Goal: Task Accomplishment & Management: Manage account settings

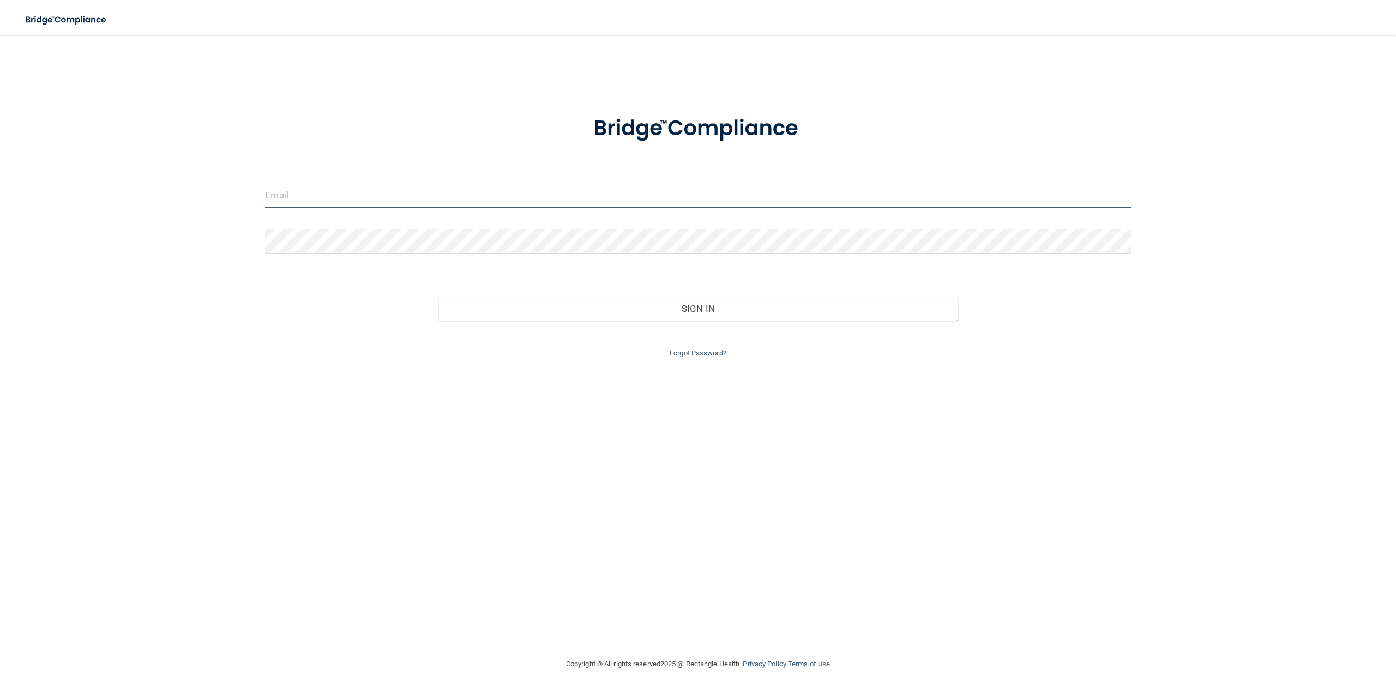
click at [343, 189] on input "email" at bounding box center [697, 195] width 865 height 25
type input "[EMAIL_ADDRESS][DOMAIN_NAME]"
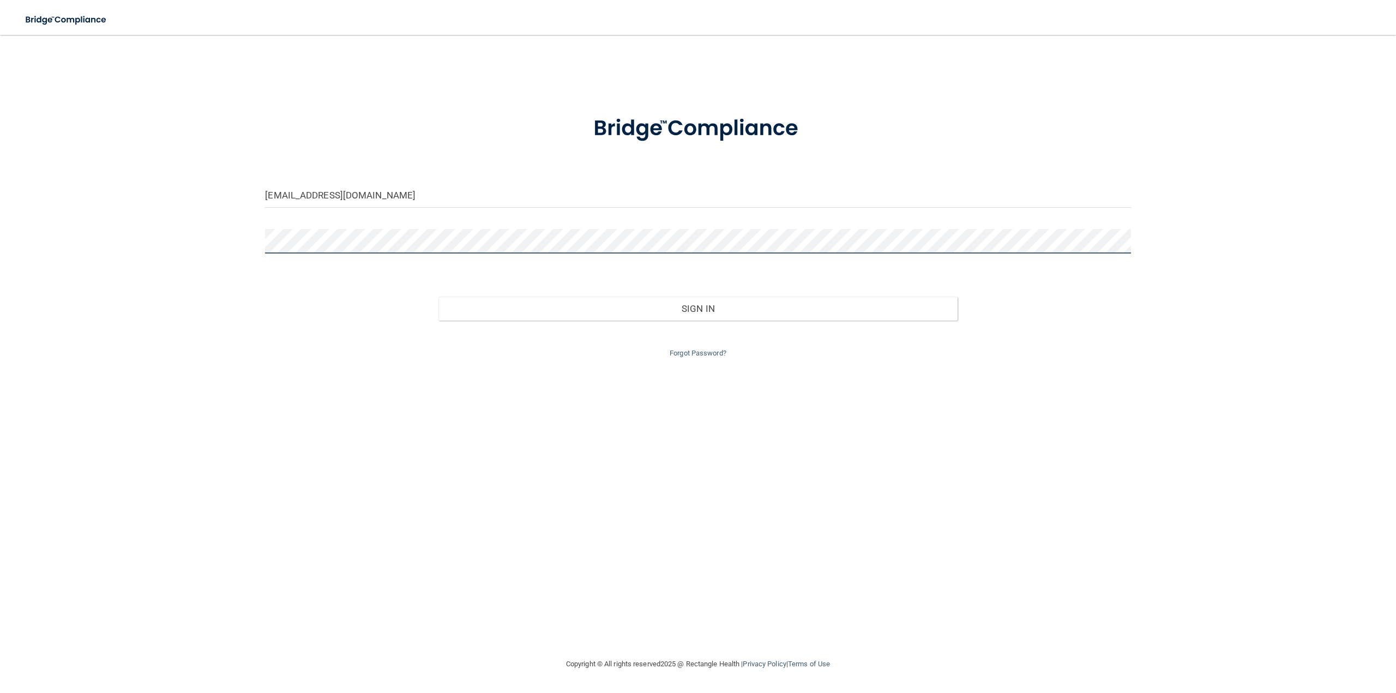
click at [438, 297] on button "Sign In" at bounding box center [697, 309] width 519 height 24
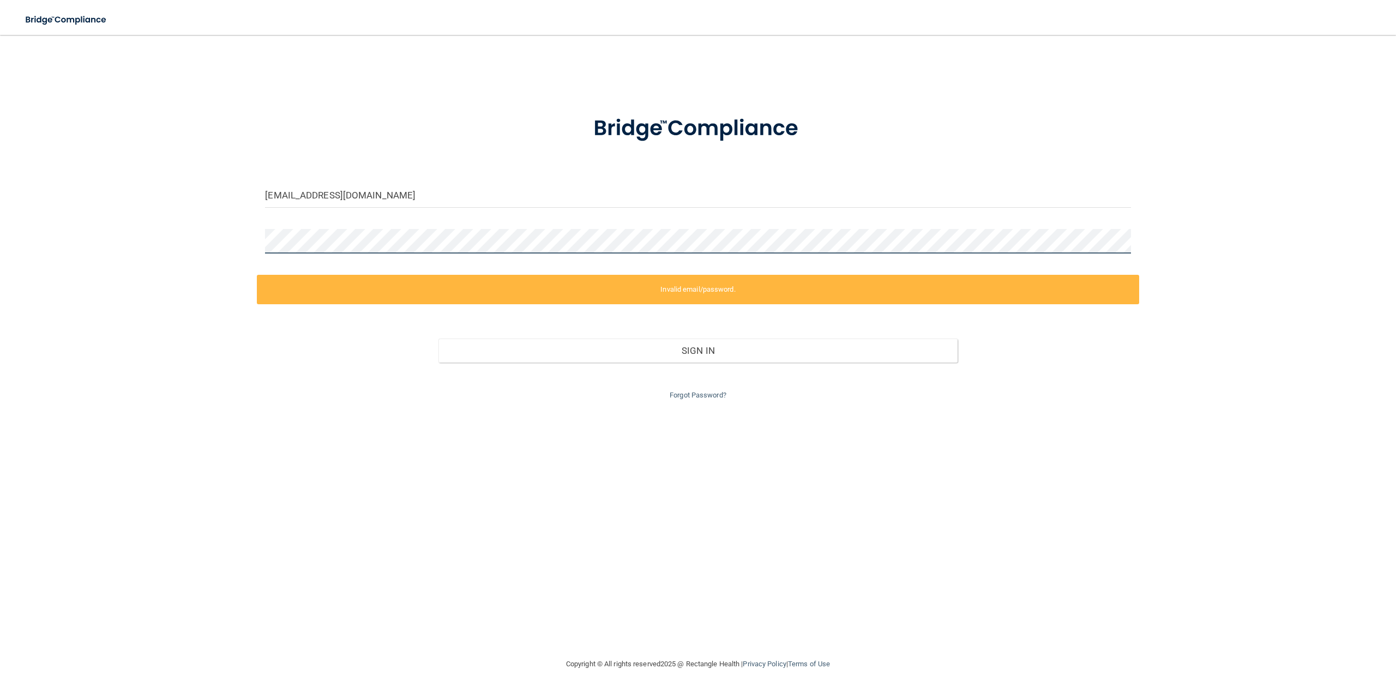
click at [202, 218] on div "info@mayfieldranchdental.com Invalid email/password. You don't have permission …" at bounding box center [698, 346] width 1352 height 601
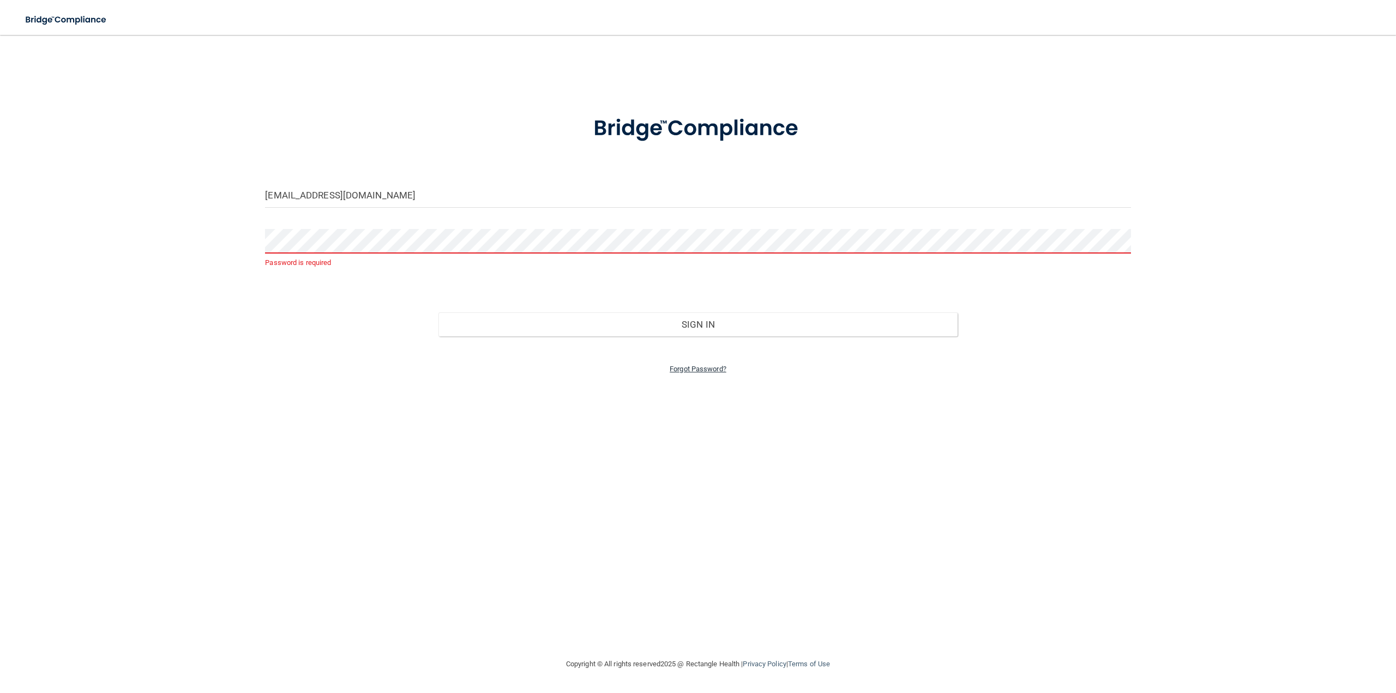
click at [710, 366] on link "Forgot Password?" at bounding box center [698, 369] width 57 height 8
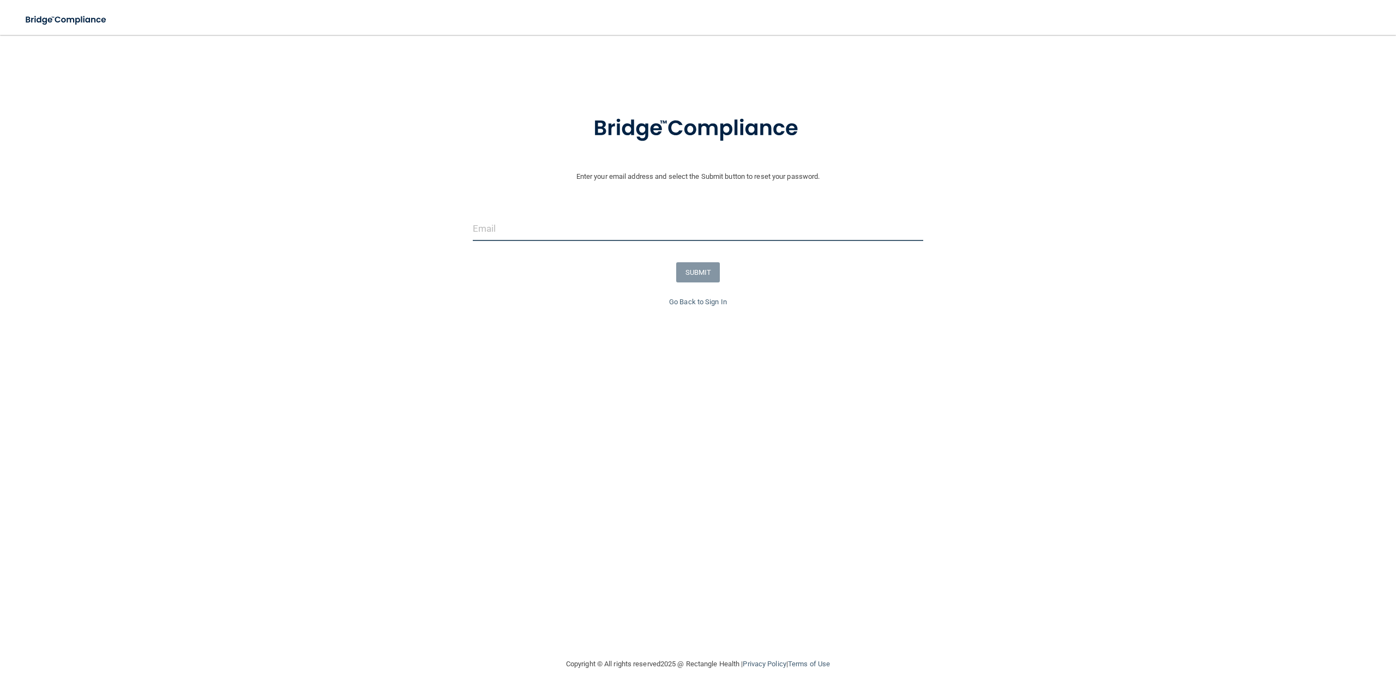
click at [519, 230] on input "email" at bounding box center [698, 228] width 451 height 25
type input "[EMAIL_ADDRESS][DOMAIN_NAME]"
click at [695, 271] on button "SUBMIT" at bounding box center [698, 272] width 44 height 20
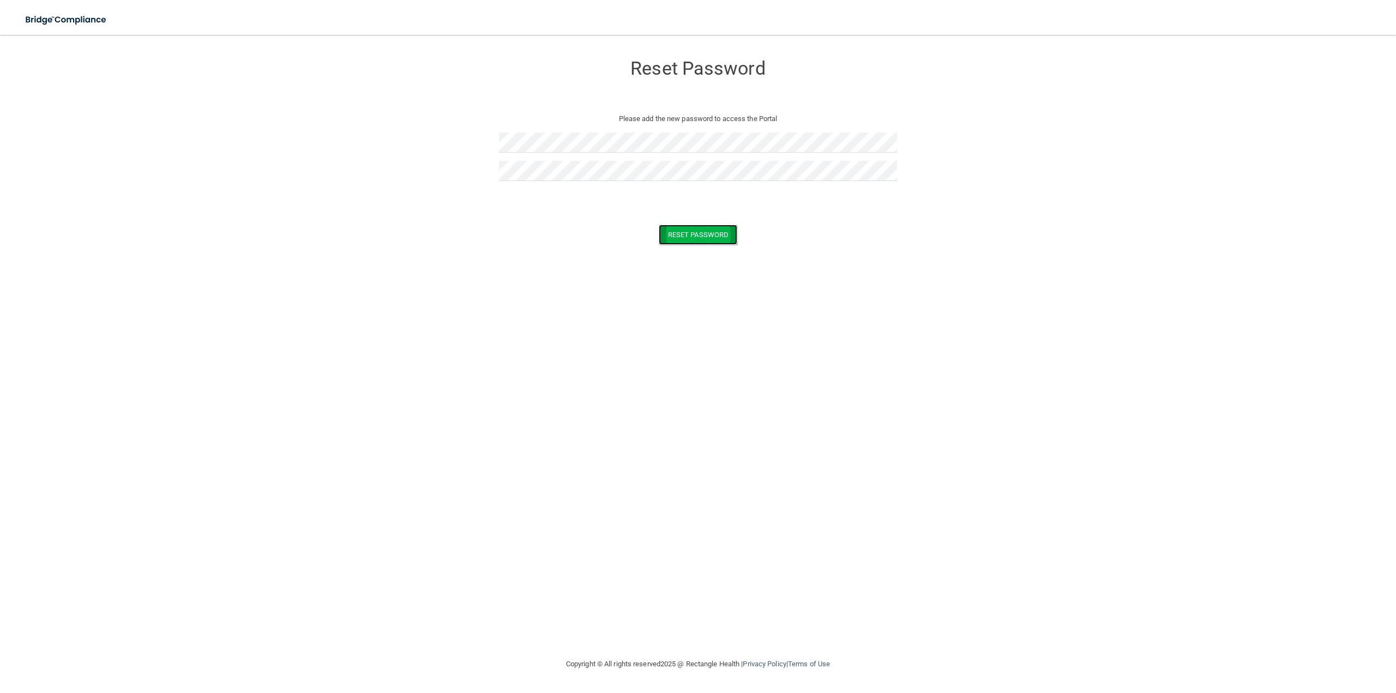
click at [665, 231] on button "Reset Password" at bounding box center [698, 235] width 79 height 20
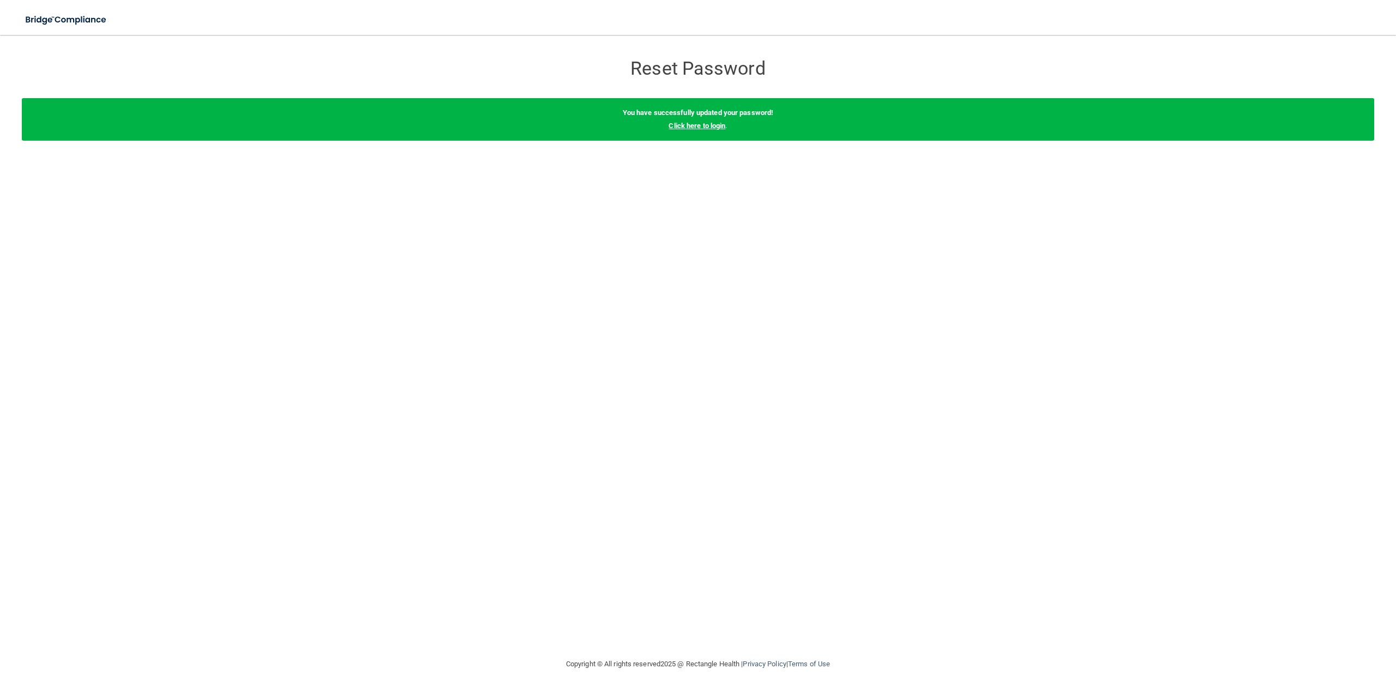
click at [689, 127] on link "Click here to login" at bounding box center [696, 126] width 57 height 8
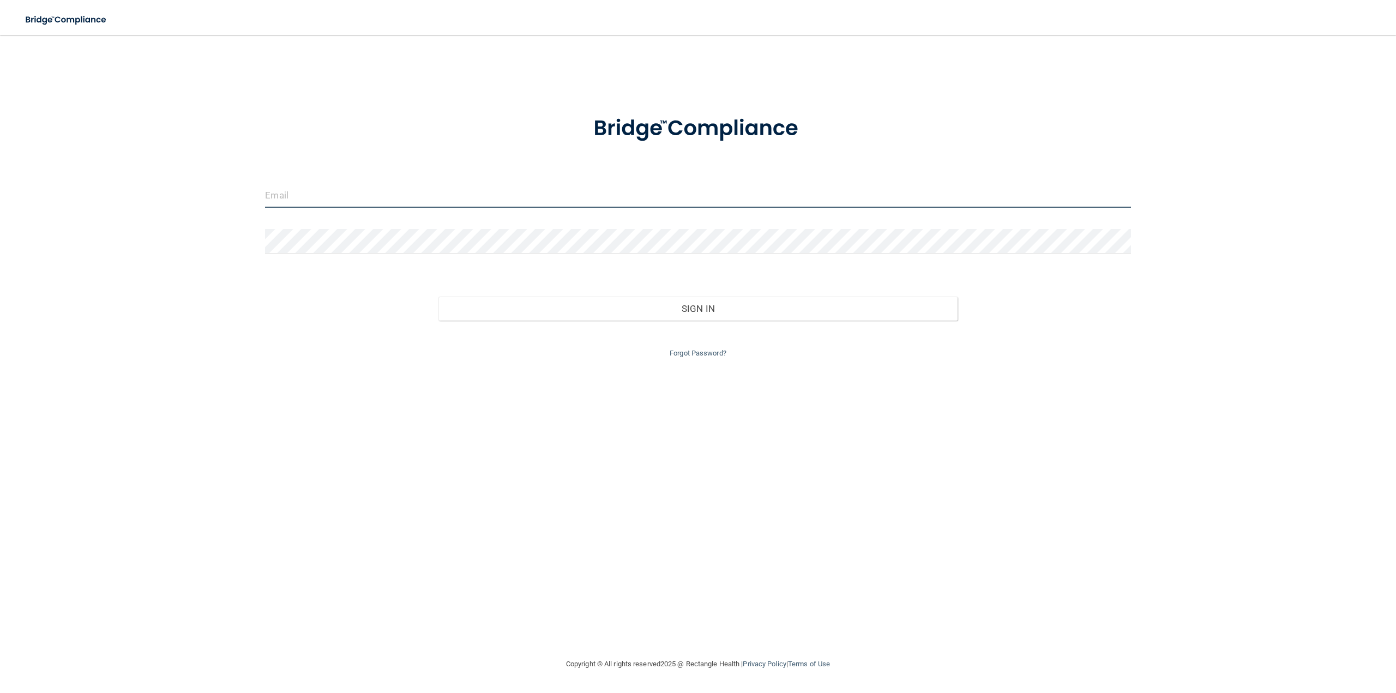
click at [350, 195] on input "email" at bounding box center [697, 195] width 865 height 25
type input "[EMAIL_ADDRESS][DOMAIN_NAME]"
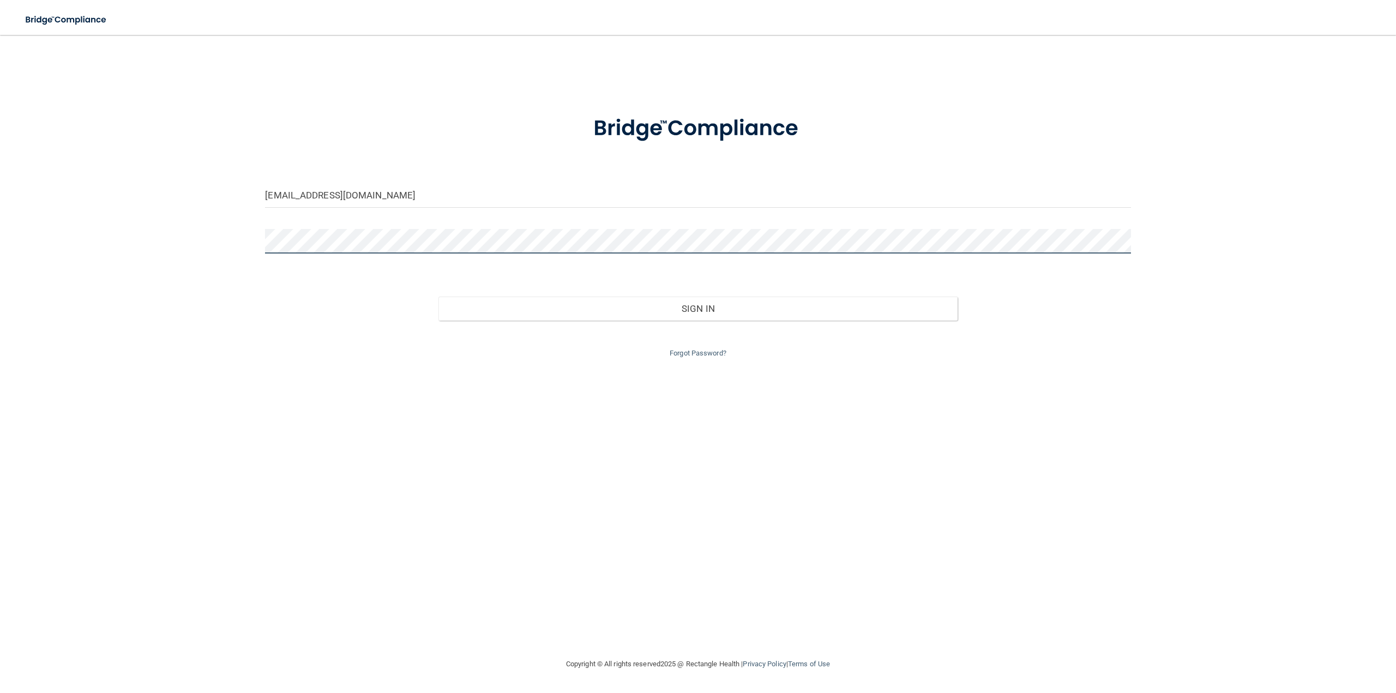
click at [438, 297] on button "Sign In" at bounding box center [697, 309] width 519 height 24
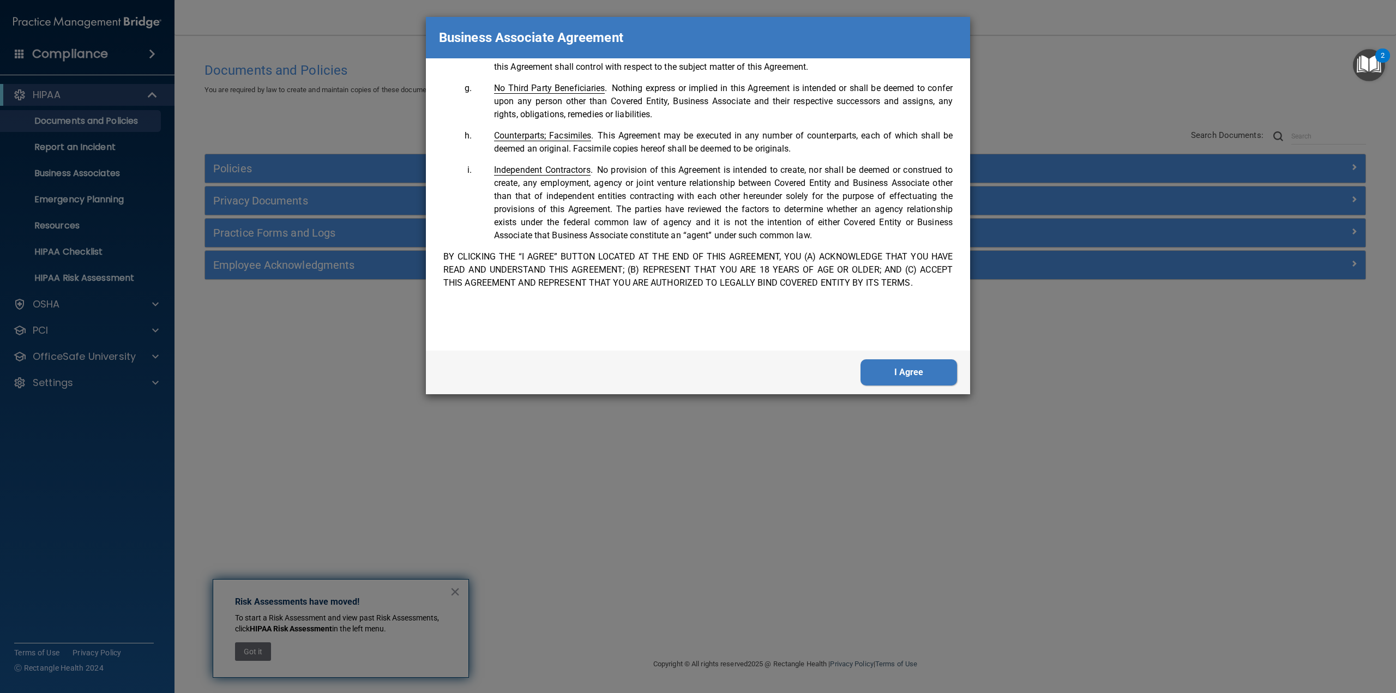
scroll to position [2224, 0]
click at [933, 373] on button "I Agree" at bounding box center [908, 372] width 97 height 26
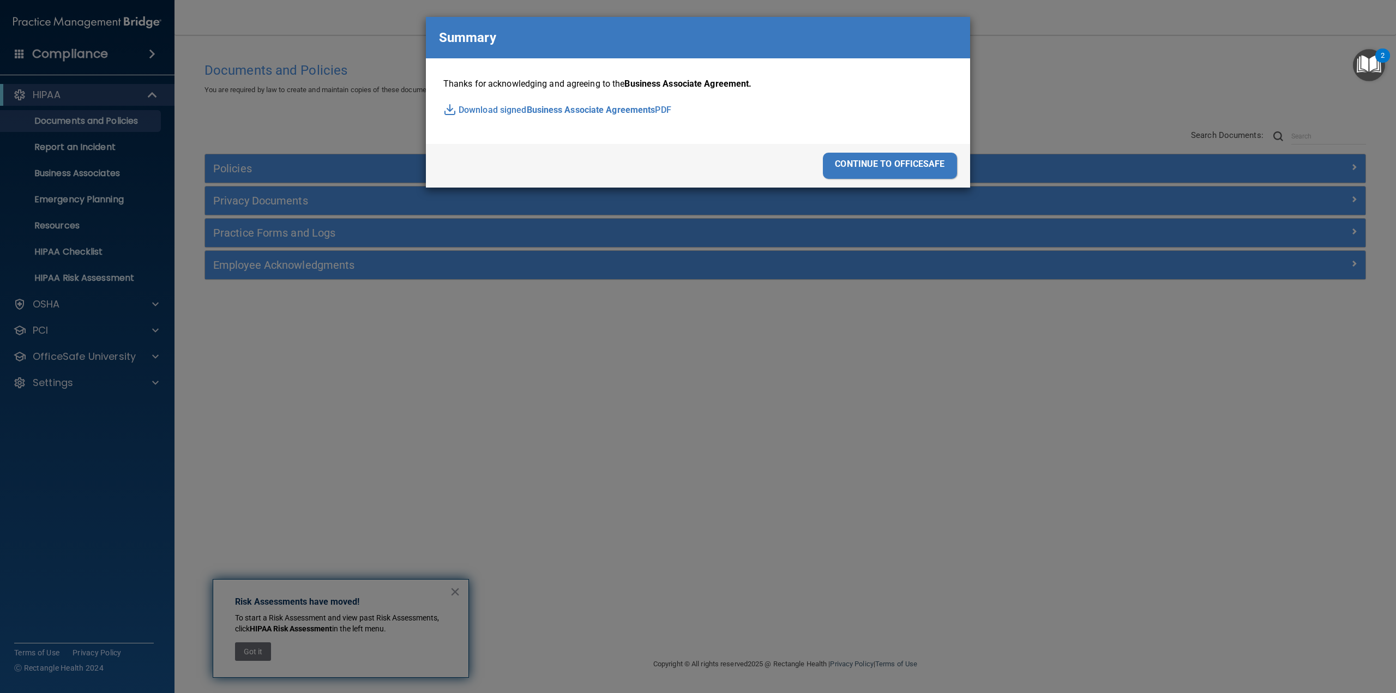
click at [850, 171] on div "continue to officesafe" at bounding box center [890, 166] width 134 height 26
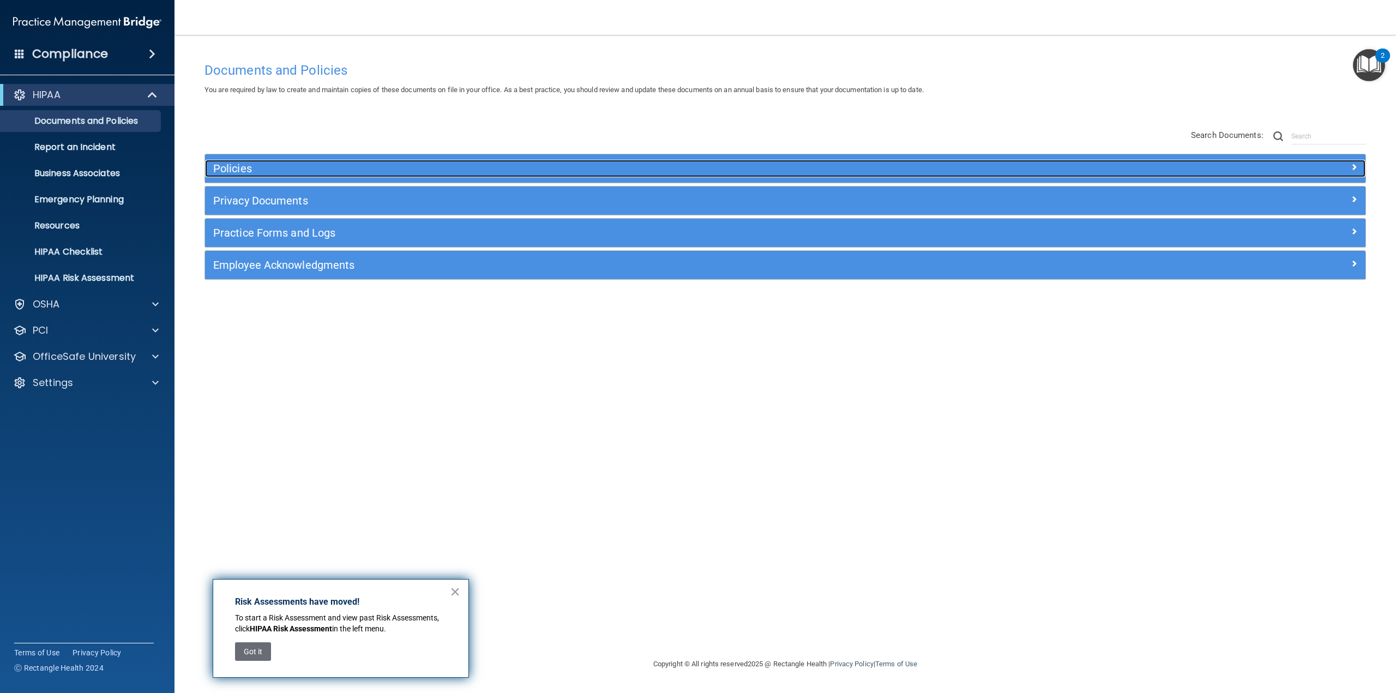
click at [244, 167] on h5 "Policies" at bounding box center [640, 168] width 854 height 12
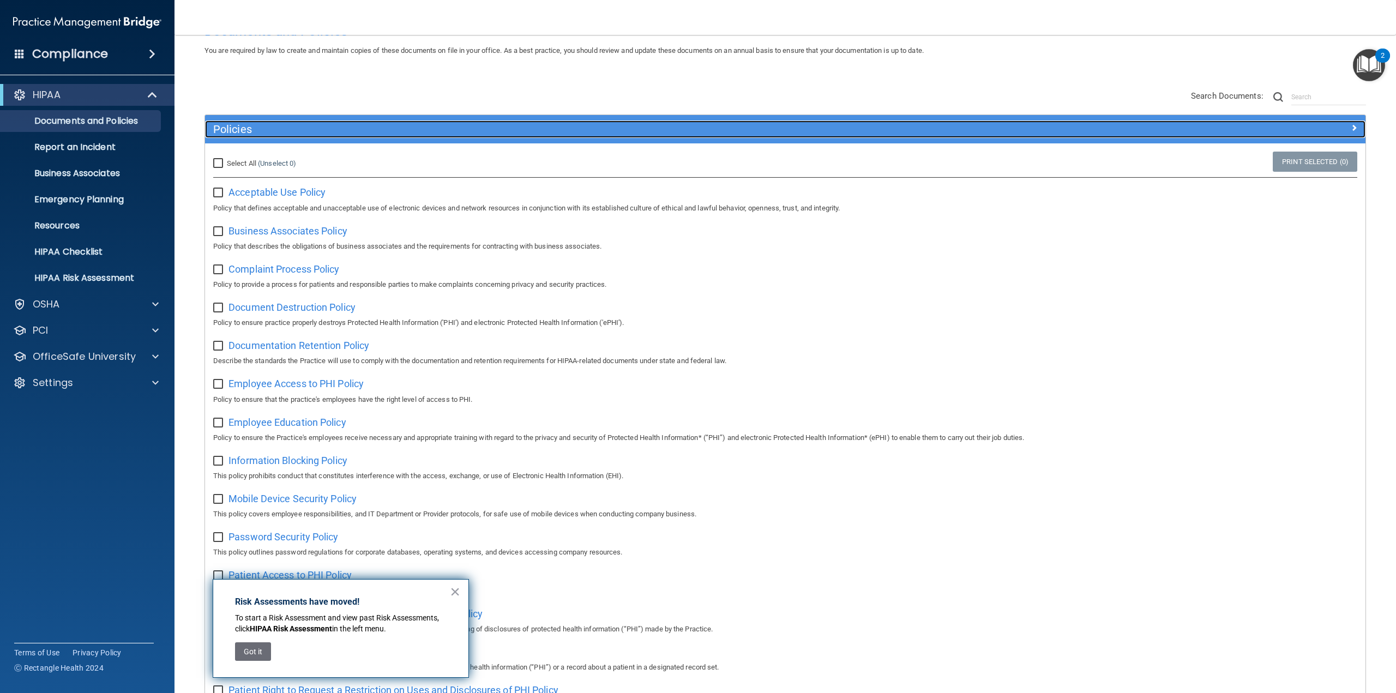
scroll to position [0, 0]
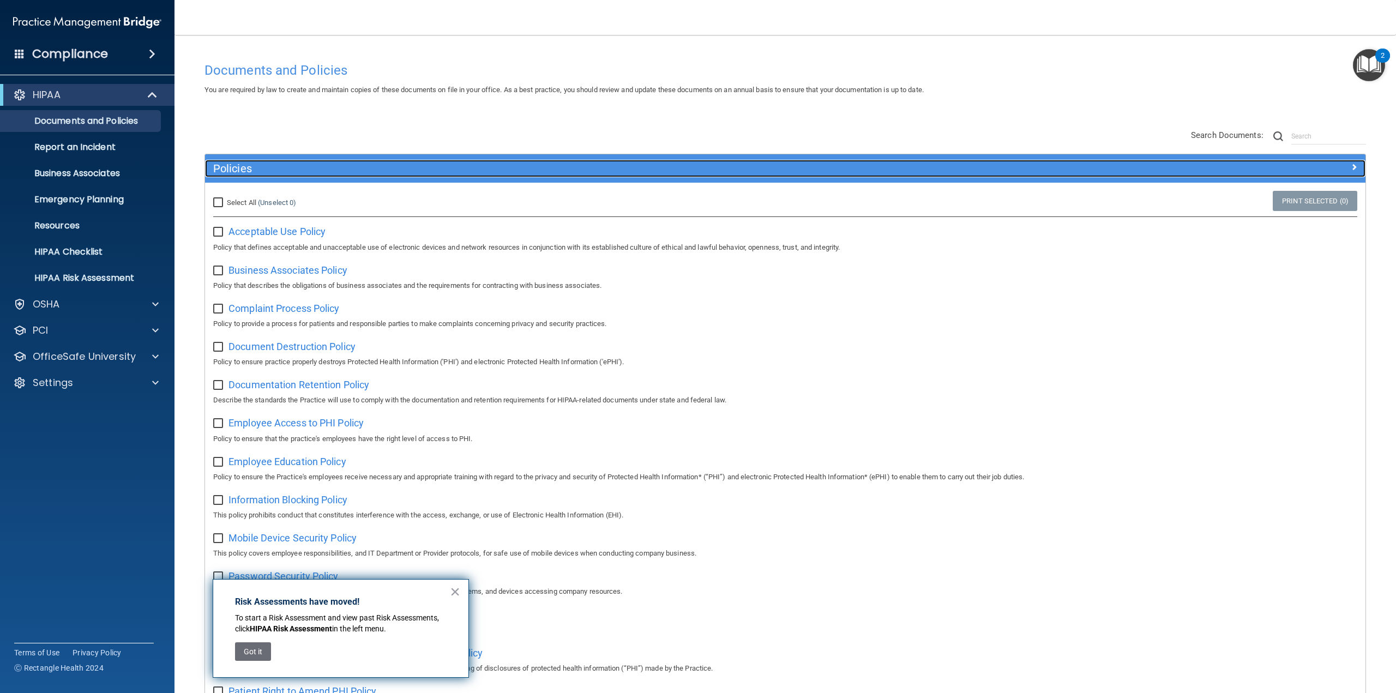
click at [257, 171] on h5 "Policies" at bounding box center [640, 168] width 854 height 12
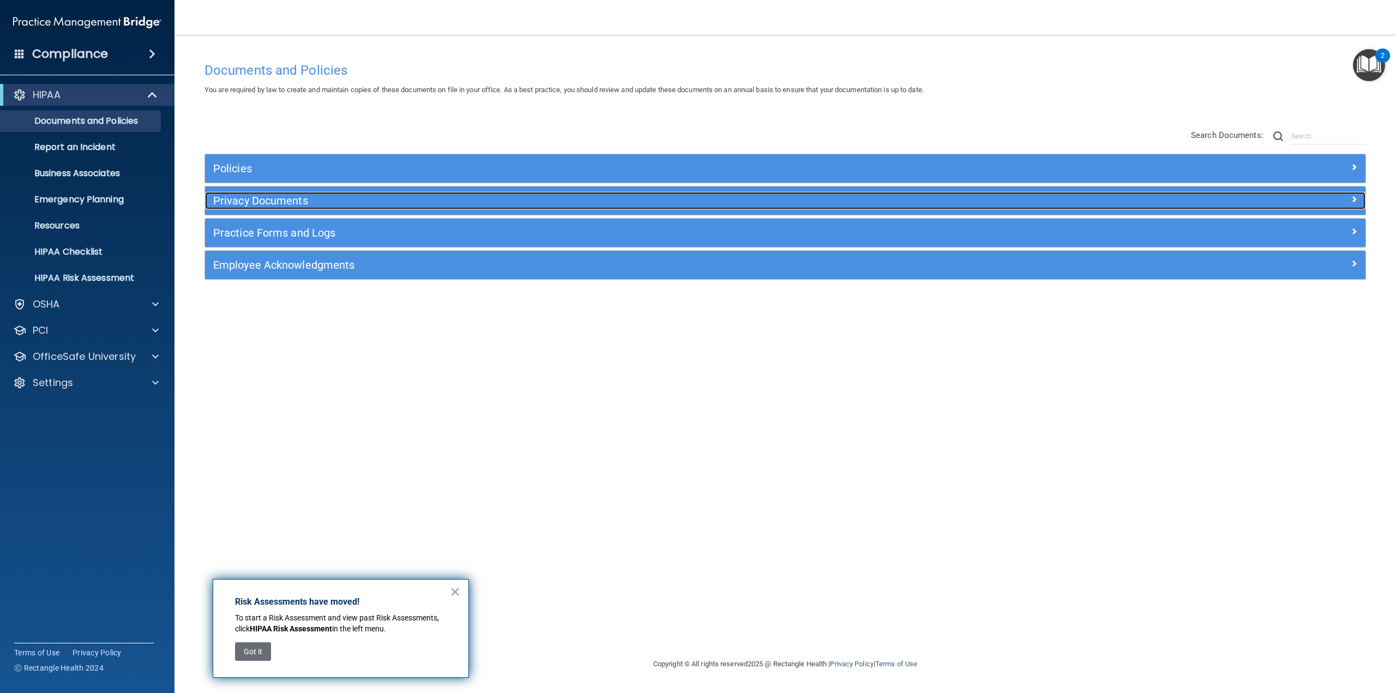
click at [258, 204] on h5 "Privacy Documents" at bounding box center [640, 201] width 854 height 12
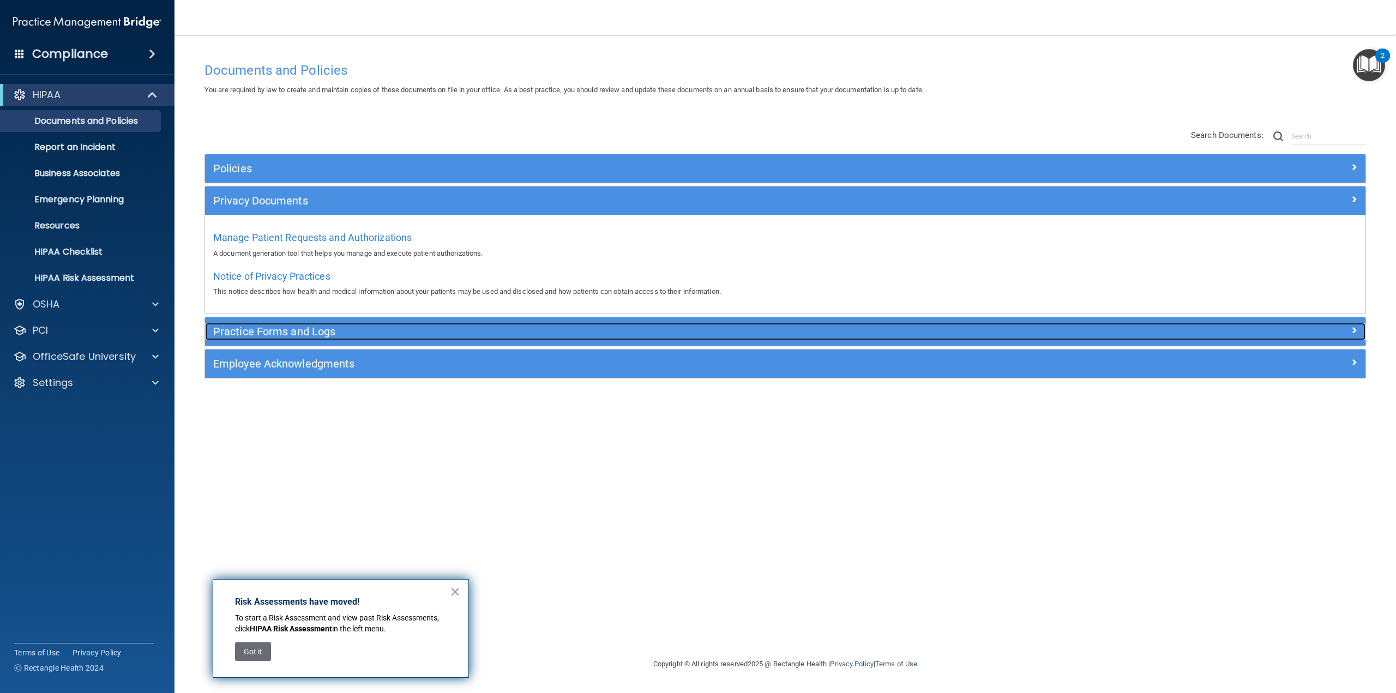
click at [282, 326] on h5 "Practice Forms and Logs" at bounding box center [640, 332] width 854 height 12
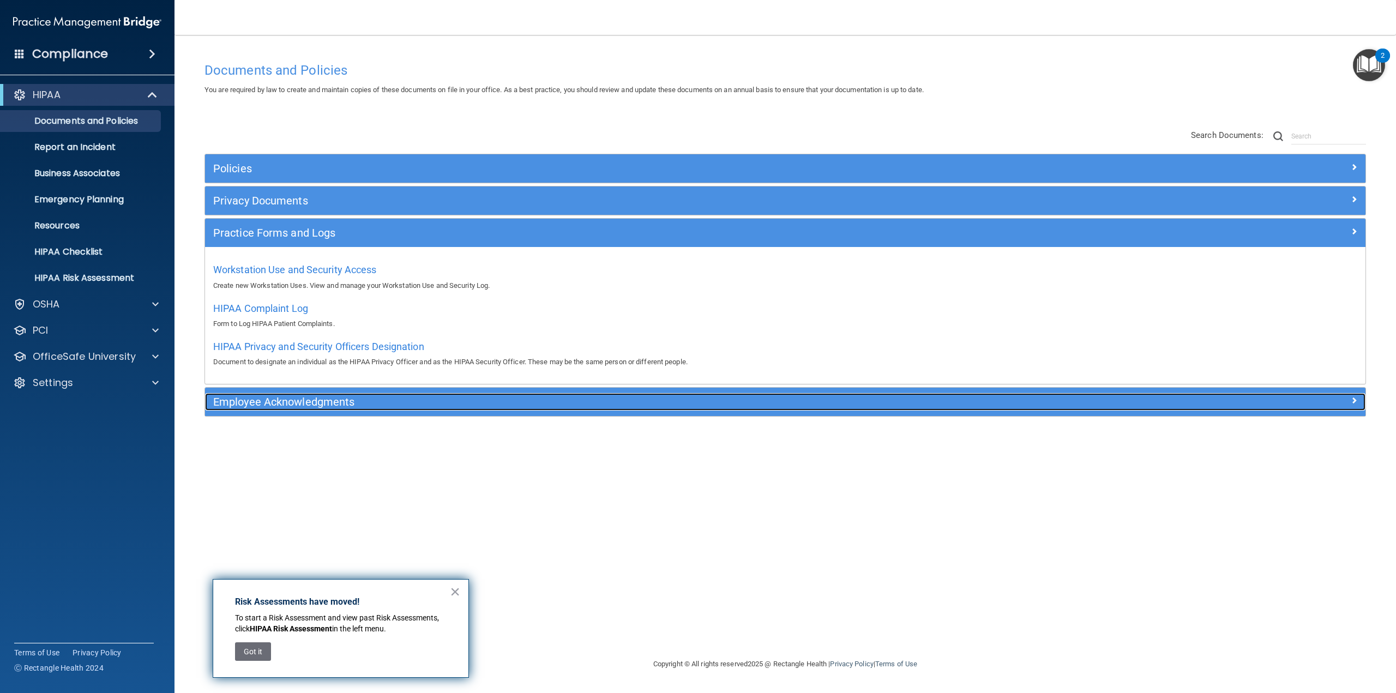
click at [306, 405] on h5 "Employee Acknowledgments" at bounding box center [640, 402] width 854 height 12
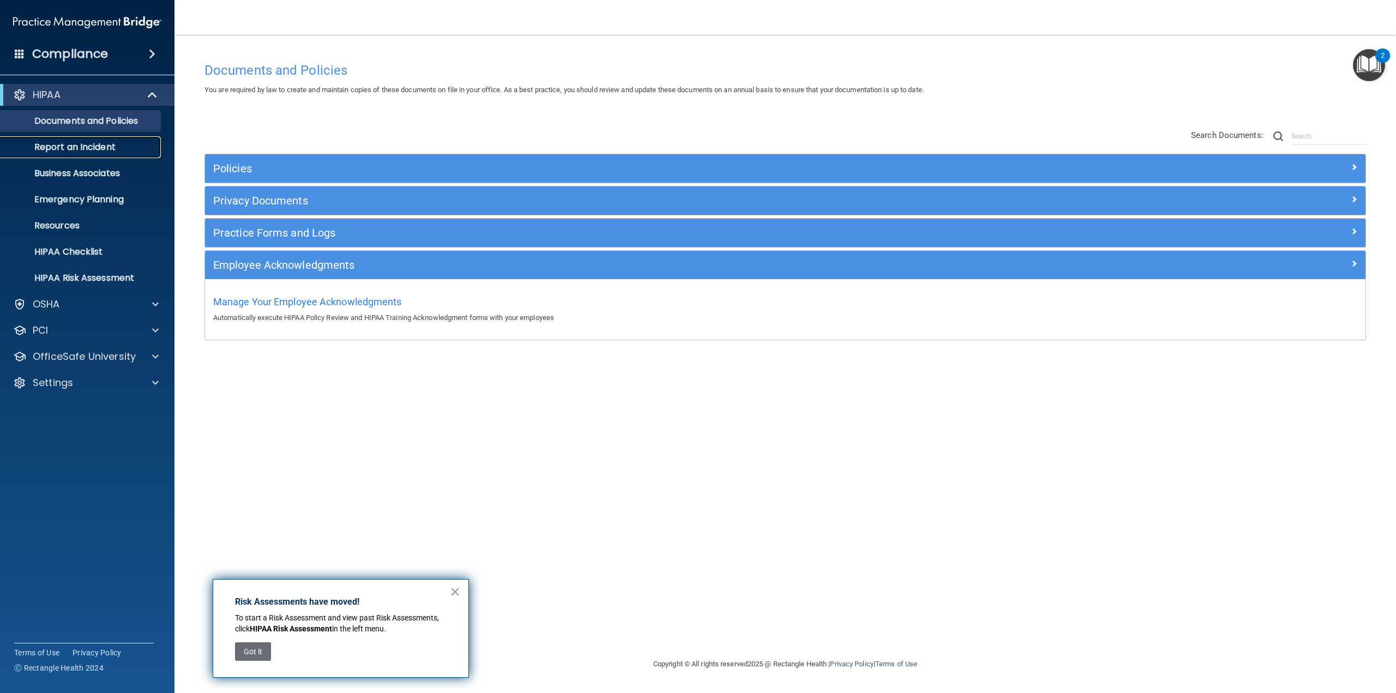
click at [89, 147] on p "Report an Incident" at bounding box center [81, 147] width 149 height 11
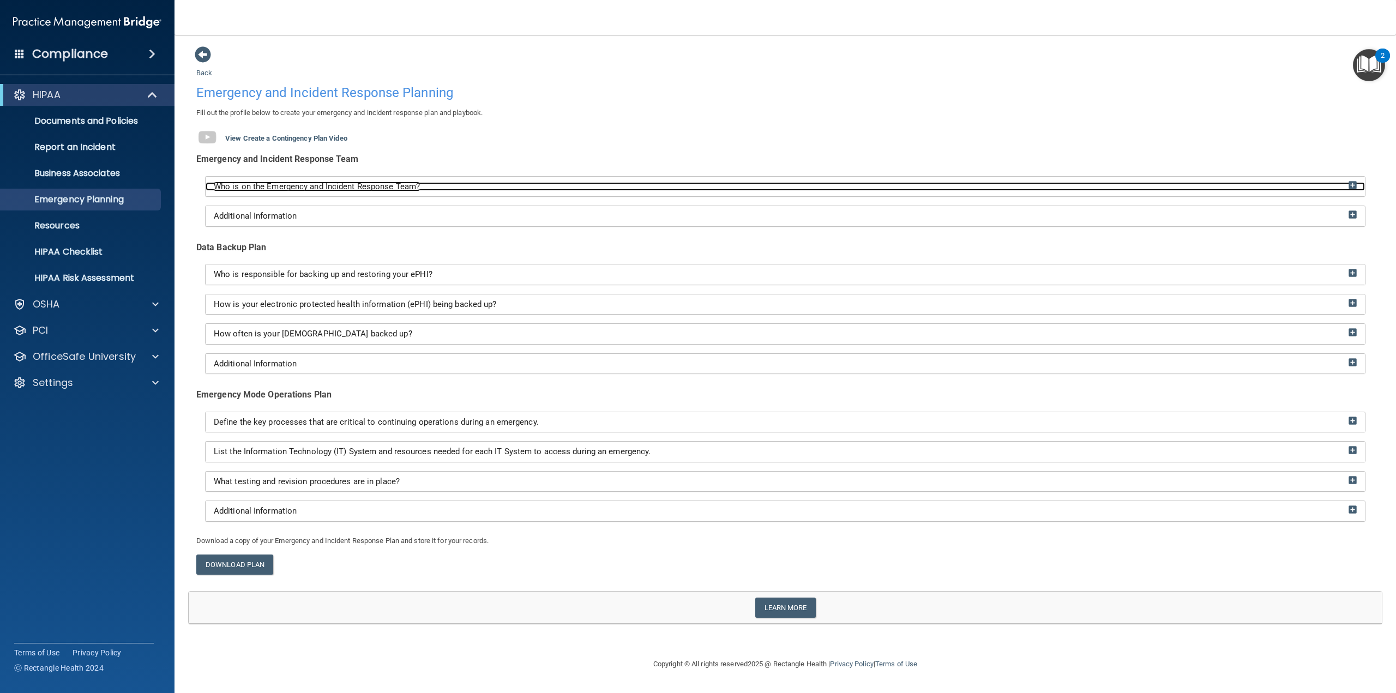
click at [1347, 182] on div "Who is on the Emergency and Incident Response Team?" at bounding box center [785, 186] width 1159 height 9
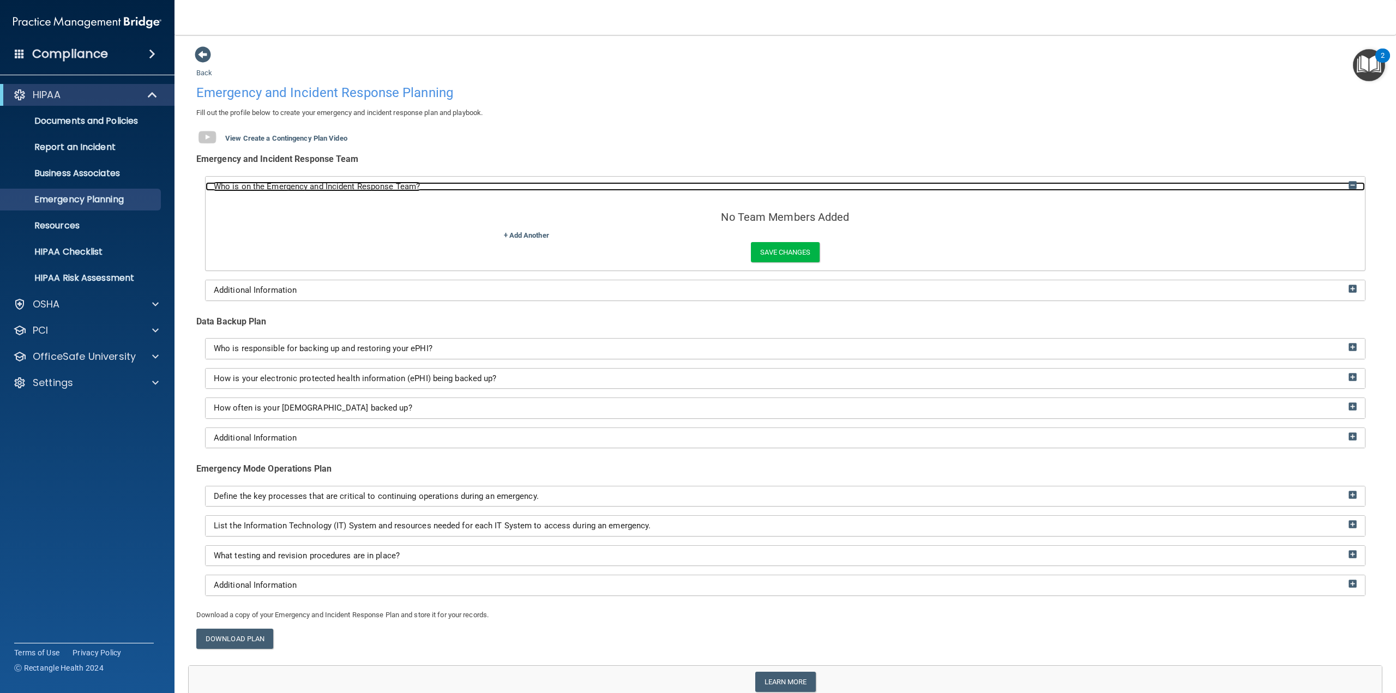
click at [1348, 182] on img at bounding box center [1352, 185] width 8 height 8
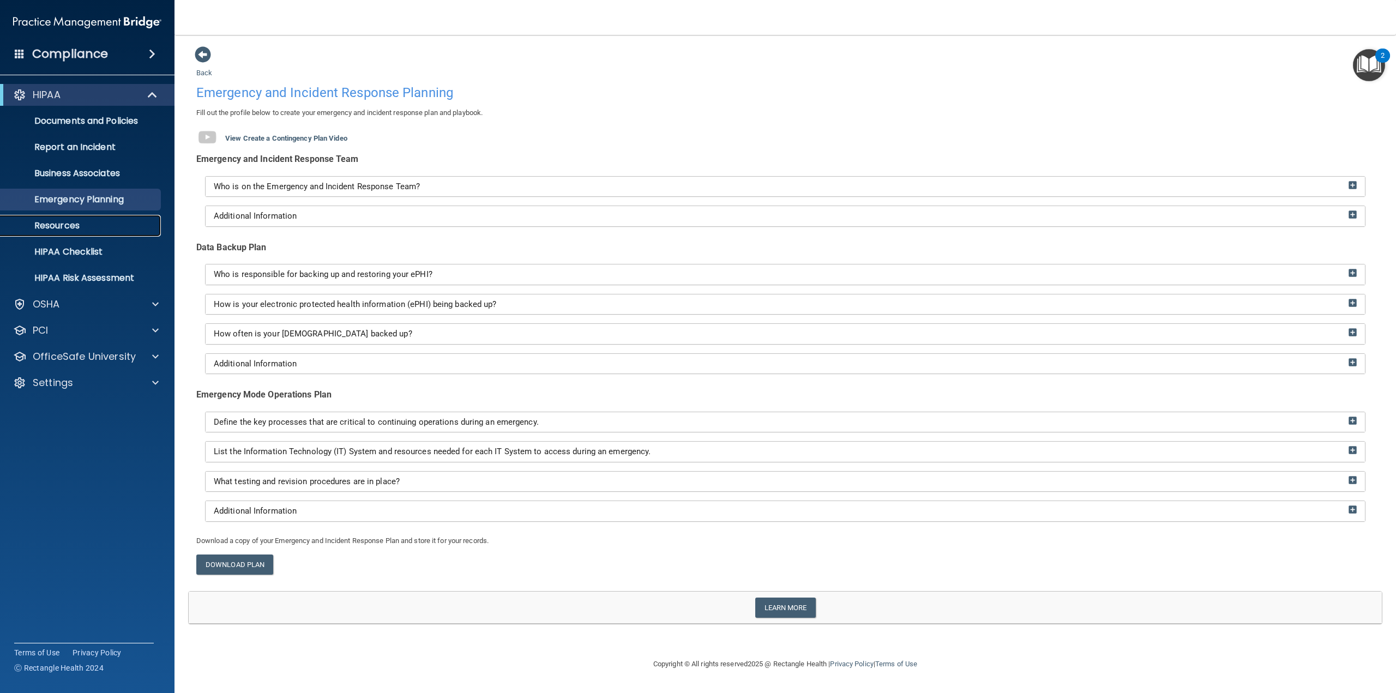
click at [72, 224] on p "Resources" at bounding box center [81, 225] width 149 height 11
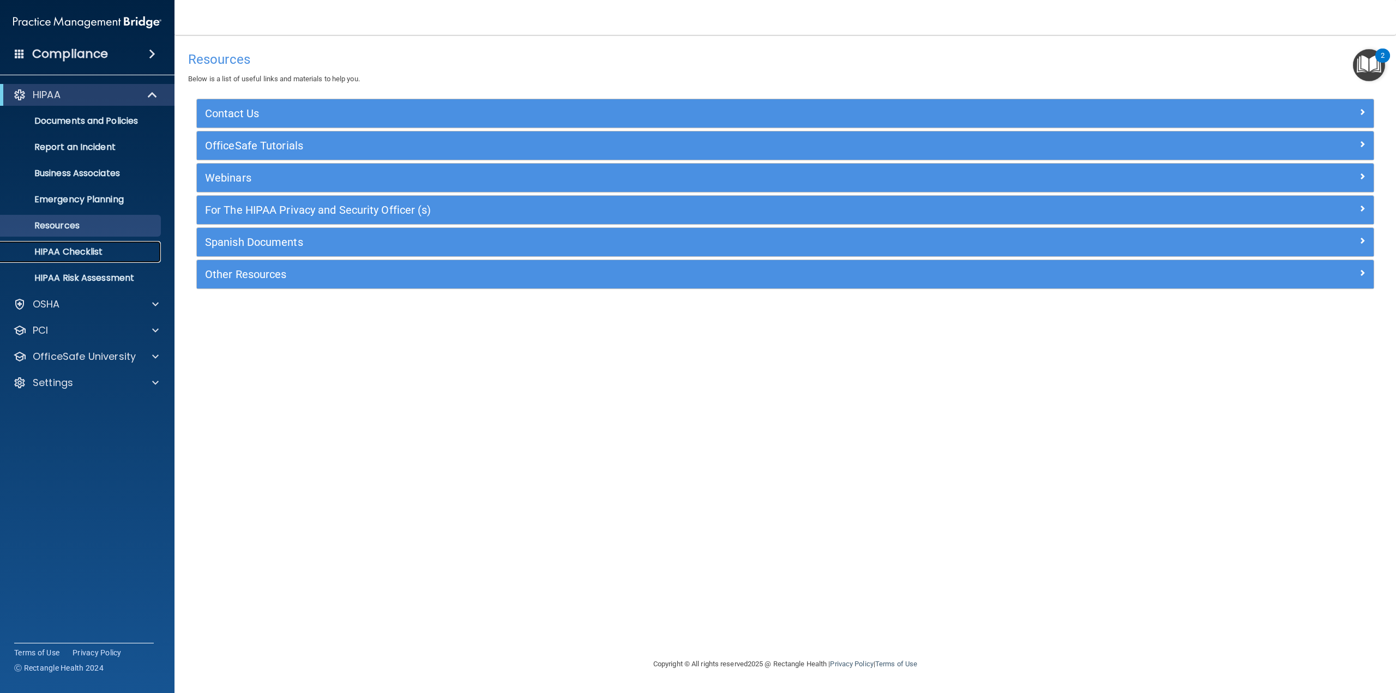
click at [93, 254] on p "HIPAA Checklist" at bounding box center [81, 251] width 149 height 11
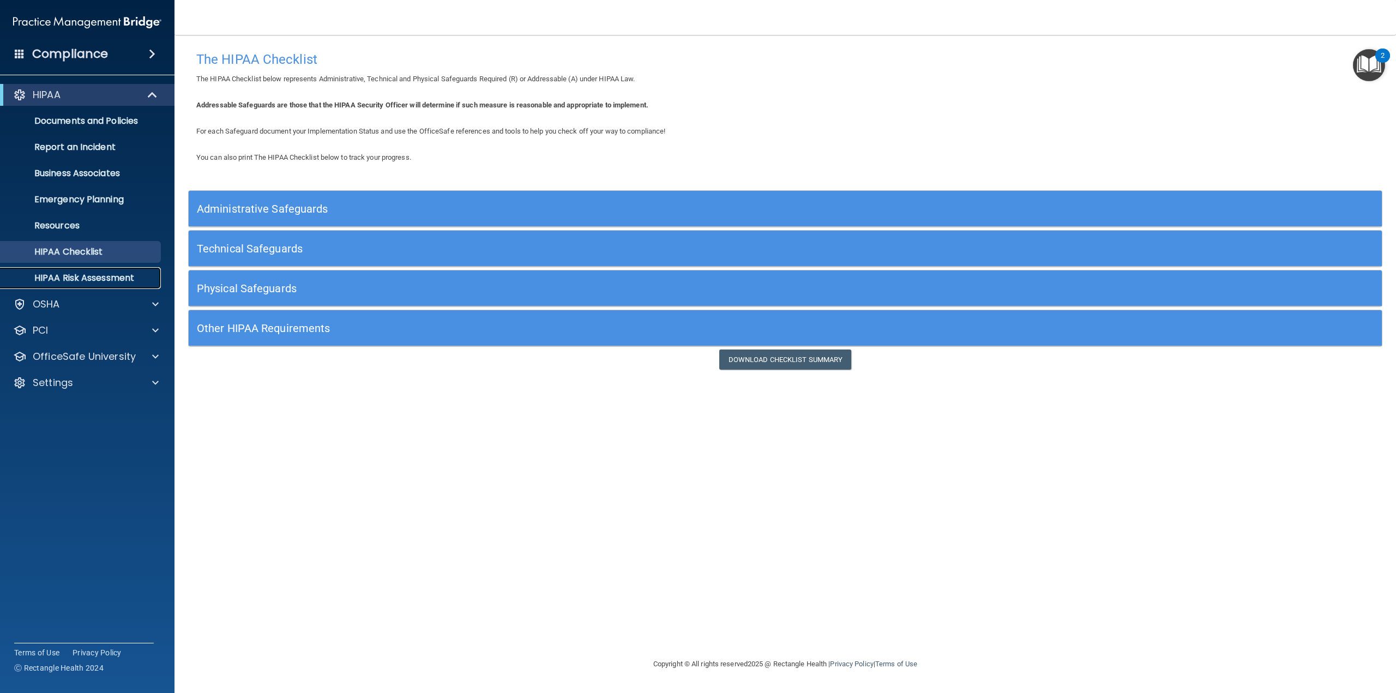
click at [77, 278] on p "HIPAA Risk Assessment" at bounding box center [81, 278] width 149 height 11
click at [335, 210] on h5 "Administrative Safeguards" at bounding box center [636, 209] width 878 height 12
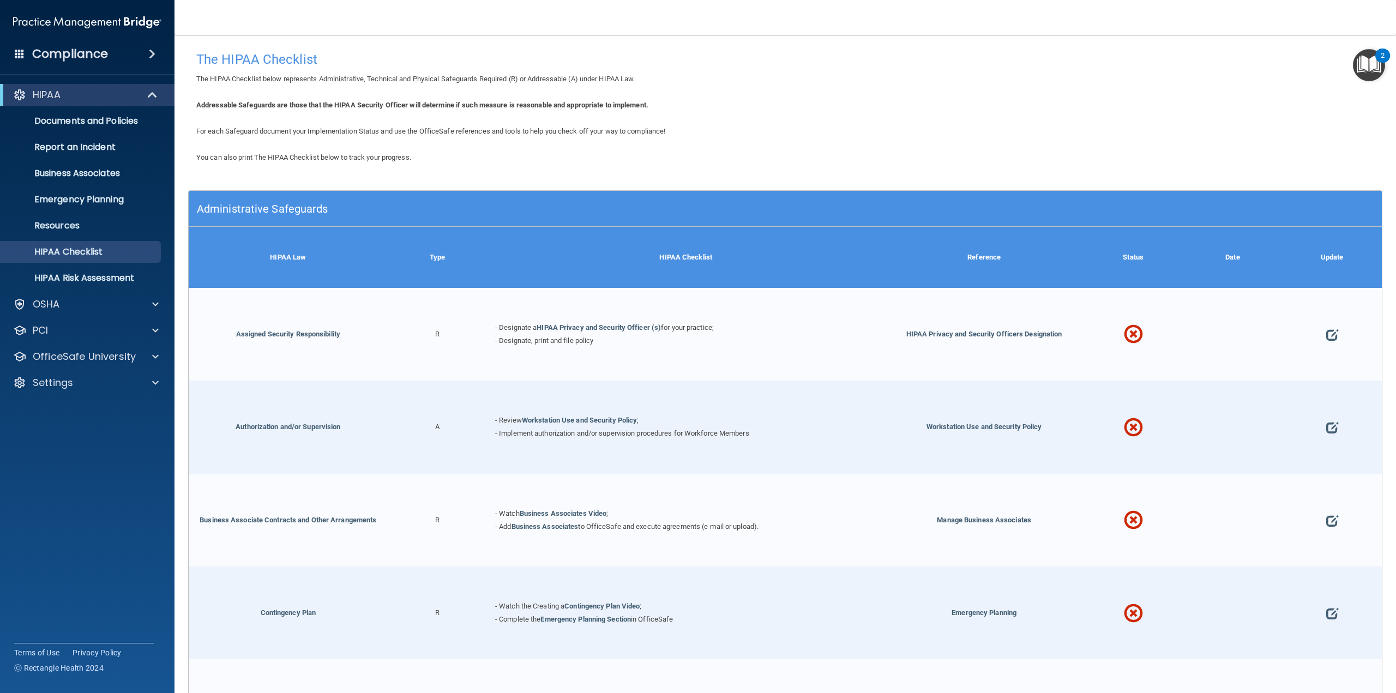
click at [288, 214] on h5 "Administrative Safeguards" at bounding box center [636, 209] width 878 height 12
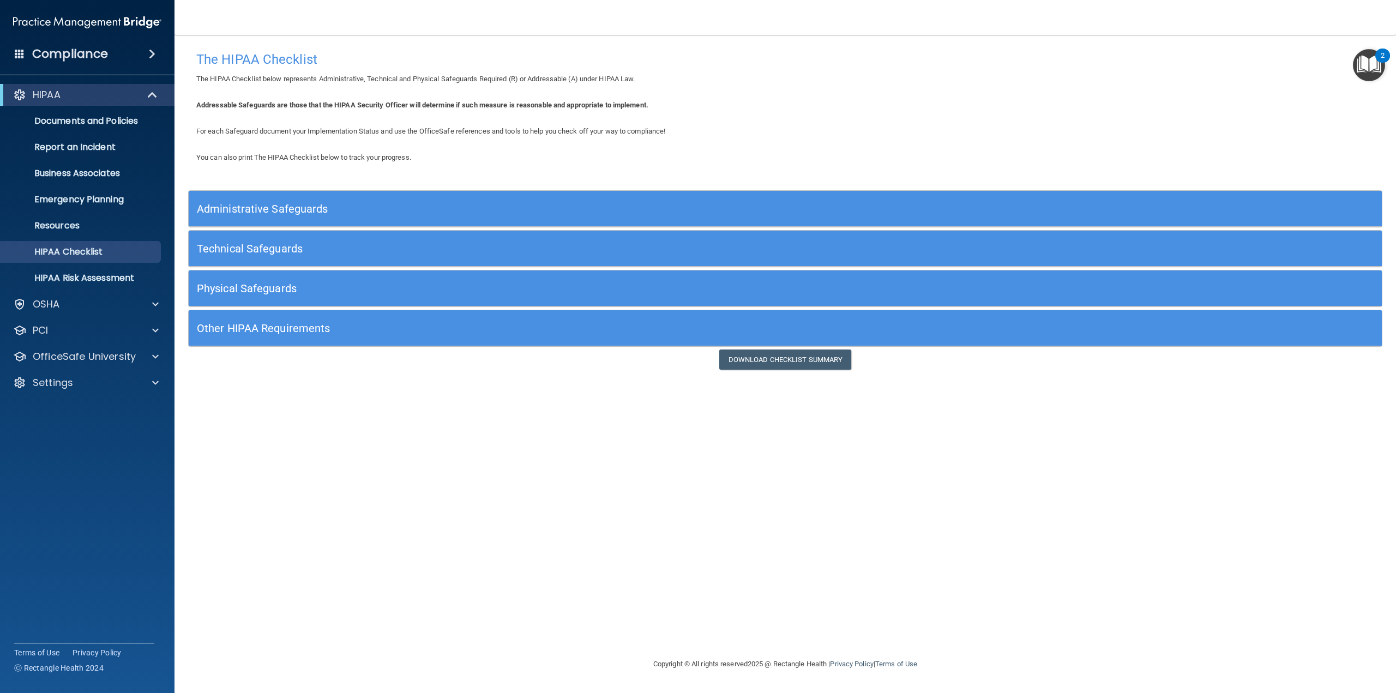
click at [300, 247] on h5 "Technical Safeguards" at bounding box center [636, 249] width 878 height 12
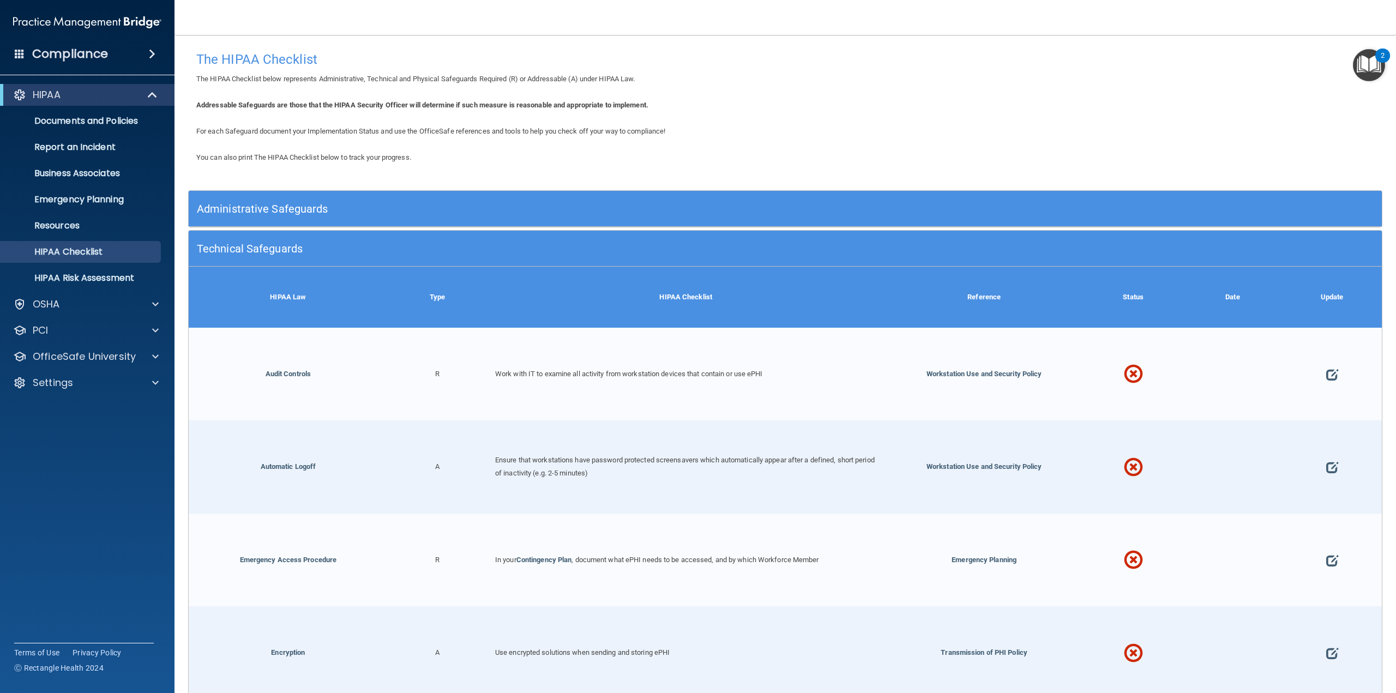
click at [300, 247] on h5 "Technical Safeguards" at bounding box center [636, 249] width 878 height 12
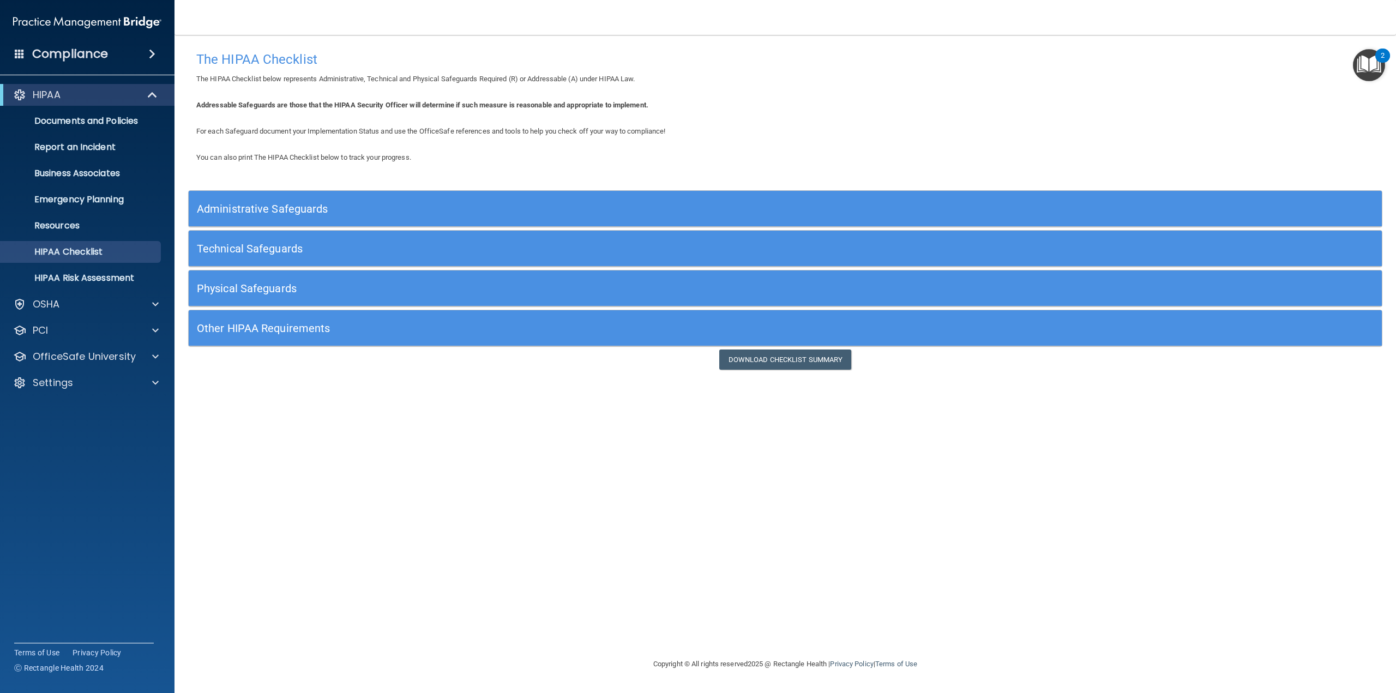
click at [308, 282] on h5 "Physical Safeguards" at bounding box center [636, 288] width 878 height 12
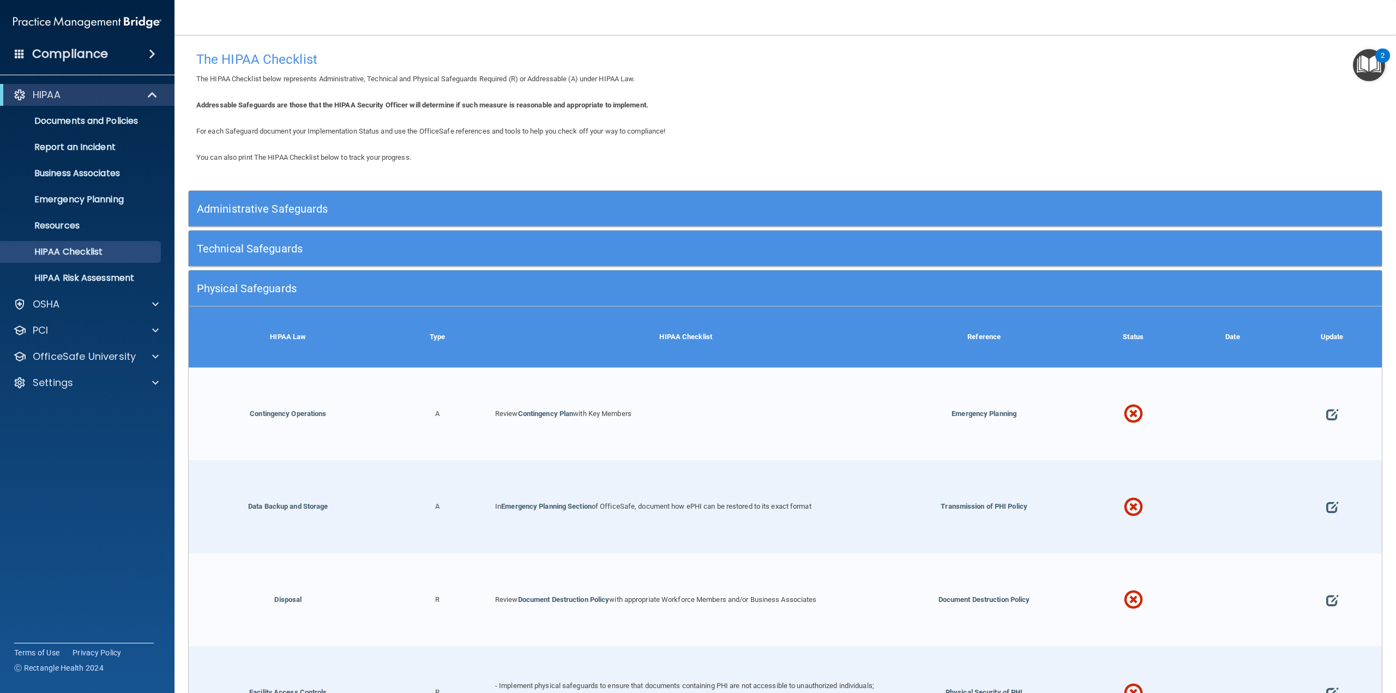
click at [308, 282] on h5 "Physical Safeguards" at bounding box center [636, 288] width 878 height 12
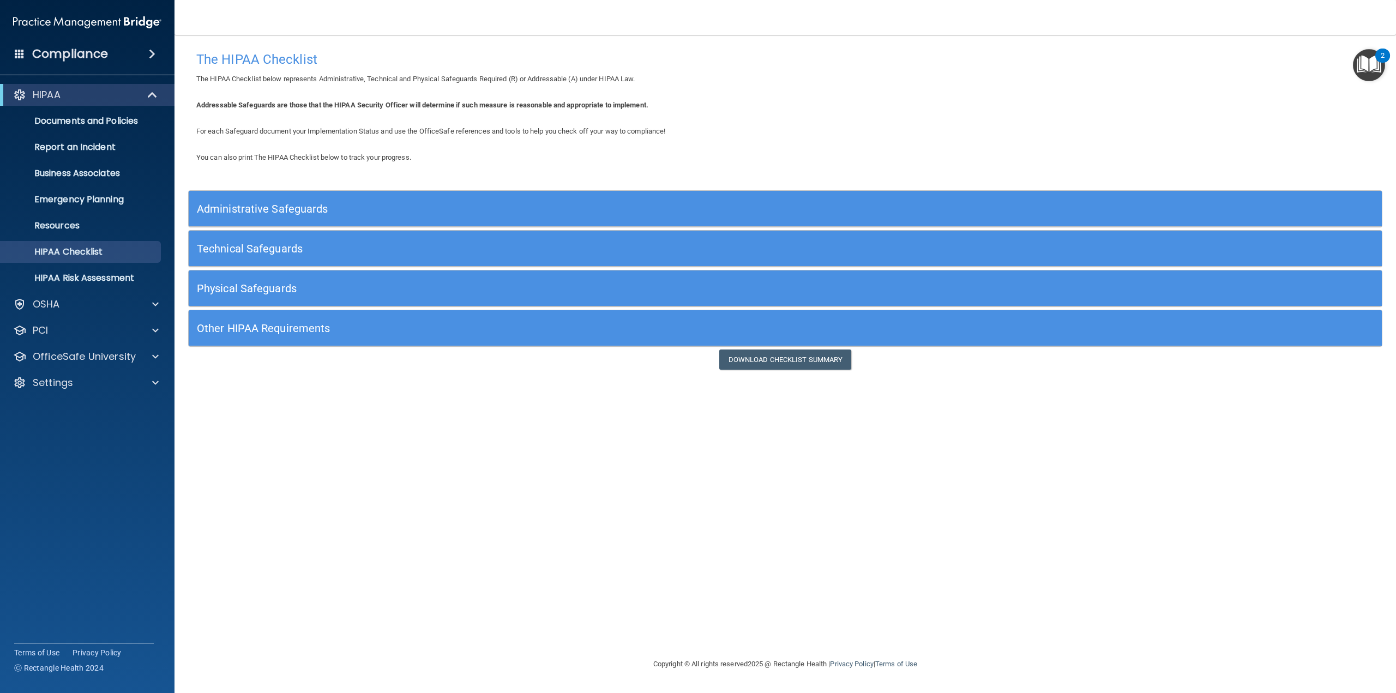
click at [276, 207] on h5 "Administrative Safeguards" at bounding box center [636, 209] width 878 height 12
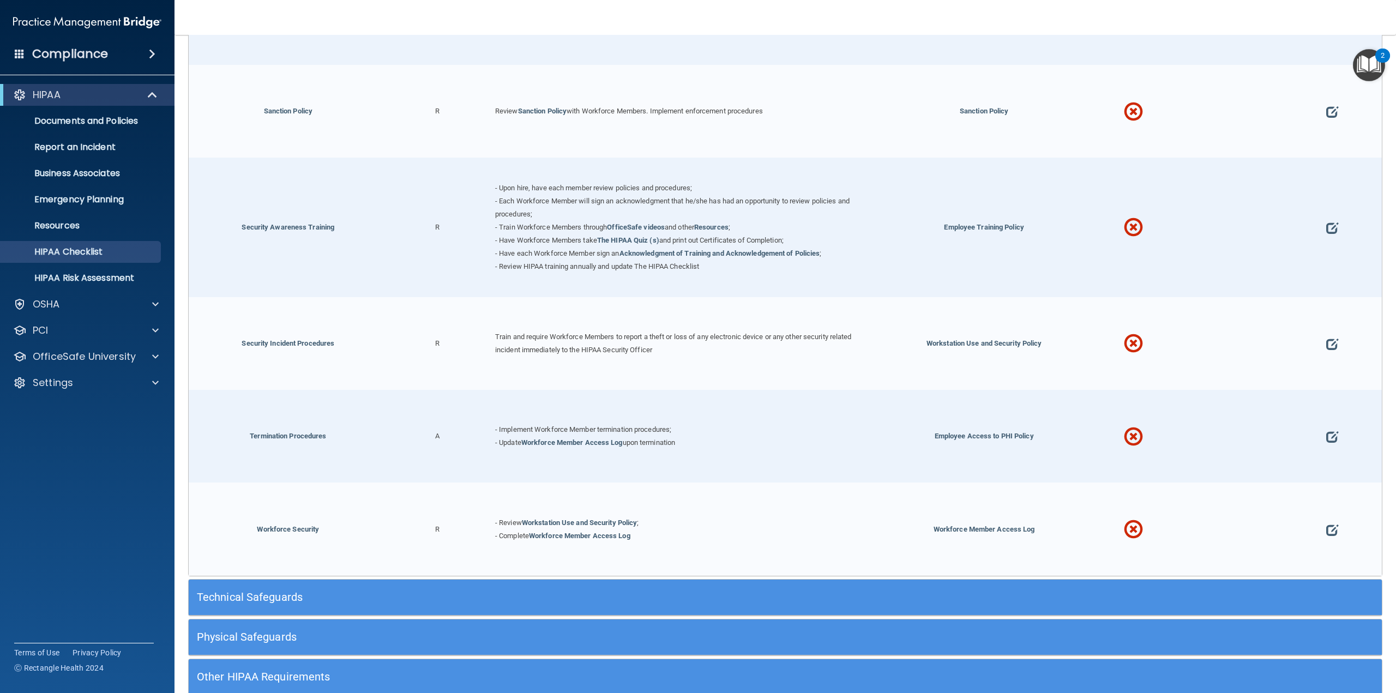
scroll to position [1036, 0]
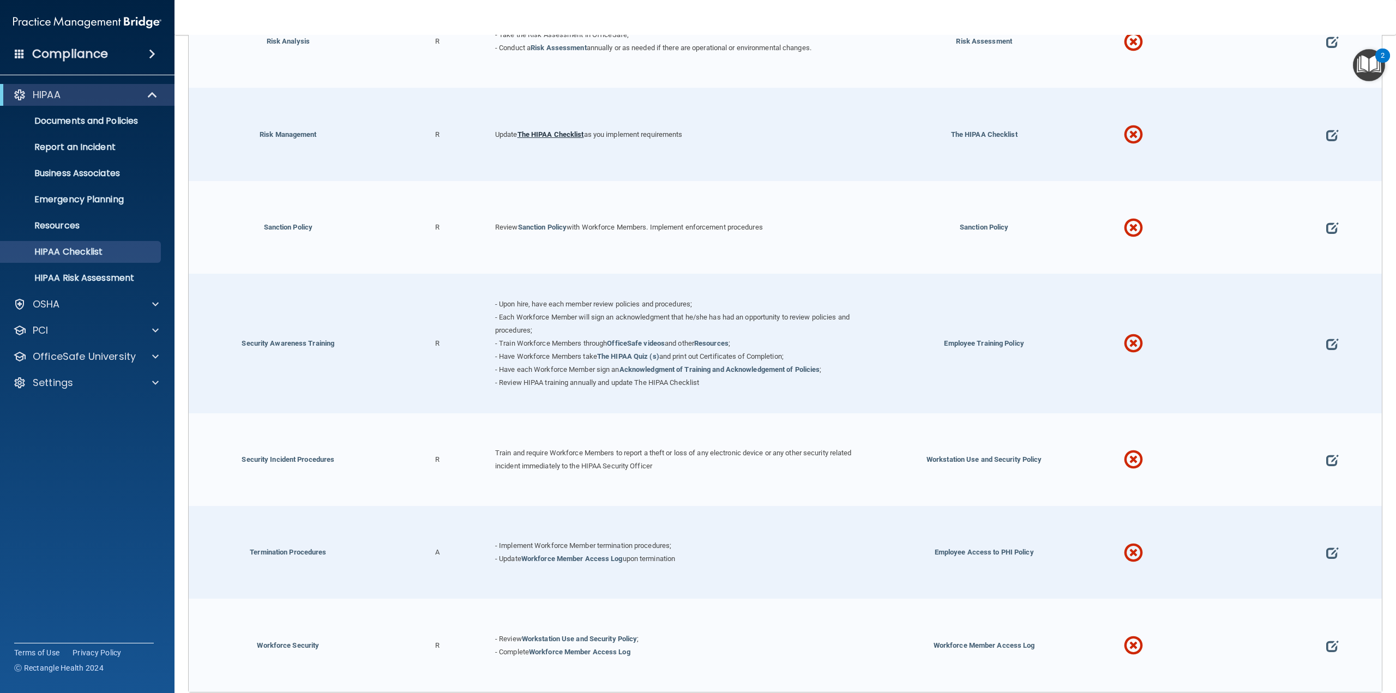
click at [541, 130] on link "The HIPAA Checklist" at bounding box center [550, 134] width 67 height 8
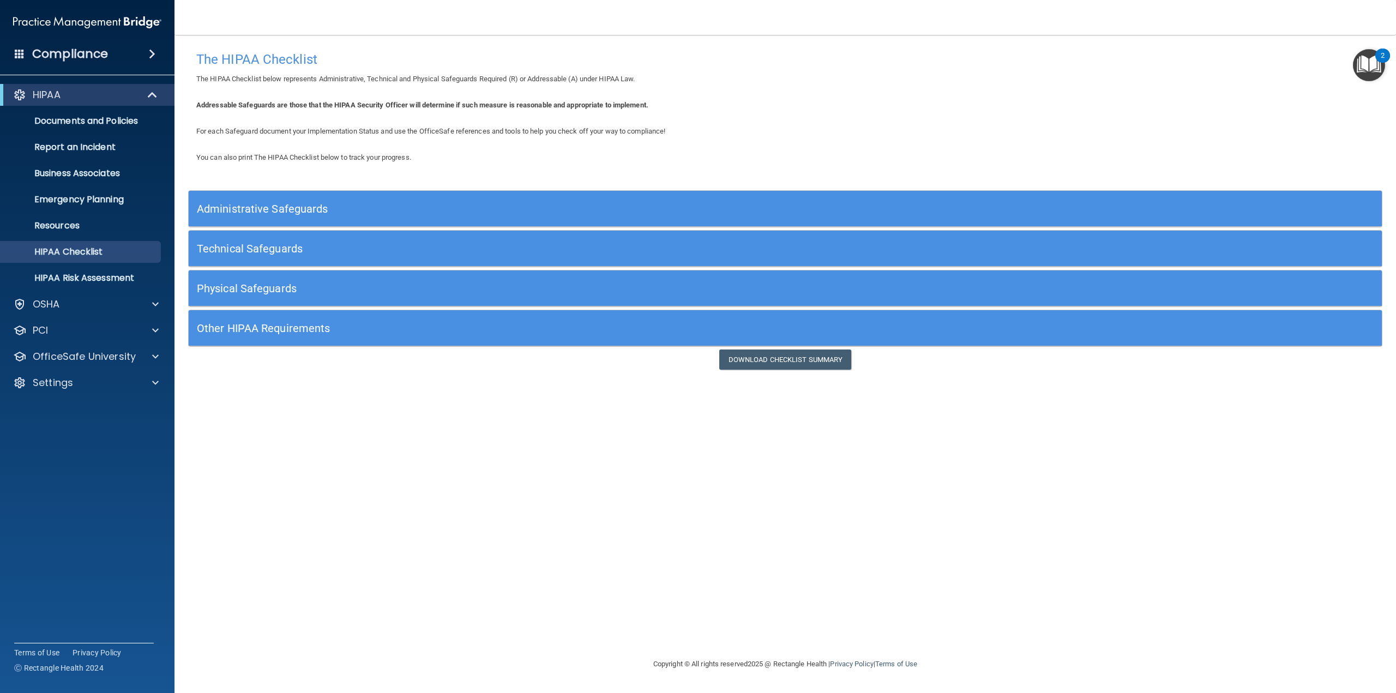
click at [1184, 102] on div "Addressable Safeguards are those that the HIPAA Security Officer will determine…" at bounding box center [785, 105] width 1194 height 13
click at [278, 213] on h5 "Administrative Safeguards" at bounding box center [636, 209] width 878 height 12
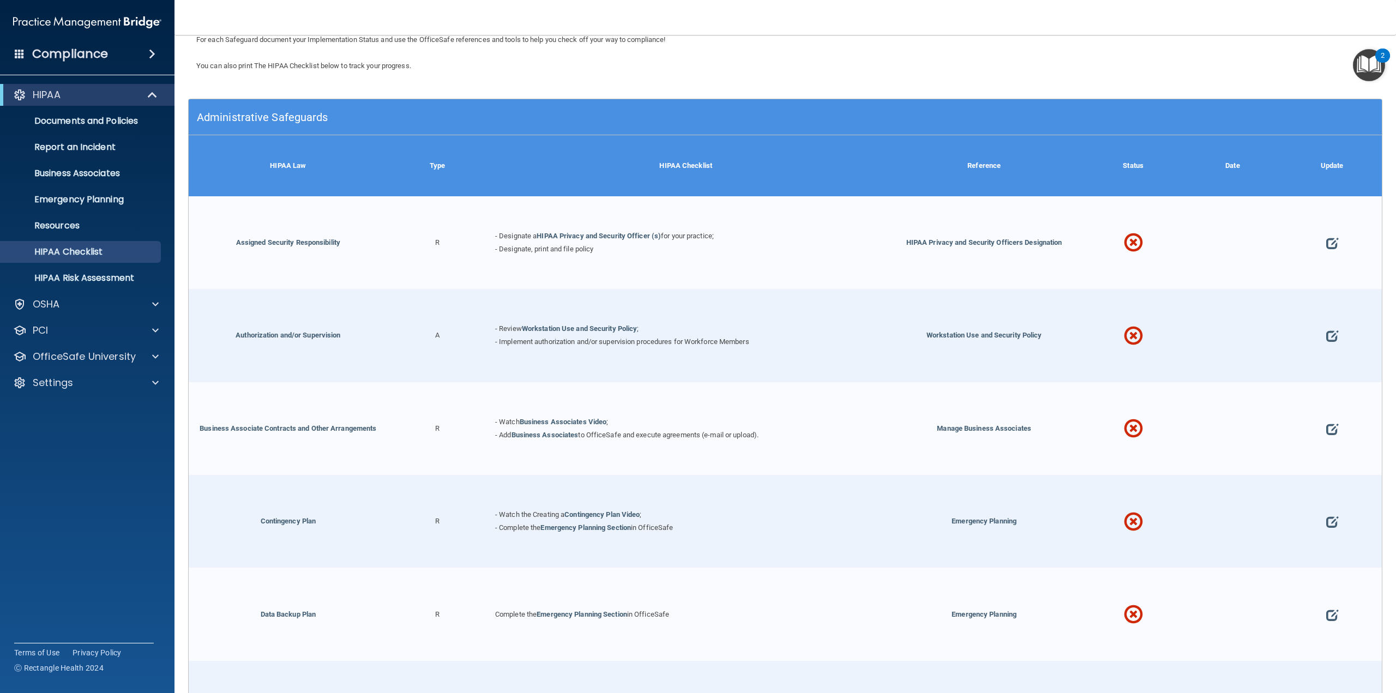
scroll to position [109, 0]
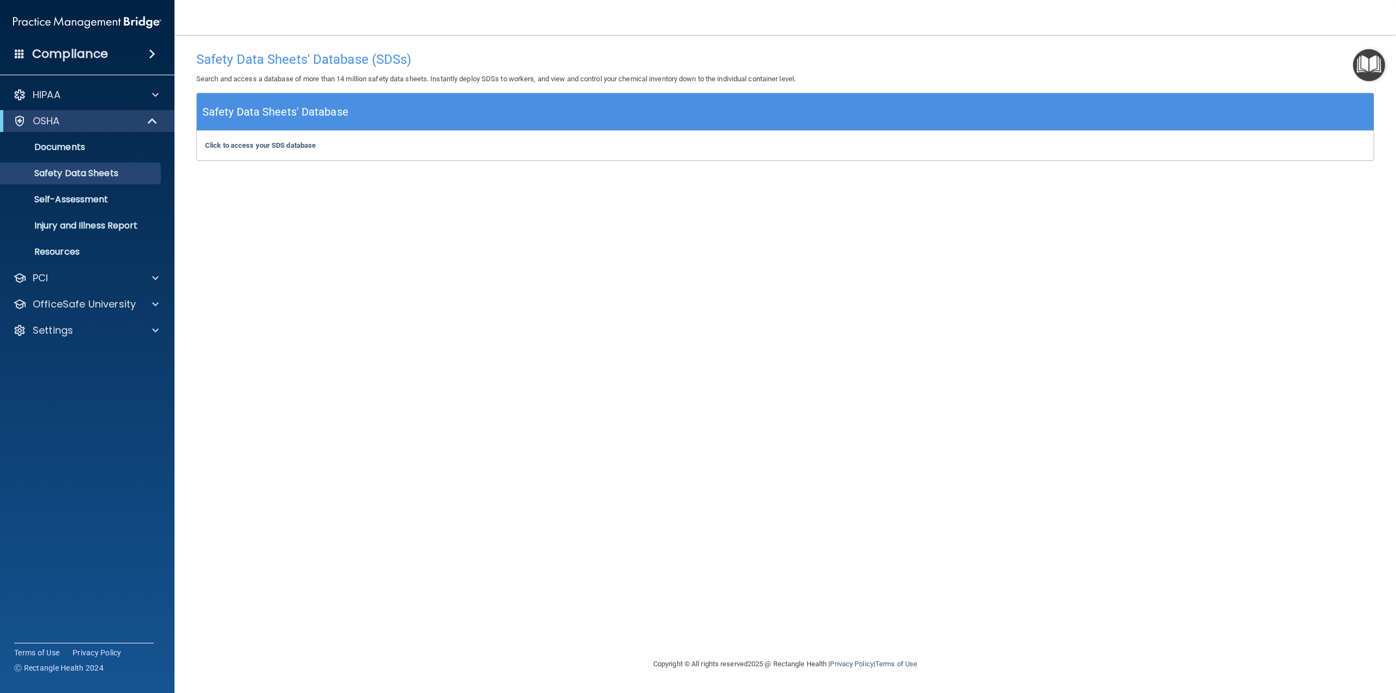
click at [252, 114] on h5 "Safety Data Sheets' Database" at bounding box center [275, 112] width 146 height 19
click at [260, 149] on b "Click to access your SDS database" at bounding box center [260, 145] width 111 height 8
click at [79, 200] on p "Self-Assessment" at bounding box center [81, 199] width 149 height 11
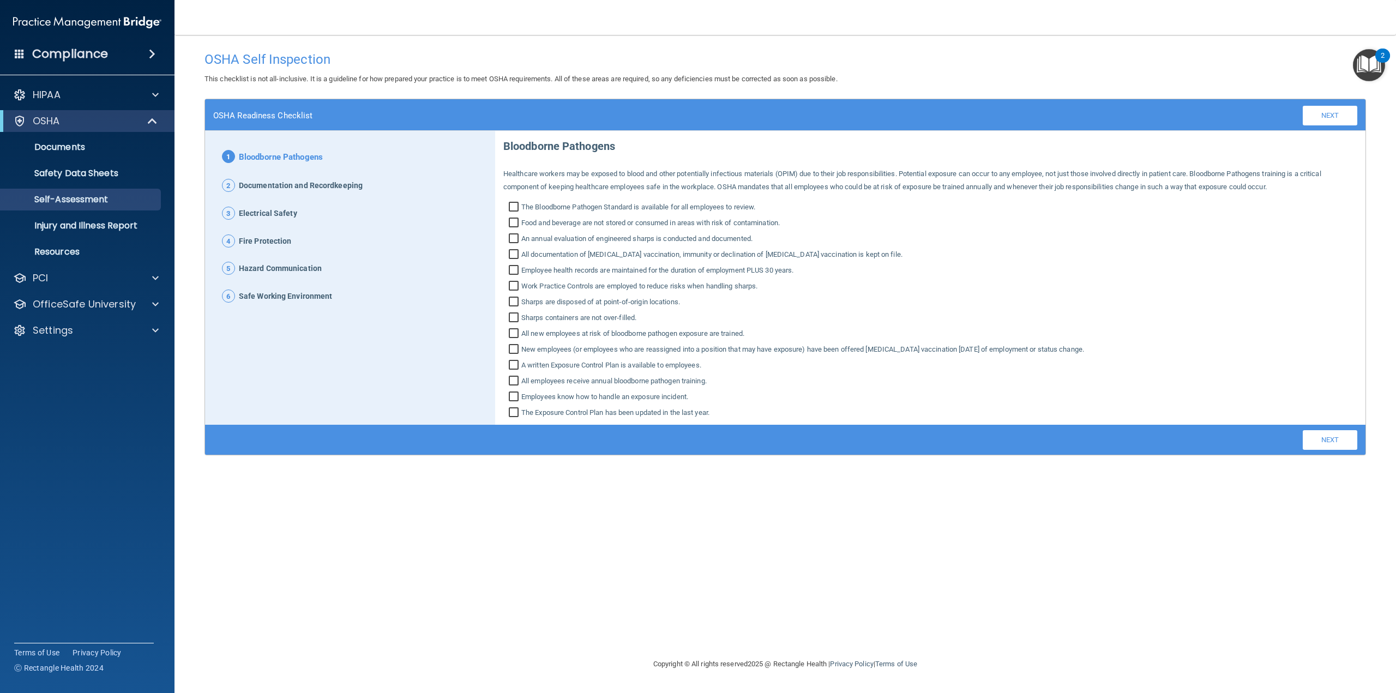
click at [515, 203] on input "The Bloodborne Pathogen Standard is available for all employees to review." at bounding box center [515, 208] width 13 height 11
click at [515, 204] on input "The Bloodborne Pathogen Standard is available for all employees to review." at bounding box center [515, 208] width 13 height 11
click at [513, 208] on input "The Bloodborne Pathogen Standard is available for all employees to review." at bounding box center [515, 208] width 13 height 11
click at [515, 208] on input "The Bloodborne Pathogen Standard is available for all employees to review." at bounding box center [515, 208] width 13 height 11
checkbox input "false"
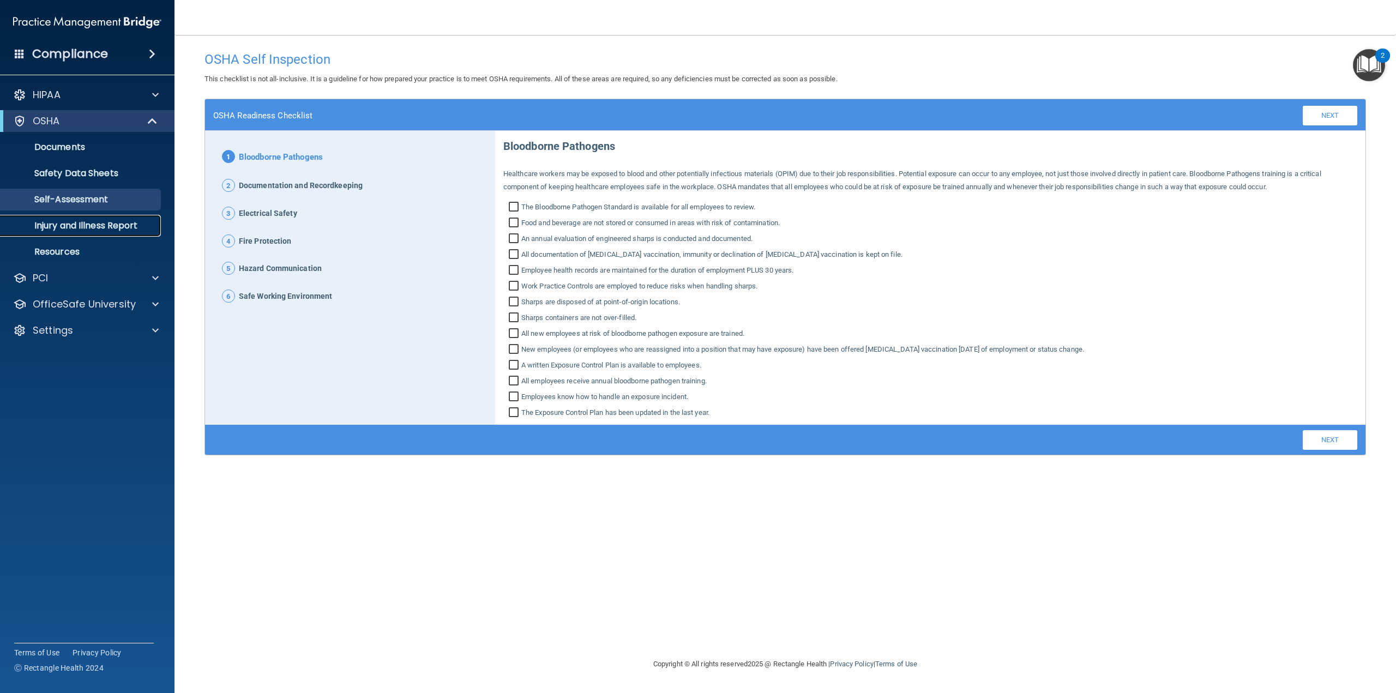
click at [103, 223] on p "Injury and Illness Report" at bounding box center [81, 225] width 149 height 11
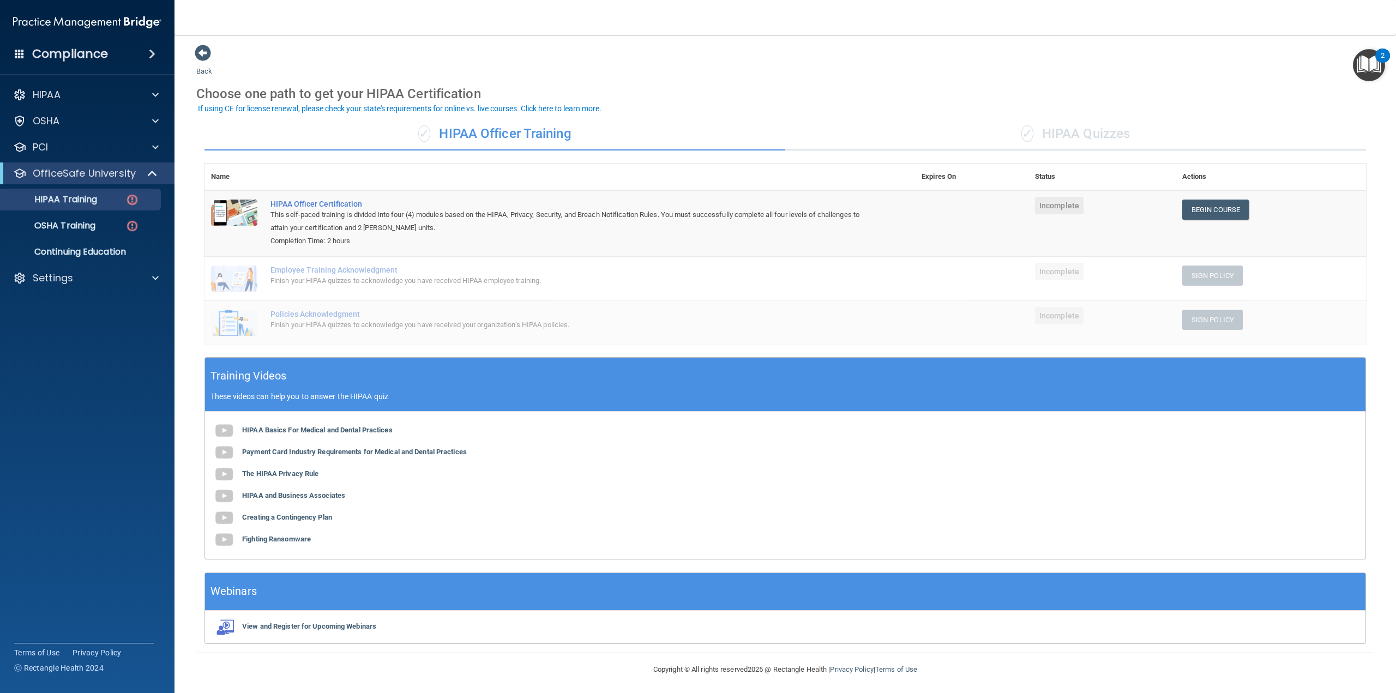
scroll to position [2, 0]
click at [98, 230] on div "OSHA Training" at bounding box center [81, 225] width 149 height 11
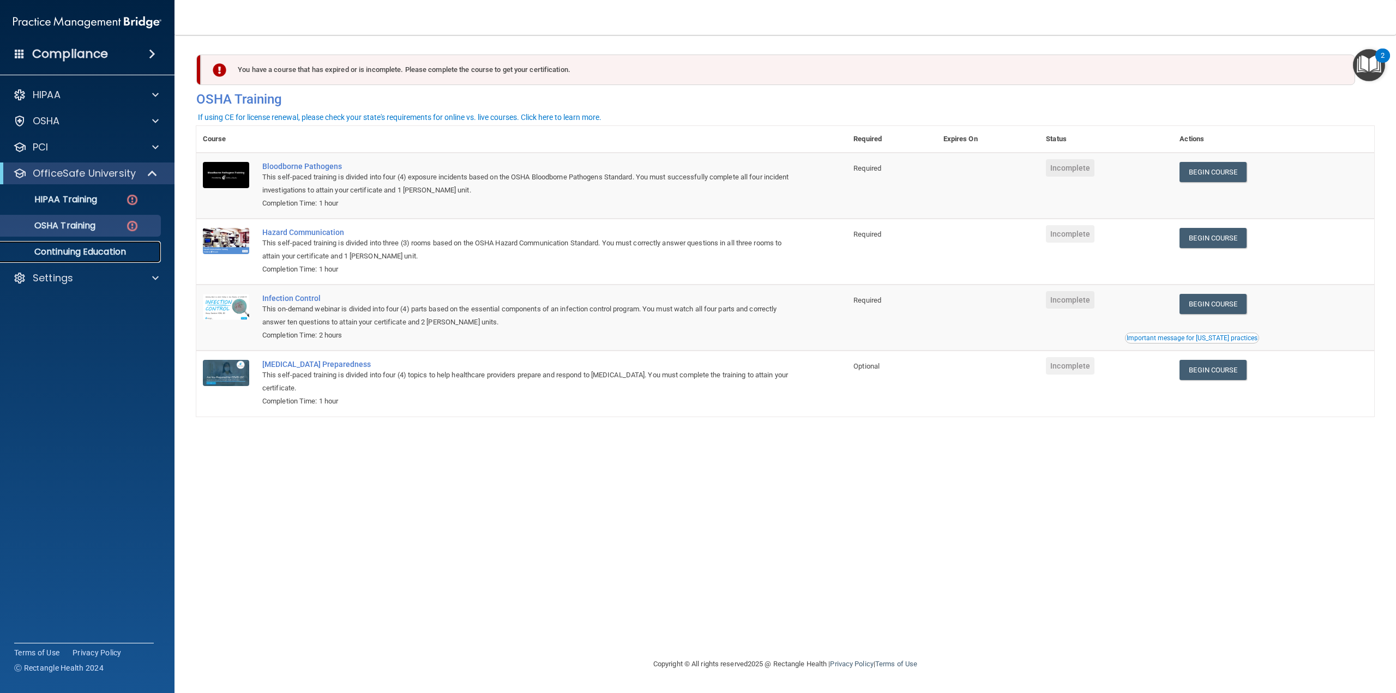
click at [107, 256] on p "Continuing Education" at bounding box center [81, 251] width 149 height 11
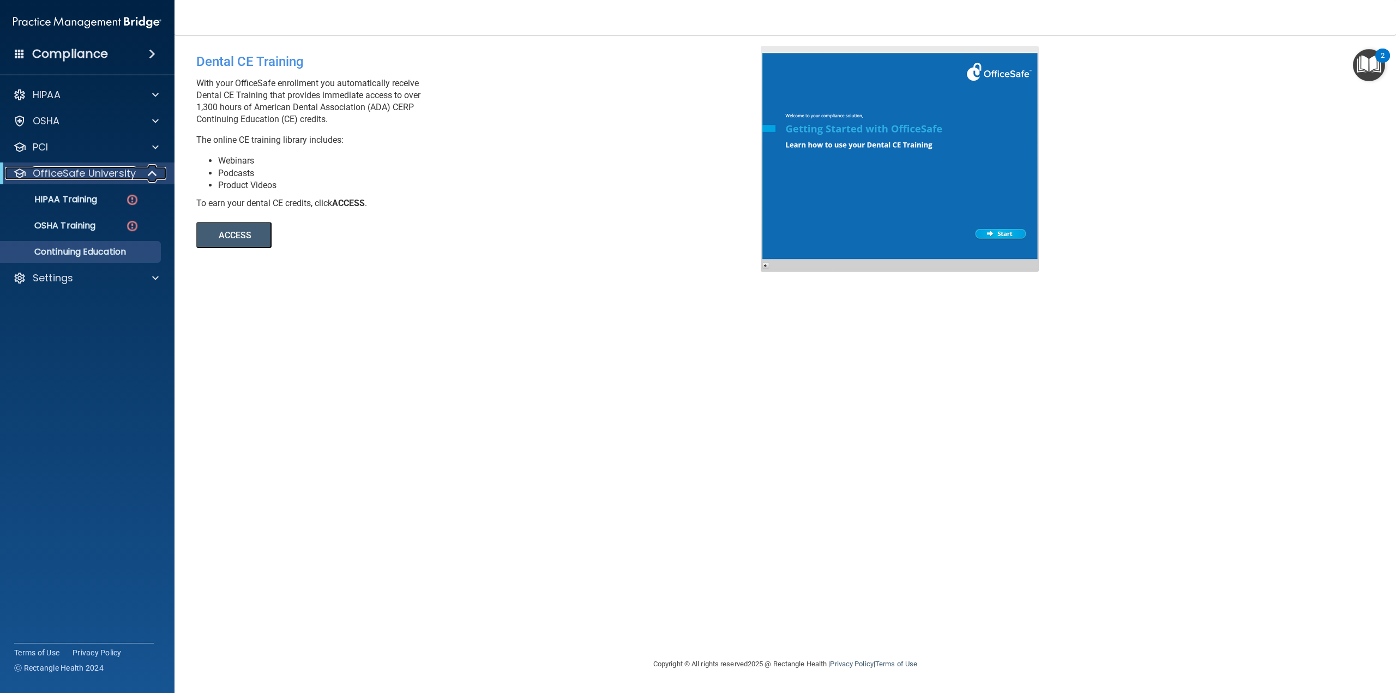
click at [150, 177] on span at bounding box center [153, 173] width 9 height 13
click at [19, 51] on span at bounding box center [20, 54] width 10 height 10
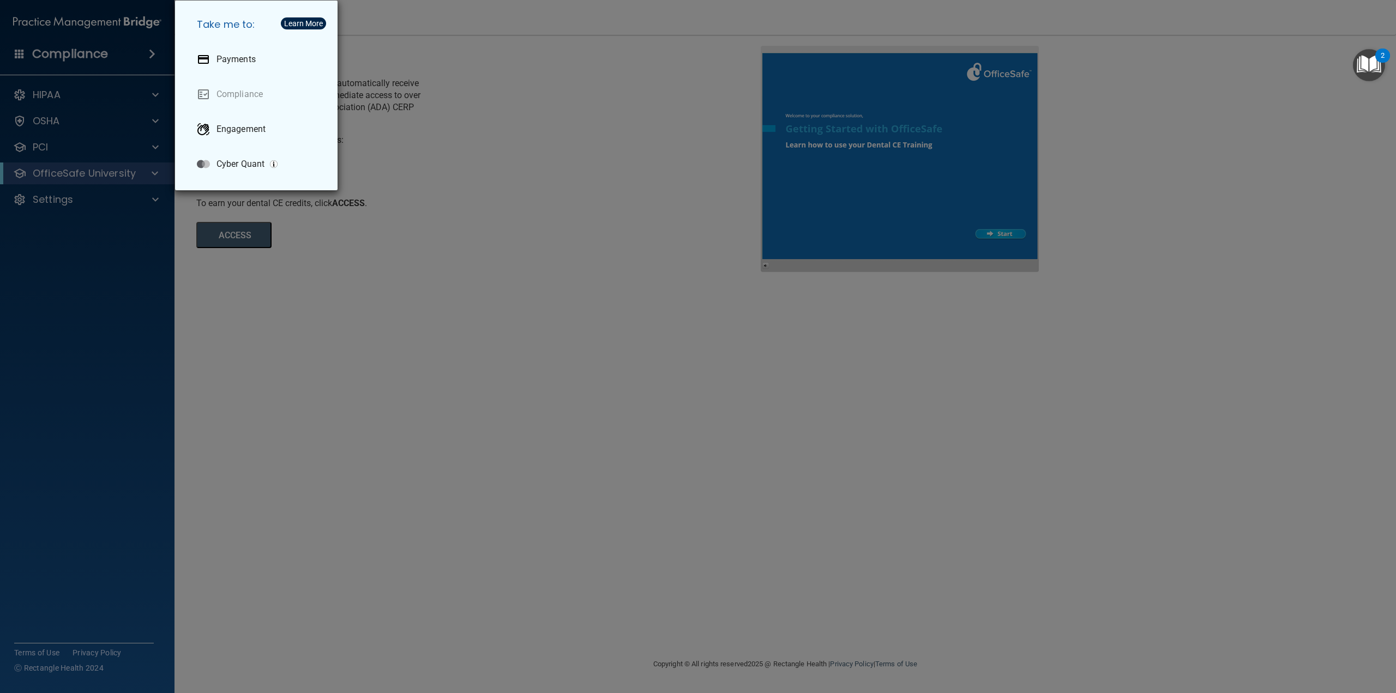
click at [15, 16] on div "Take me to: Payments Compliance Engagement Cyber Quant" at bounding box center [698, 346] width 1396 height 693
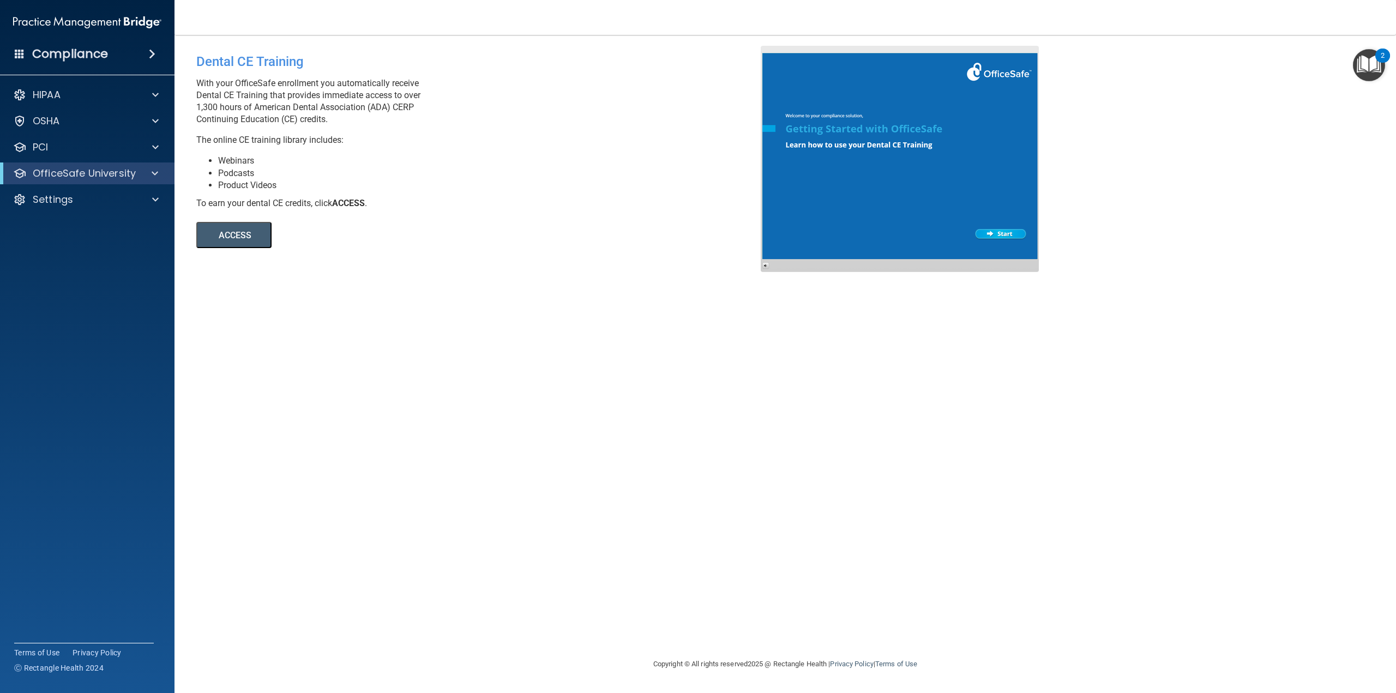
click at [21, 17] on img at bounding box center [87, 22] width 148 height 22
click at [63, 91] on div "HIPAA" at bounding box center [72, 94] width 135 height 13
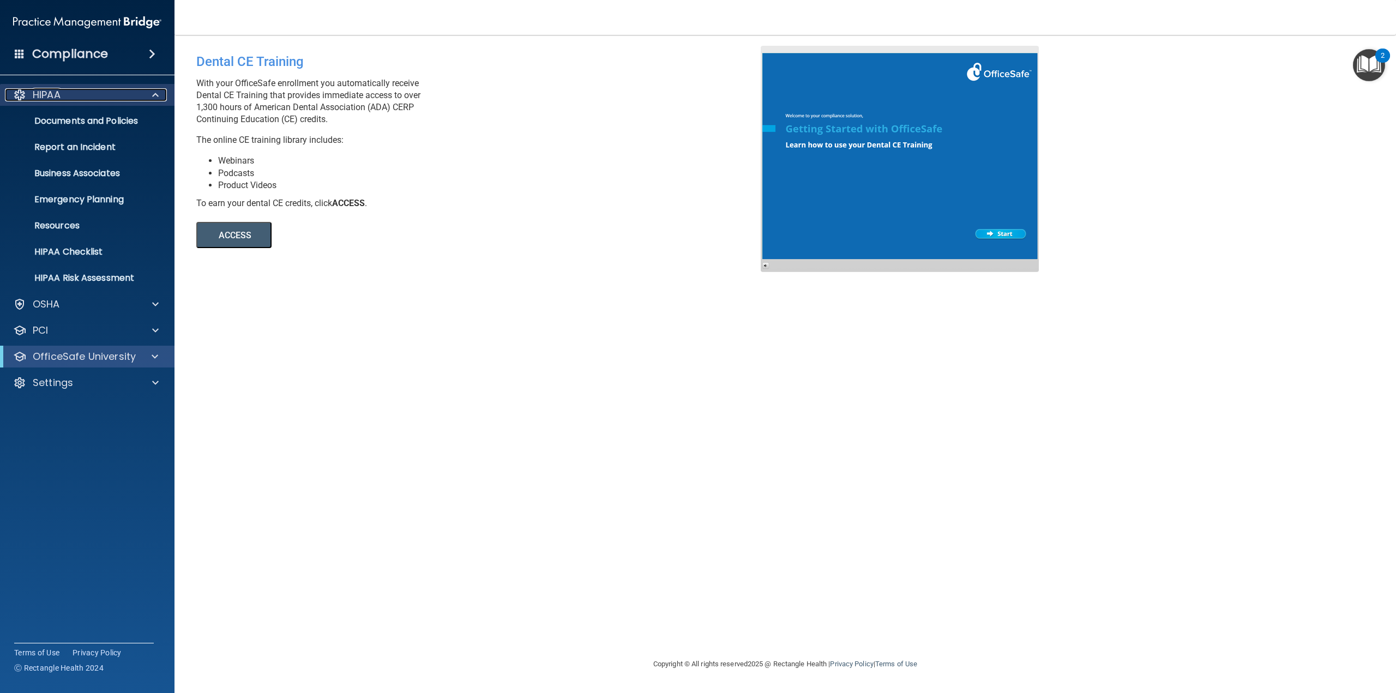
click at [63, 91] on div "HIPAA" at bounding box center [72, 94] width 135 height 13
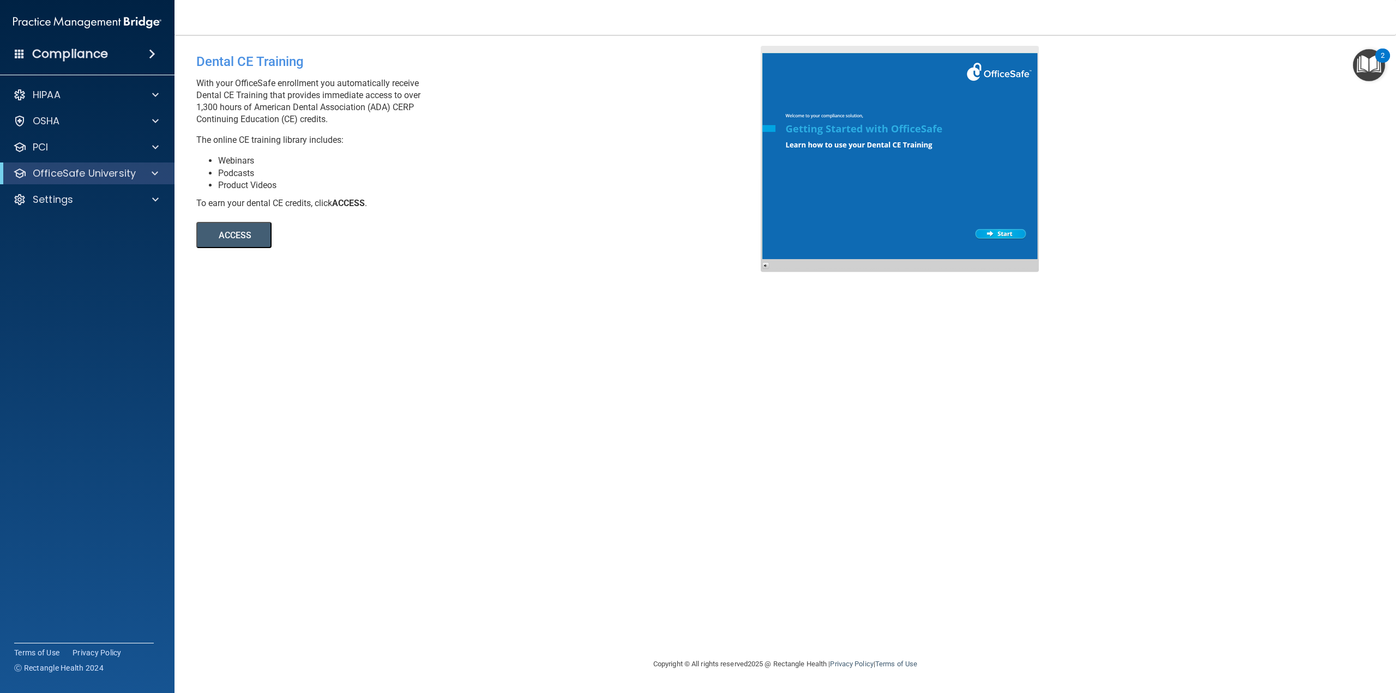
click at [162, 52] on div "Compliance" at bounding box center [87, 54] width 174 height 24
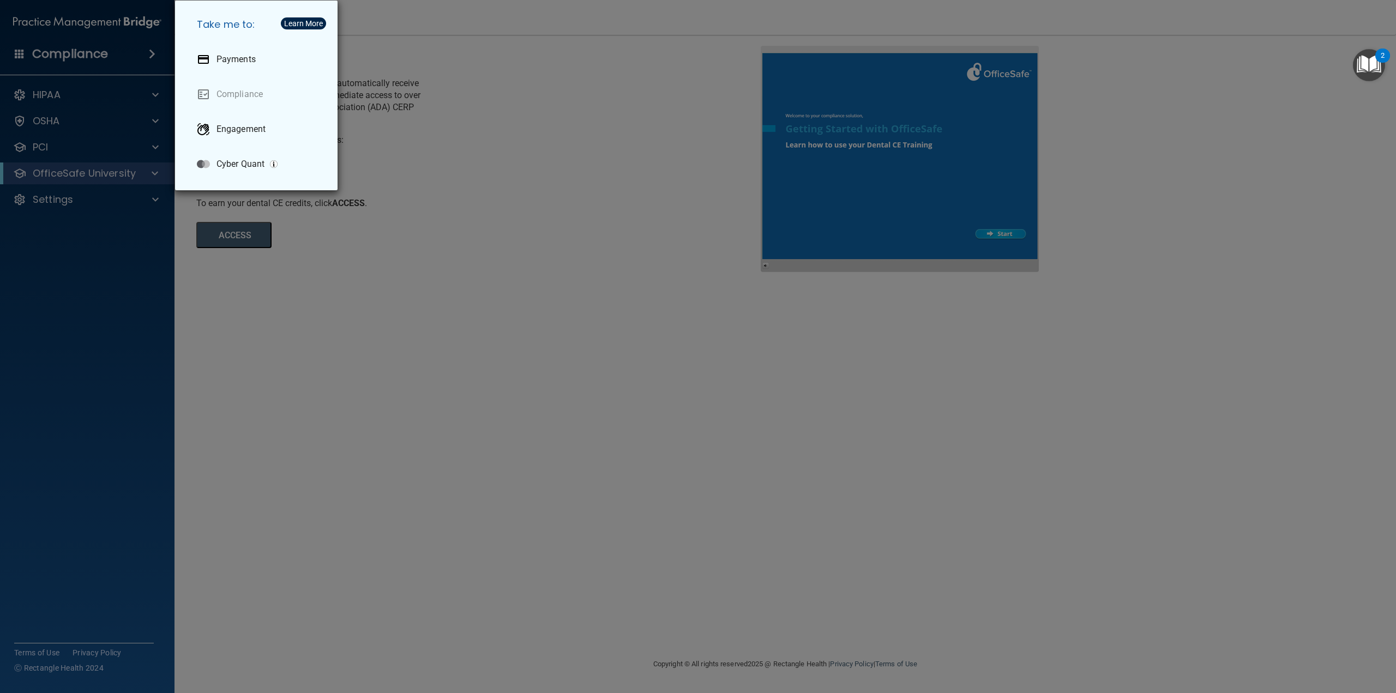
click at [21, 51] on div "Take me to: Payments Compliance Engagement Cyber Quant" at bounding box center [698, 346] width 1396 height 693
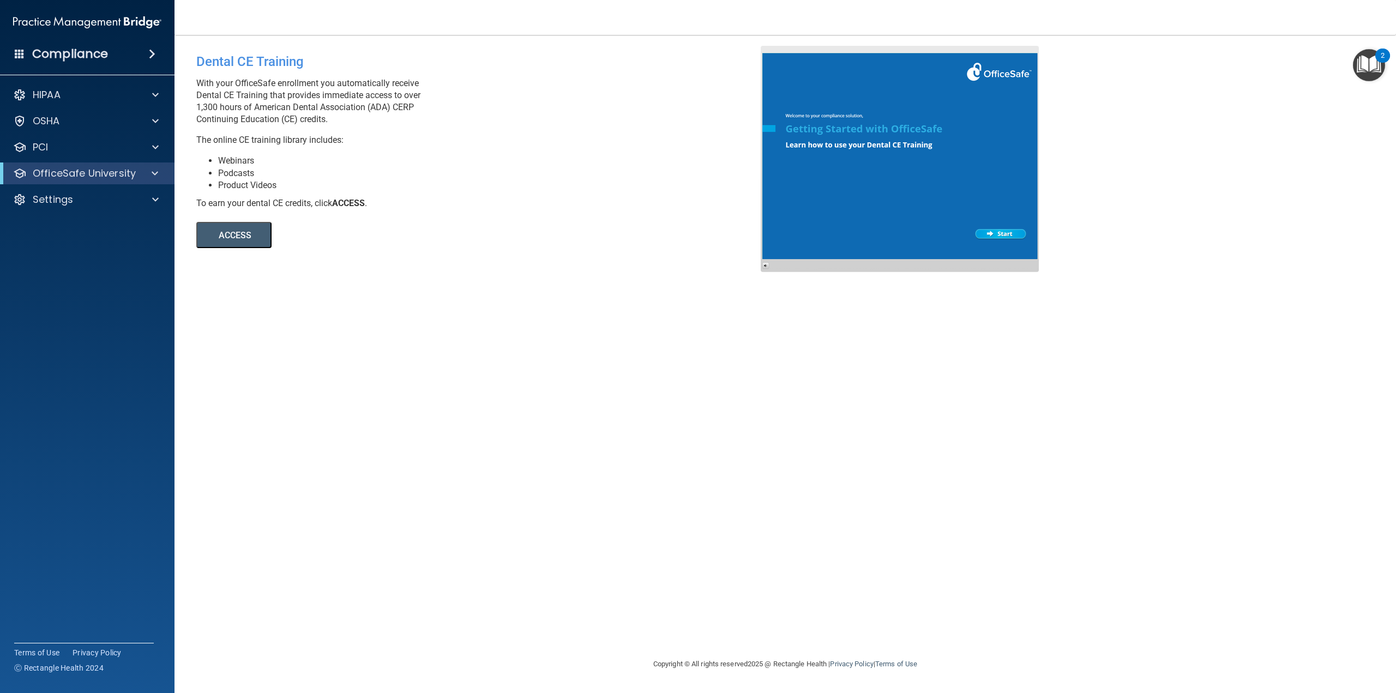
click at [20, 51] on span at bounding box center [20, 54] width 10 height 10
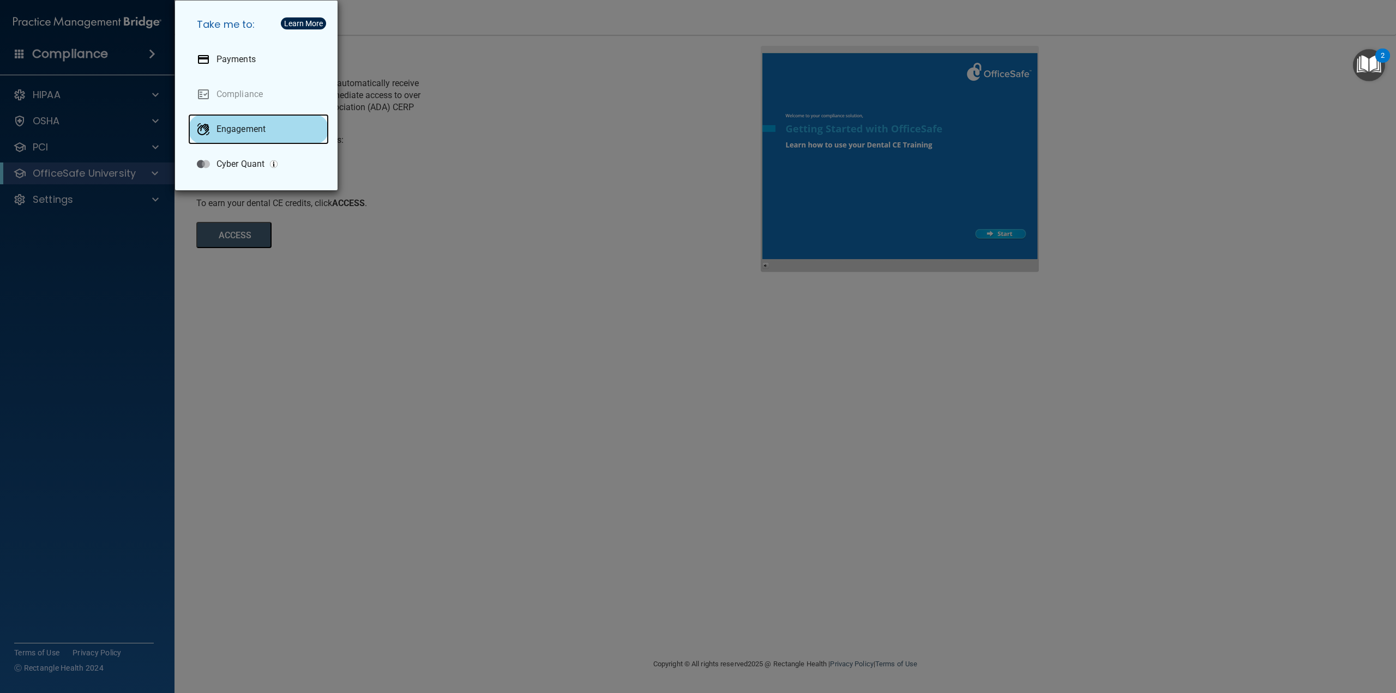
click at [250, 130] on p "Engagement" at bounding box center [240, 129] width 49 height 11
click at [448, 156] on div "Take me to: Payments Compliance Engagement Cyber Quant" at bounding box center [698, 346] width 1396 height 693
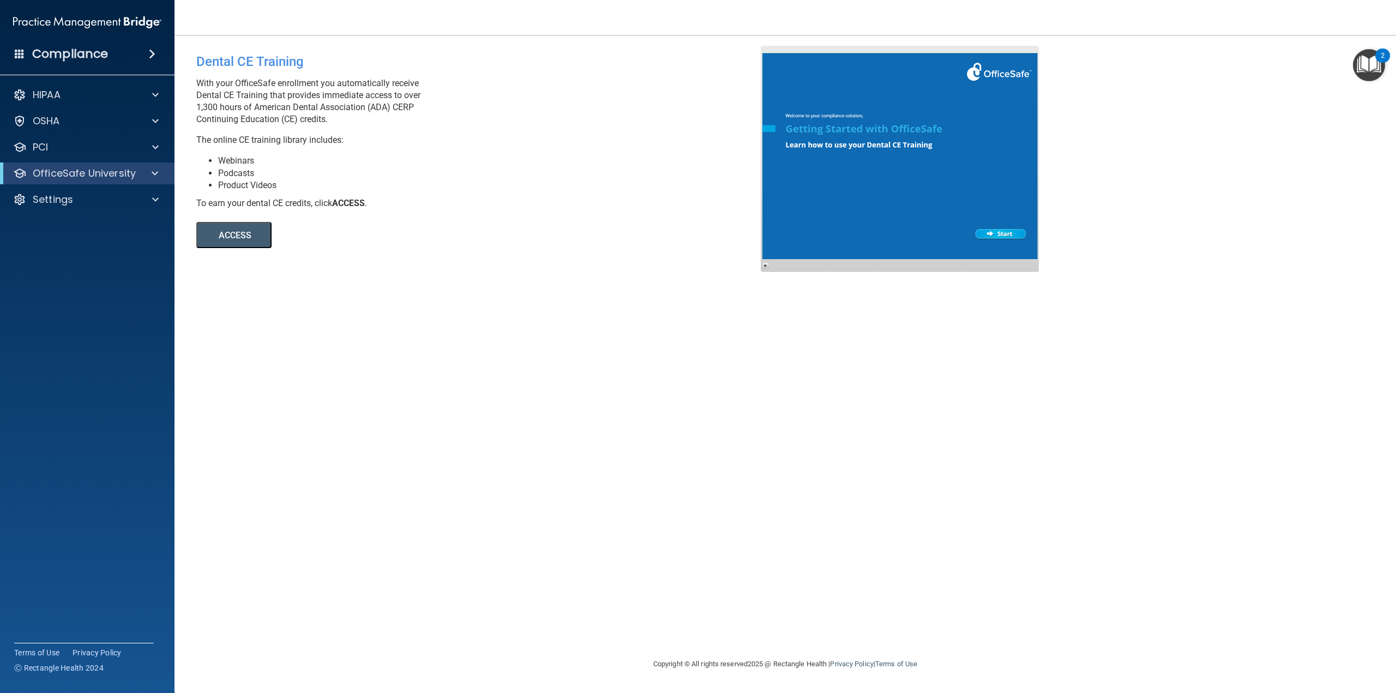
click at [101, 27] on img at bounding box center [87, 22] width 148 height 22
click at [100, 23] on img at bounding box center [87, 22] width 148 height 22
click at [69, 59] on h4 "Compliance" at bounding box center [70, 53] width 76 height 15
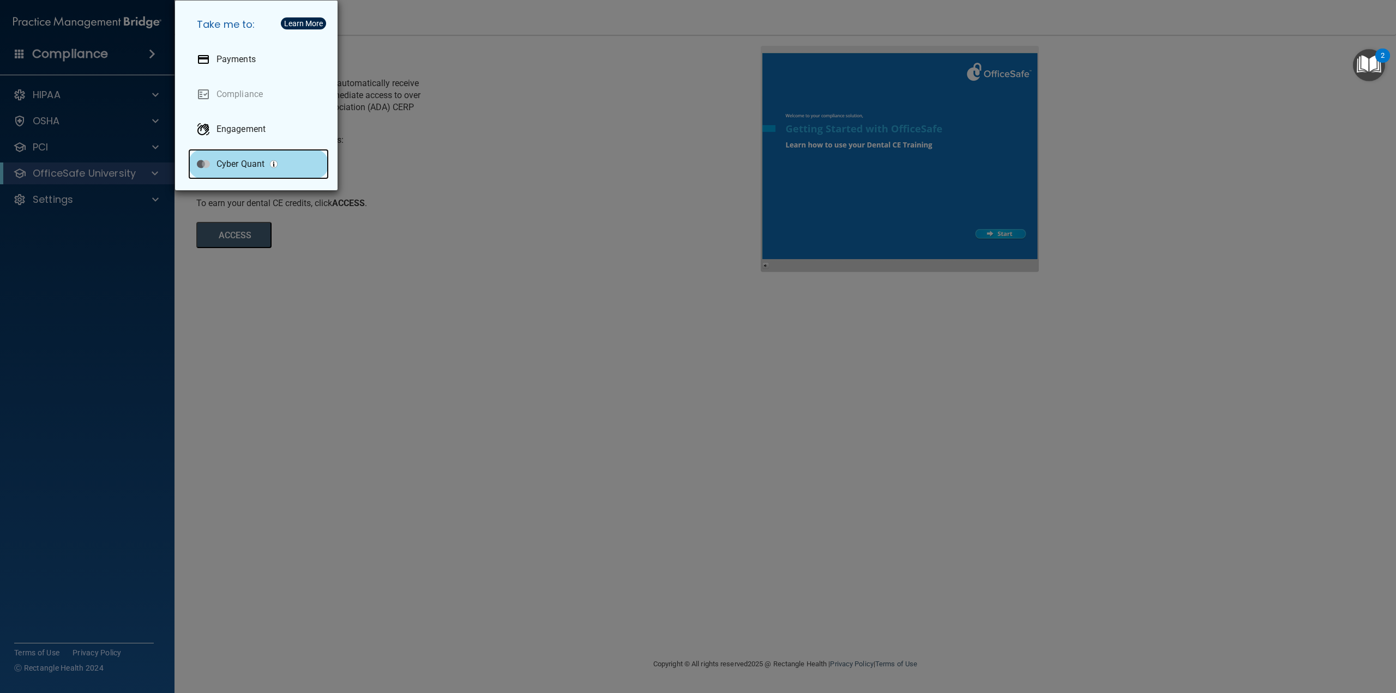
click at [250, 167] on p "Cyber Quant" at bounding box center [240, 164] width 48 height 11
click at [393, 209] on div "Take me to: Payments Compliance Engagement Cyber Quant" at bounding box center [698, 346] width 1396 height 693
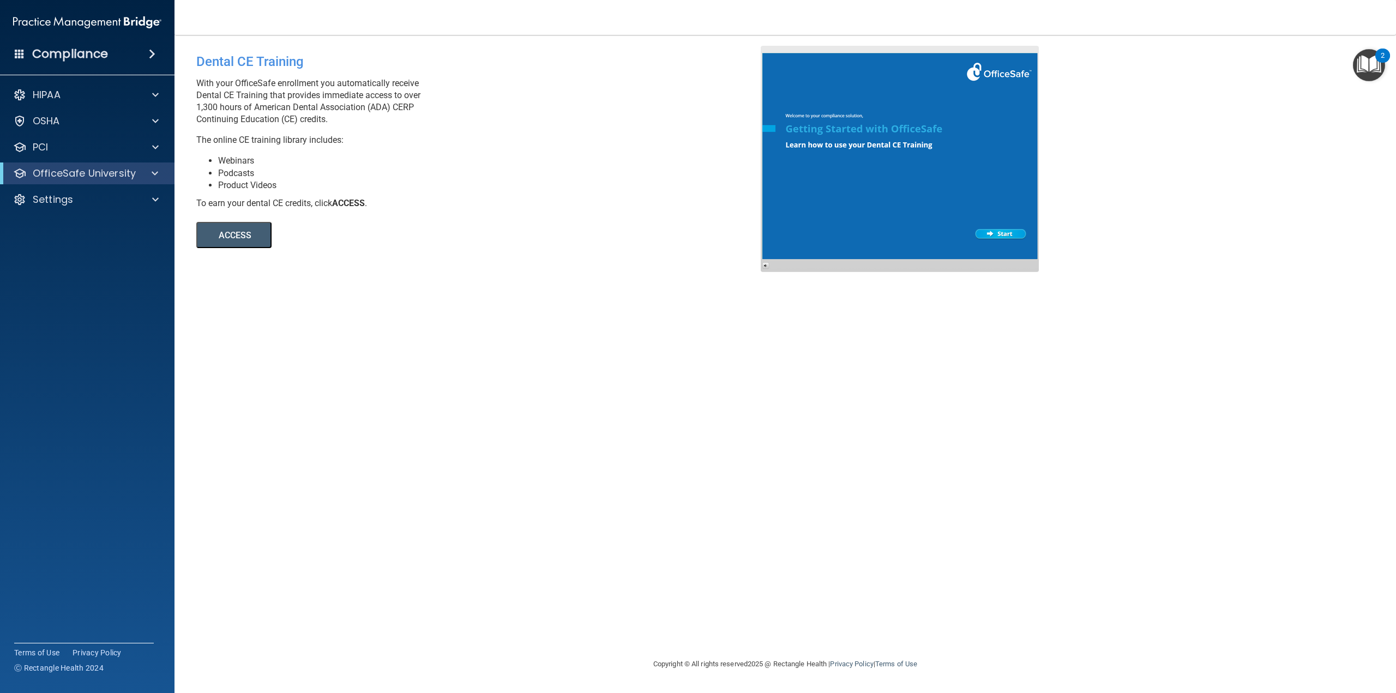
click at [155, 57] on span at bounding box center [152, 53] width 7 height 13
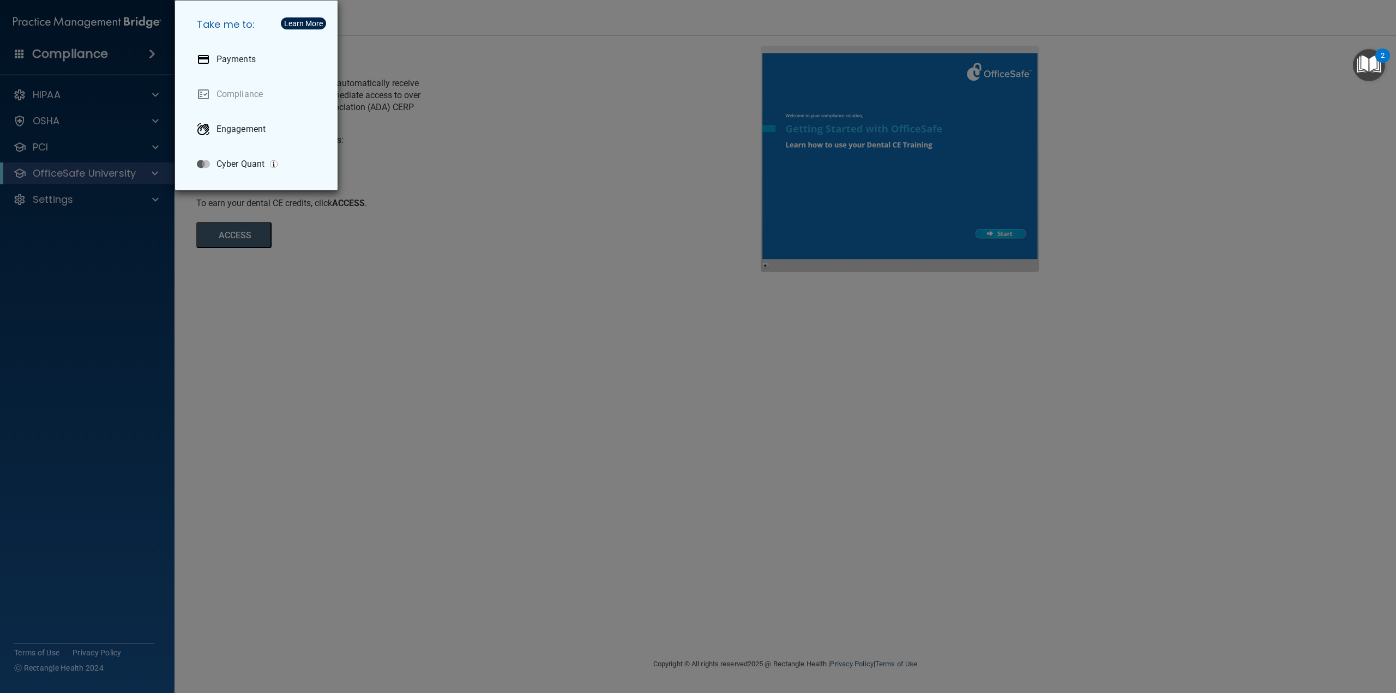
click at [149, 55] on div "Take me to: Payments Compliance Engagement Cyber Quant" at bounding box center [698, 346] width 1396 height 693
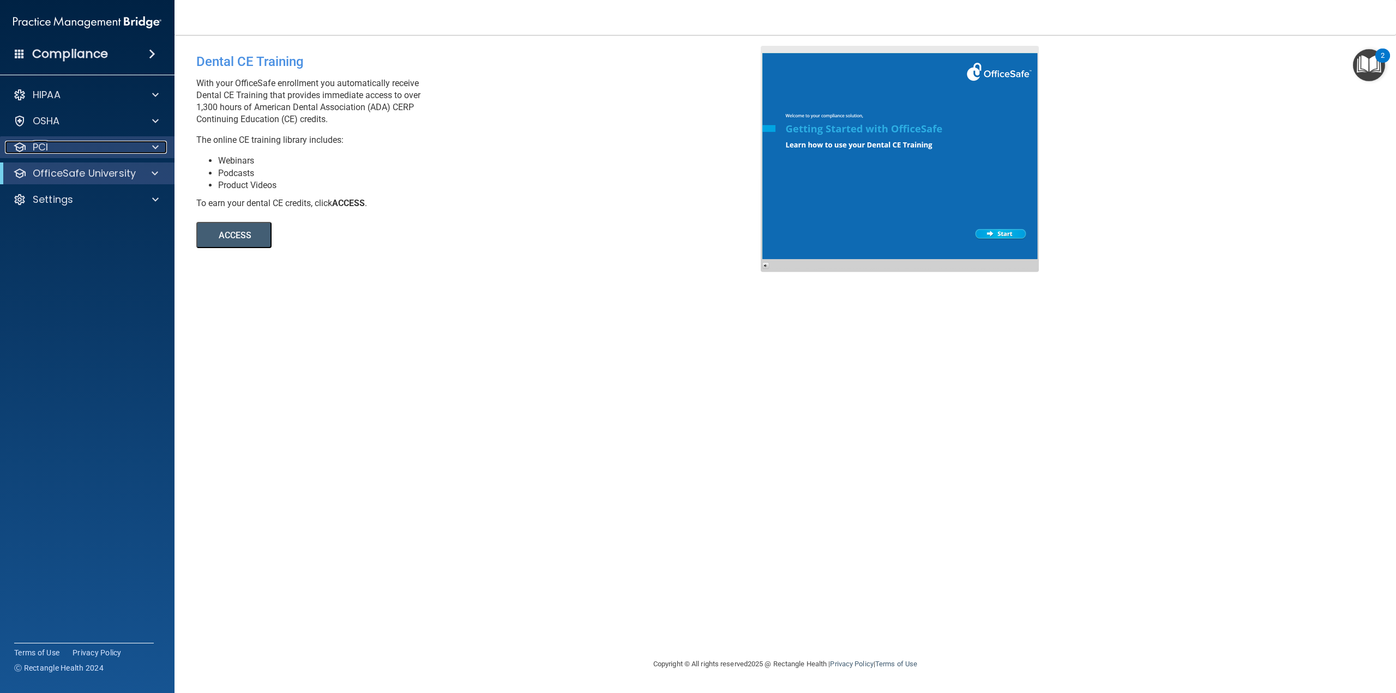
click at [152, 145] on span at bounding box center [155, 147] width 7 height 13
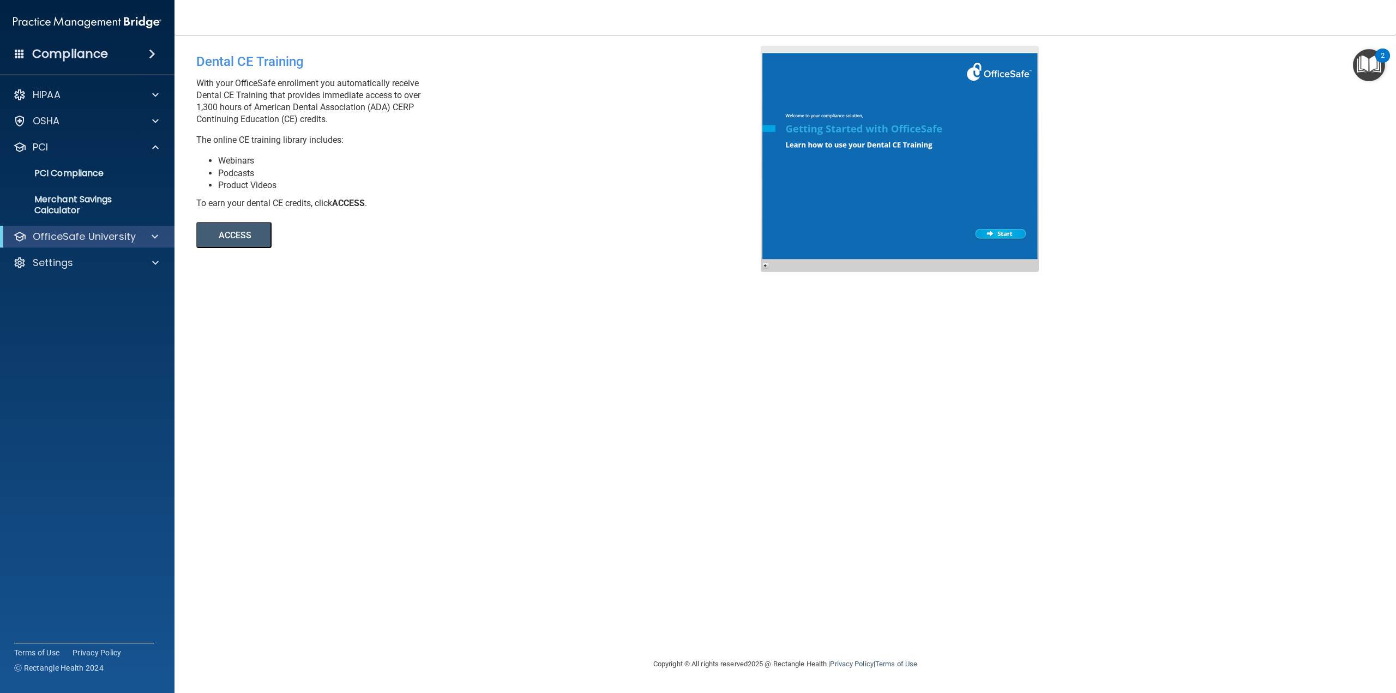
click at [152, 228] on div "OfficeSafe University" at bounding box center [87, 237] width 174 height 22
click at [156, 241] on span at bounding box center [155, 236] width 7 height 13
click at [138, 260] on img at bounding box center [132, 263] width 14 height 14
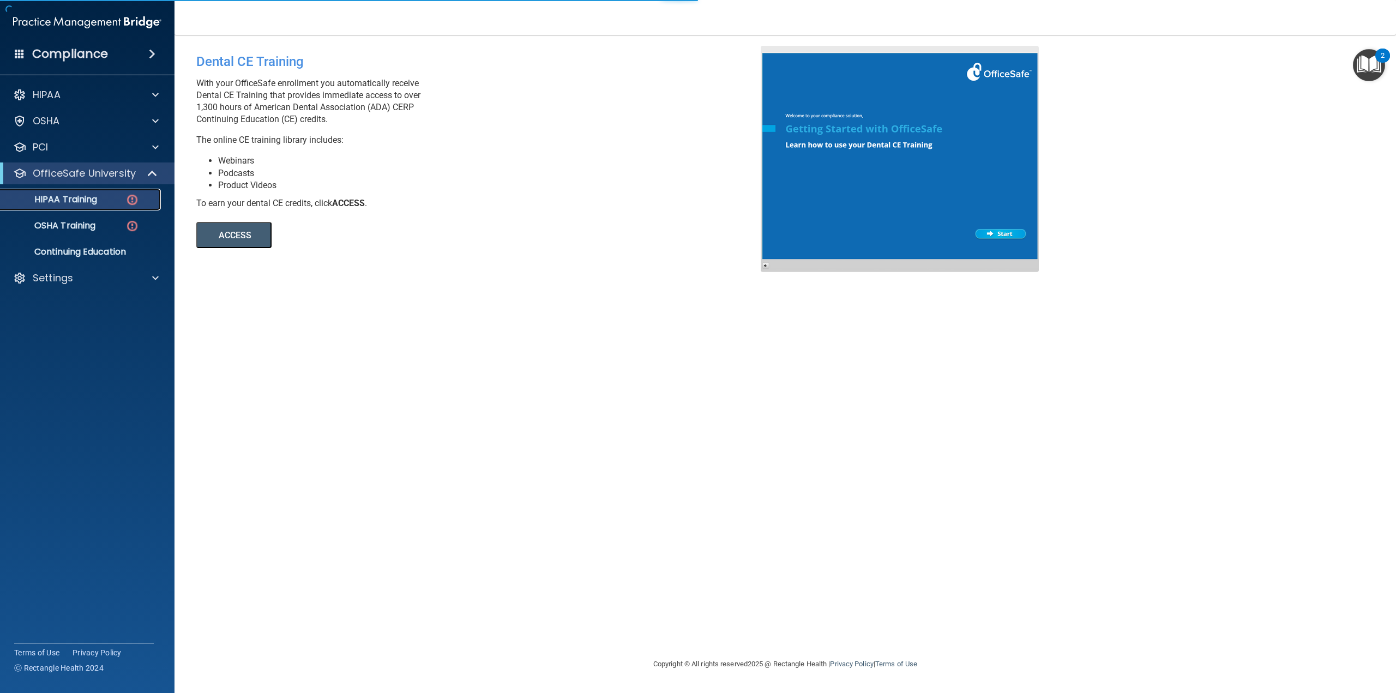
click at [101, 202] on div "HIPAA Training" at bounding box center [81, 199] width 149 height 11
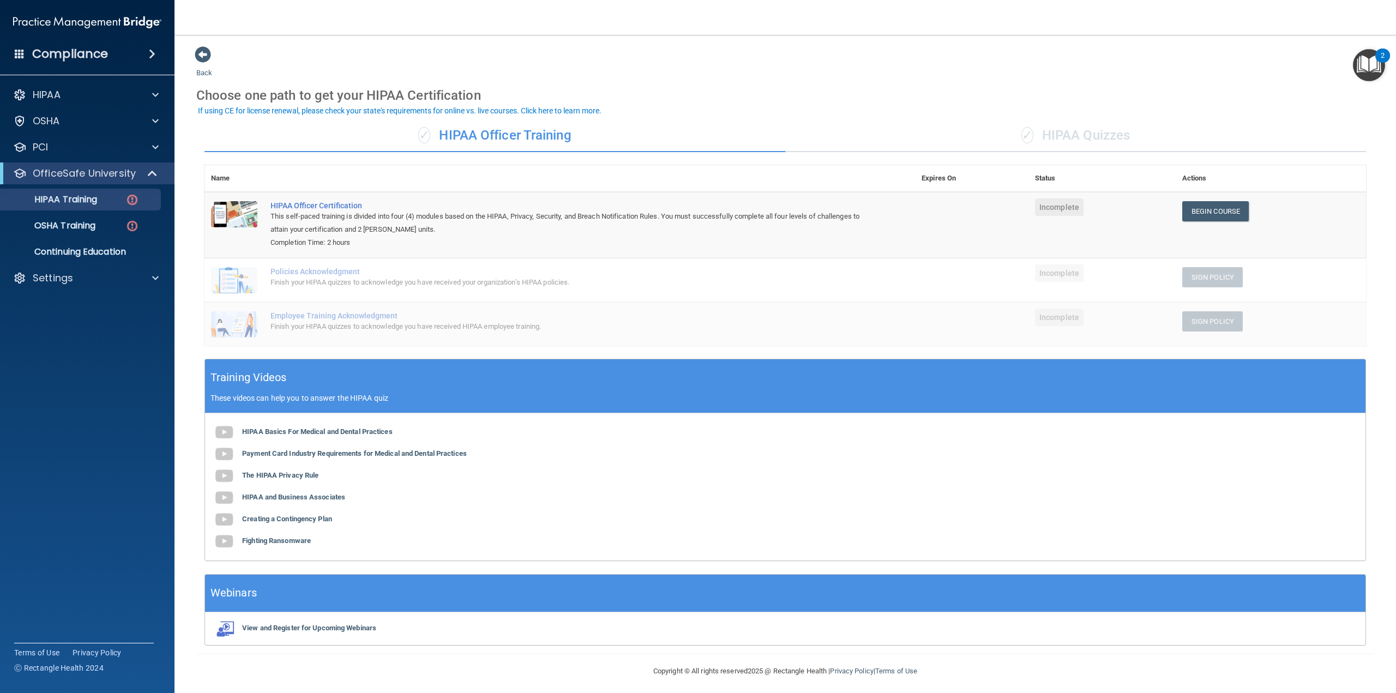
click at [498, 135] on div "✓ HIPAA Officer Training" at bounding box center [494, 135] width 581 height 33
click at [431, 117] on div "✓ HIPAA Officer Training ✓ HIPAA Quizzes Name Expires On Status Actions HIPAA O…" at bounding box center [785, 382] width 1178 height 543
click at [435, 111] on div "If using CE for license renewal, please check your state's requirements for onl…" at bounding box center [399, 111] width 403 height 8
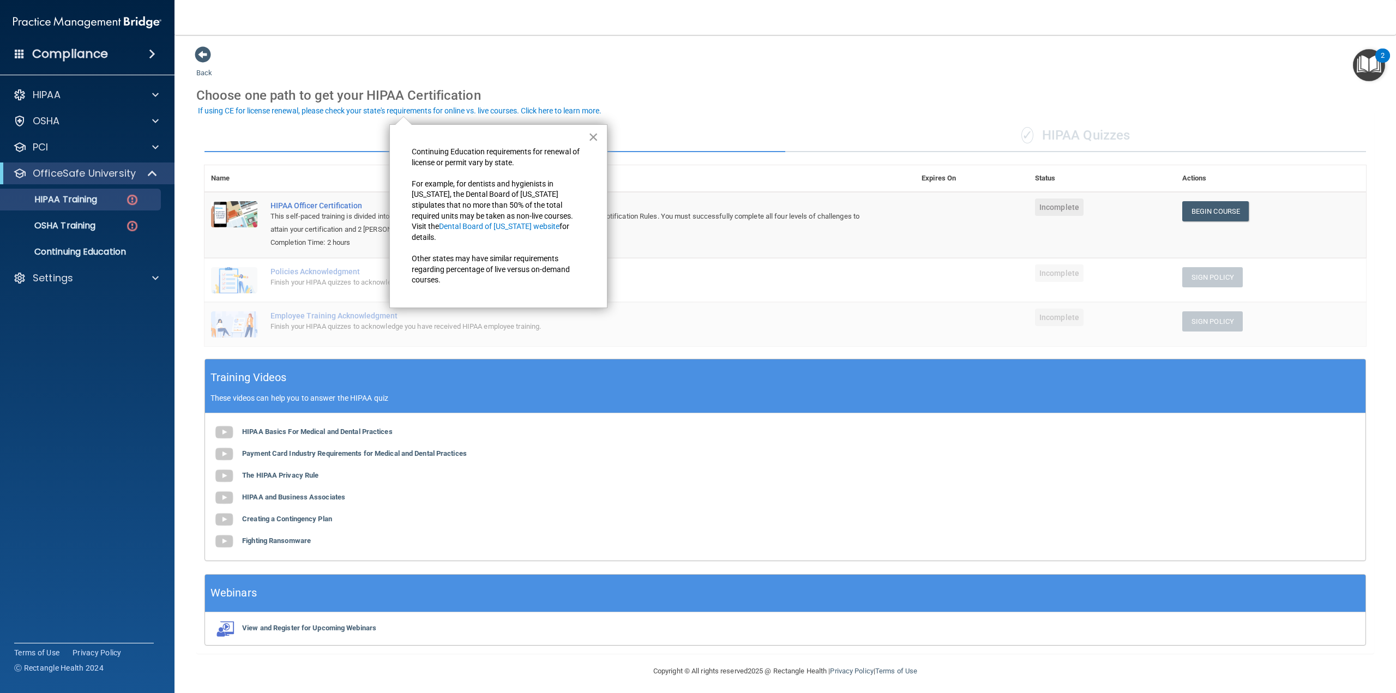
click at [592, 136] on button "×" at bounding box center [593, 136] width 10 height 17
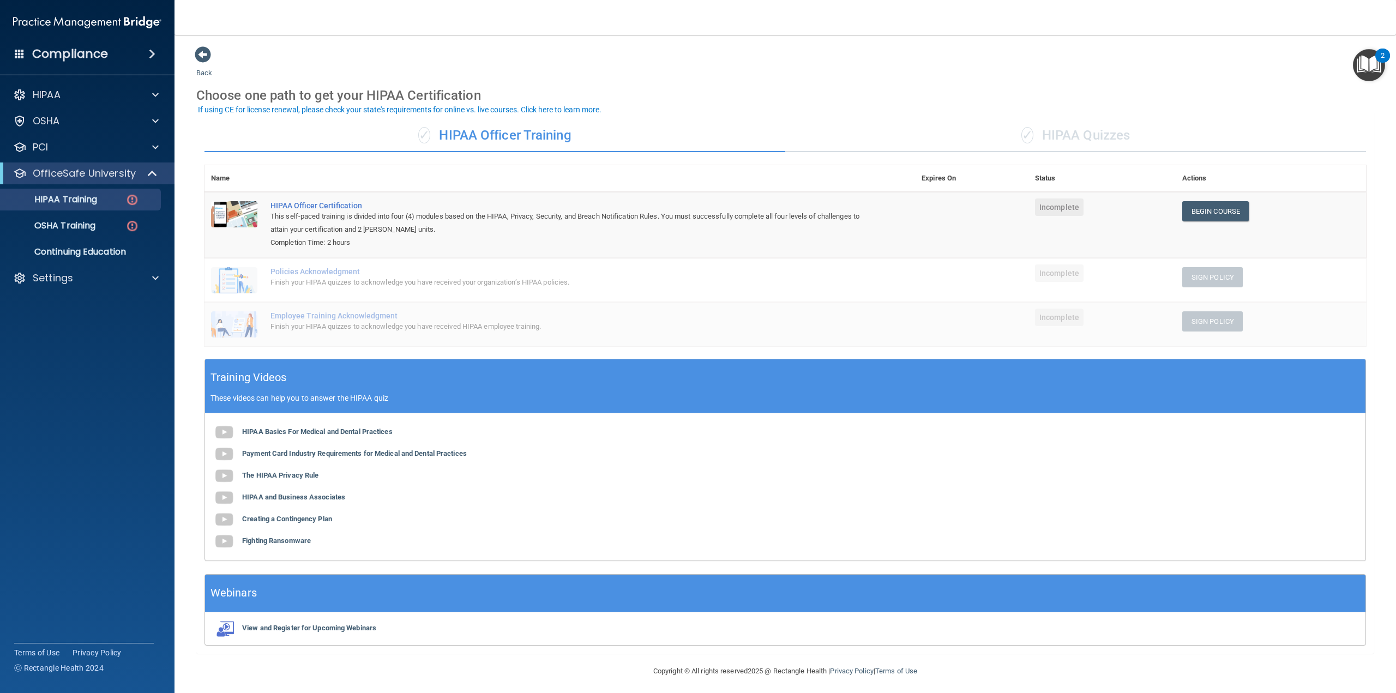
scroll to position [2, 0]
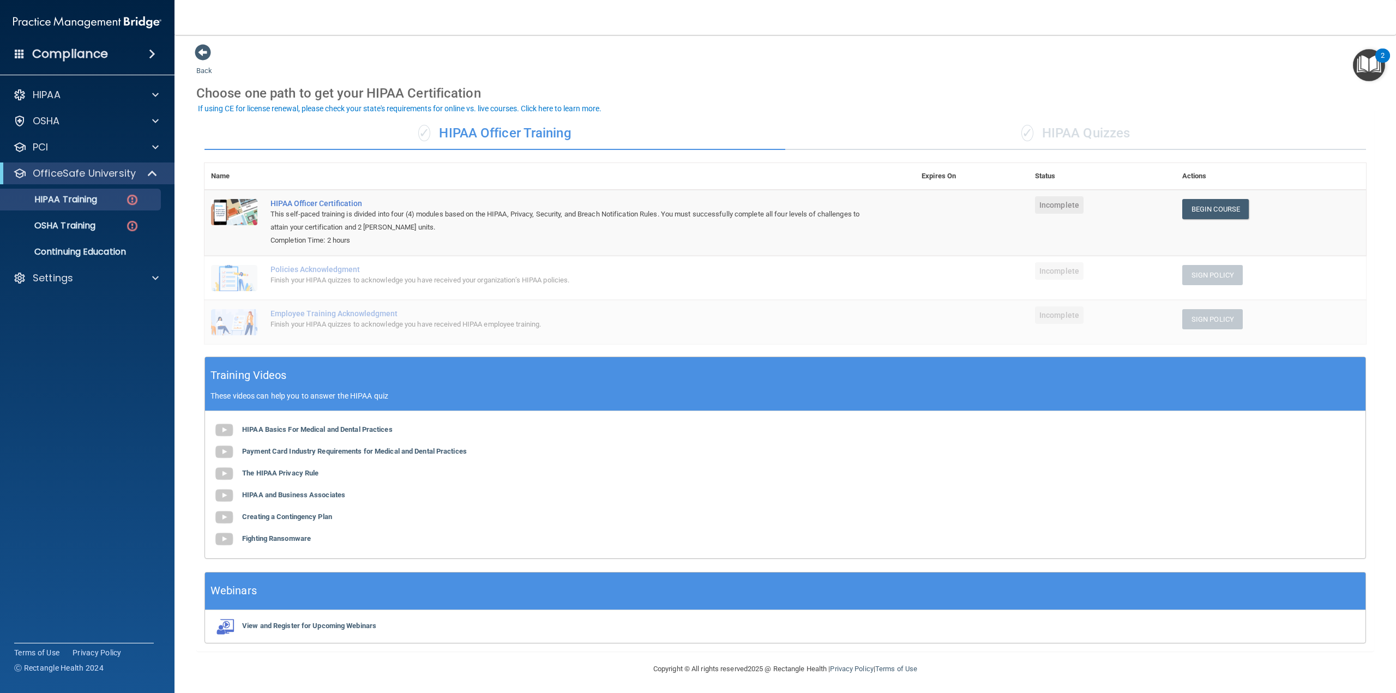
click at [330, 238] on div "Completion Time: 2 hours" at bounding box center [565, 240] width 590 height 13
click at [314, 208] on div "This self-paced training is divided into four (4) modules based on the HIPAA, P…" at bounding box center [565, 221] width 590 height 26
click at [234, 171] on th "Name" at bounding box center [233, 176] width 59 height 27
click at [216, 179] on th "Name" at bounding box center [233, 176] width 59 height 27
click at [396, 157] on div "✓ HIPAA Officer Training ✓ HIPAA Quizzes Name Expires On Status Actions HIPAA O…" at bounding box center [785, 380] width 1178 height 543
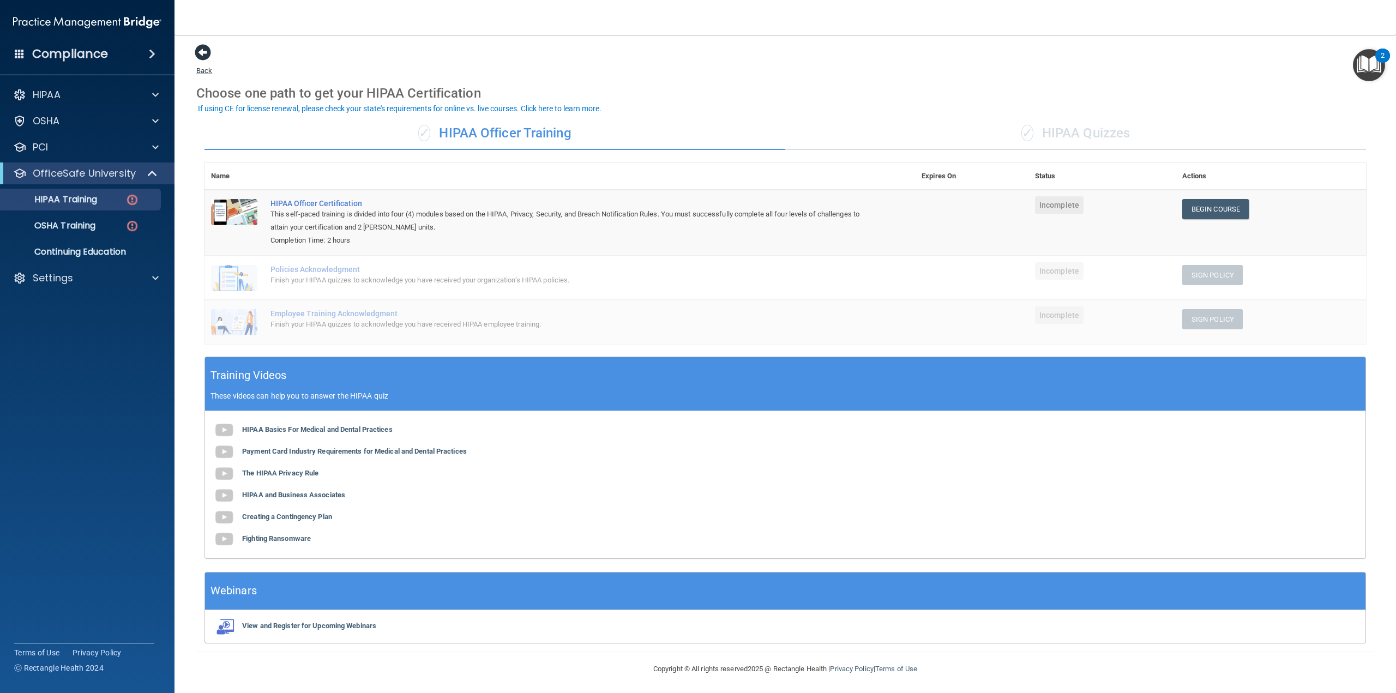
click at [195, 48] on span at bounding box center [203, 52] width 16 height 16
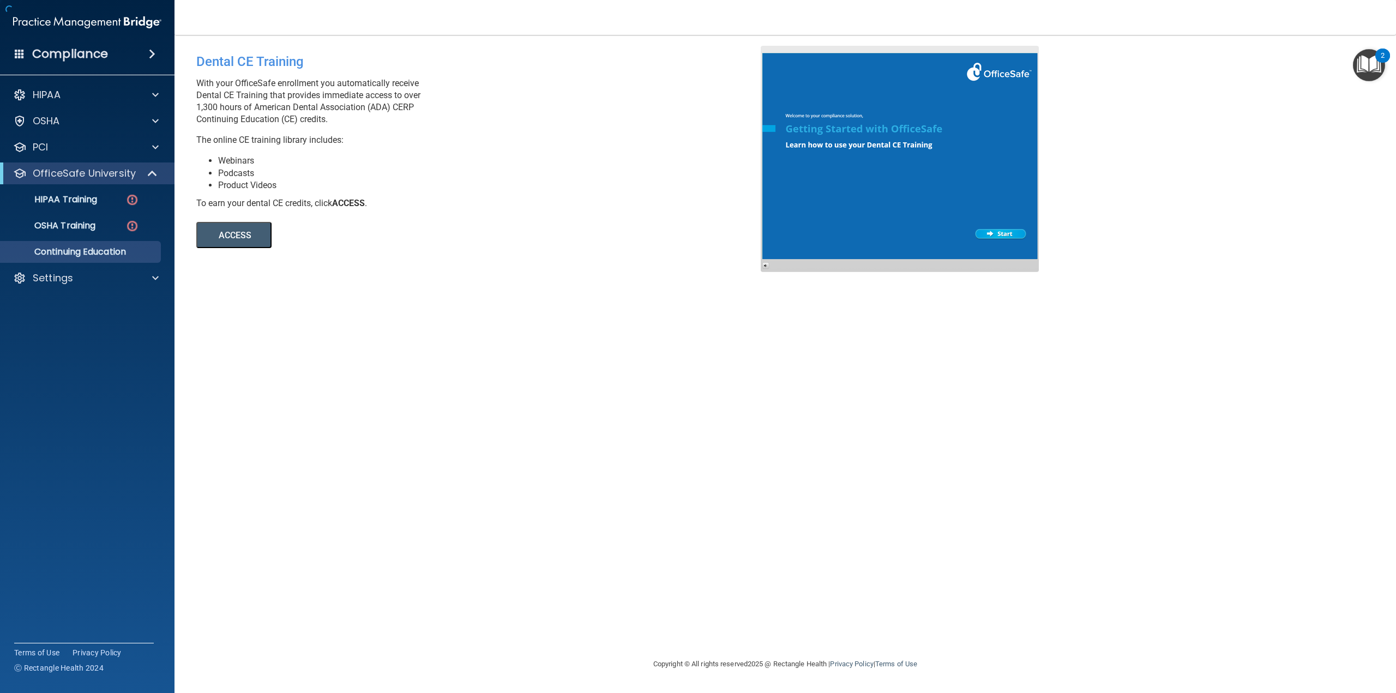
click at [195, 48] on div "Dental CE Training With your OfficeSafe enrollment you automatically receive De…" at bounding box center [482, 147] width 589 height 202
click at [78, 171] on p "OfficeSafe University" at bounding box center [84, 173] width 103 height 13
click at [222, 239] on button "ACCESS" at bounding box center [233, 235] width 75 height 26
click at [87, 86] on div "HIPAA" at bounding box center [87, 95] width 175 height 22
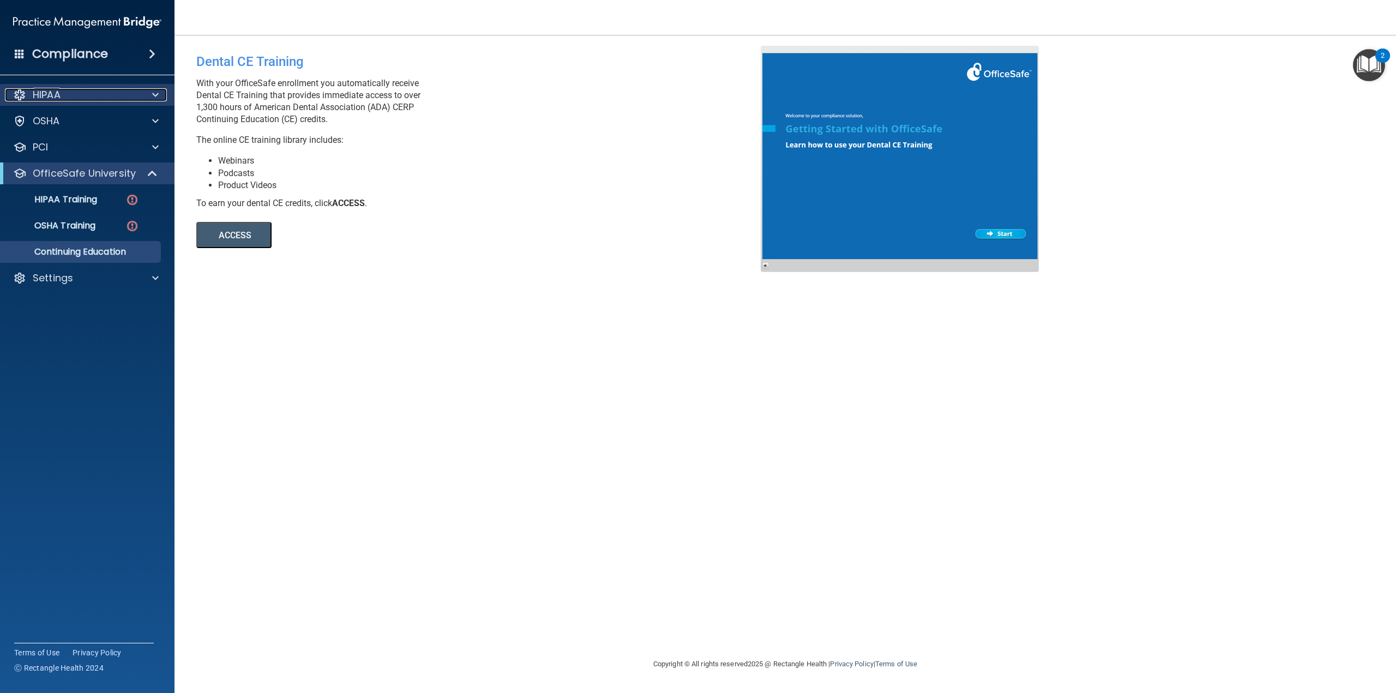
click at [22, 95] on div at bounding box center [19, 94] width 13 height 13
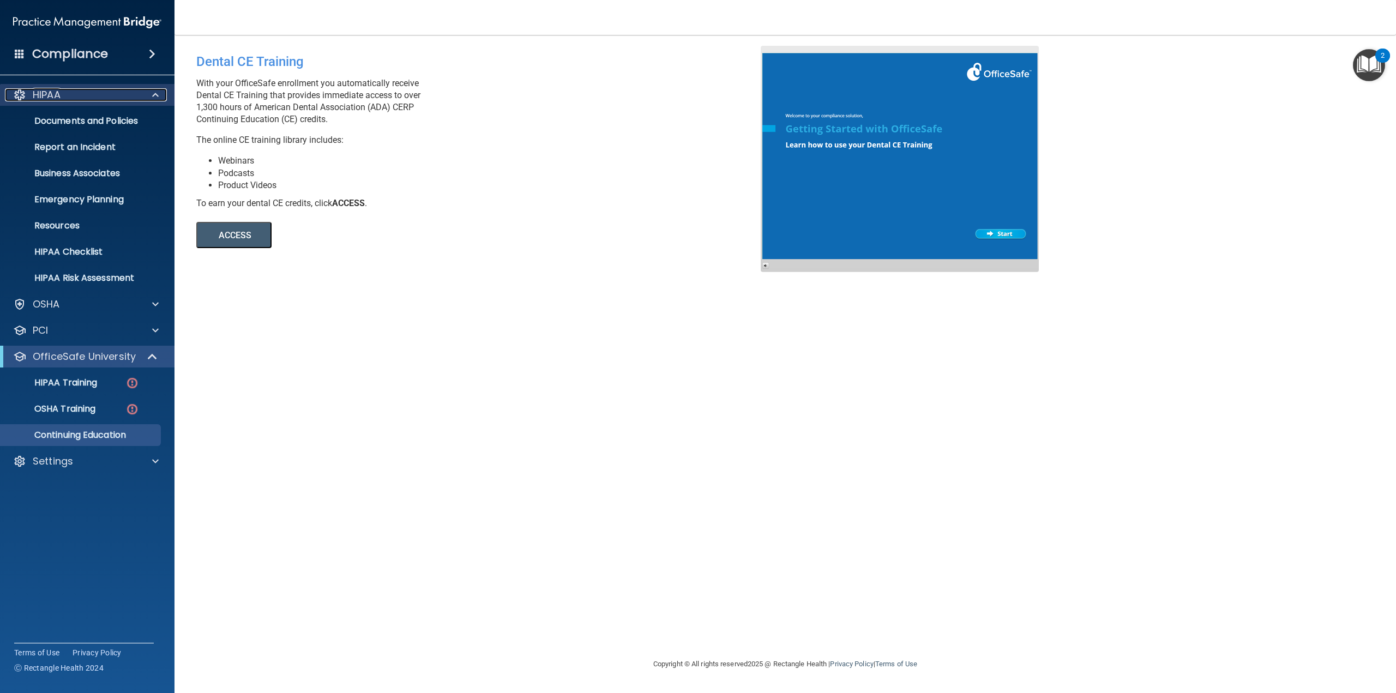
click at [153, 93] on span at bounding box center [155, 94] width 7 height 13
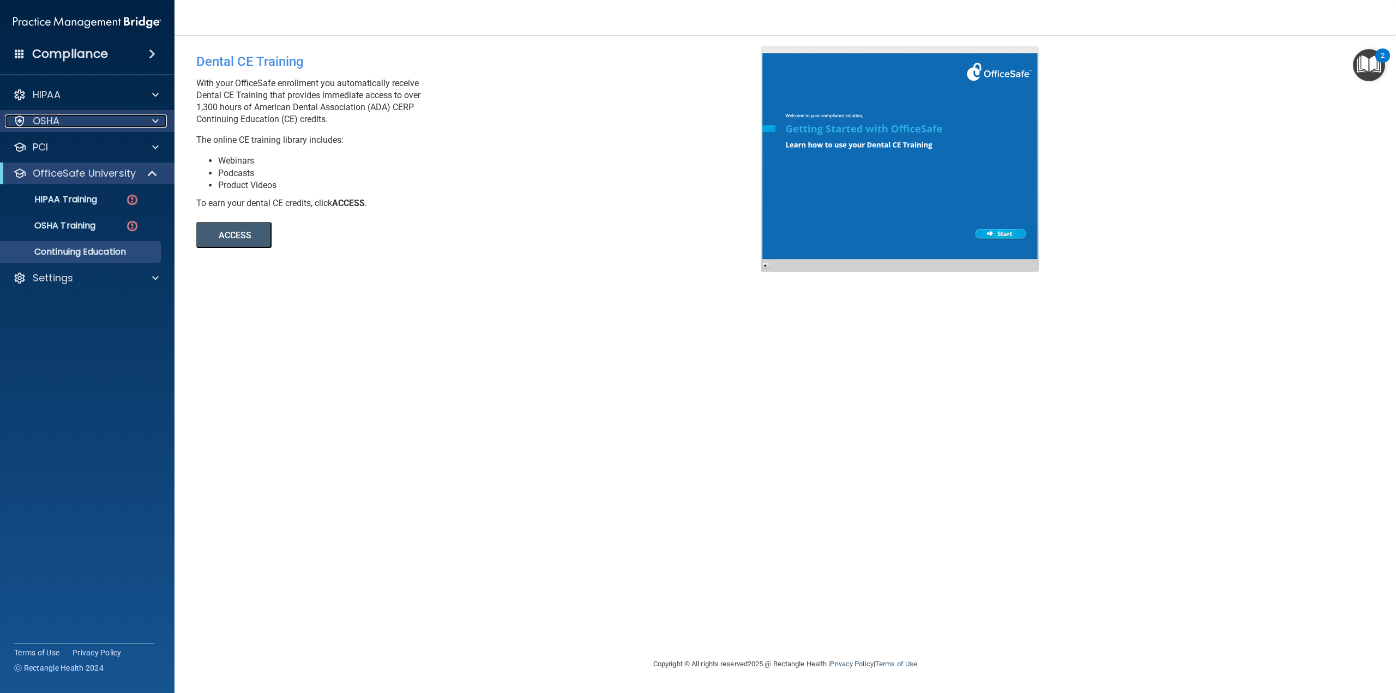
click at [158, 122] on span at bounding box center [155, 121] width 7 height 13
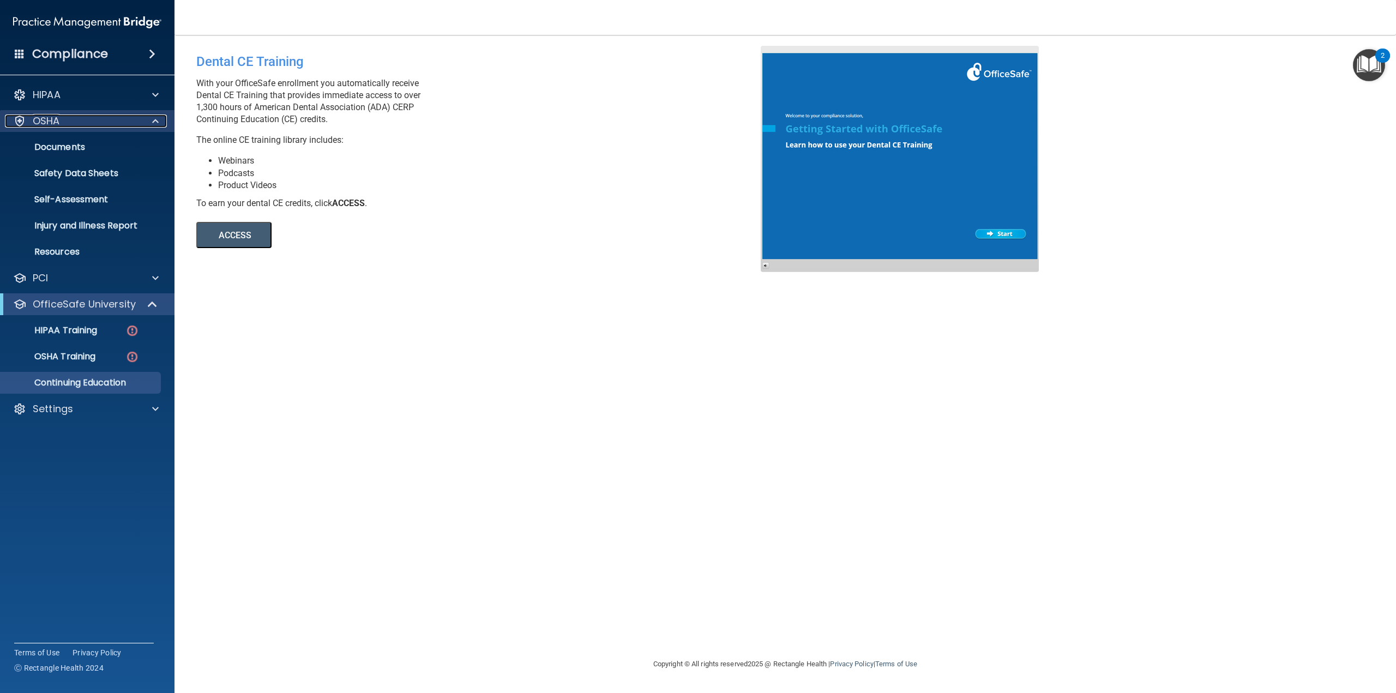
click at [158, 122] on span at bounding box center [155, 121] width 7 height 13
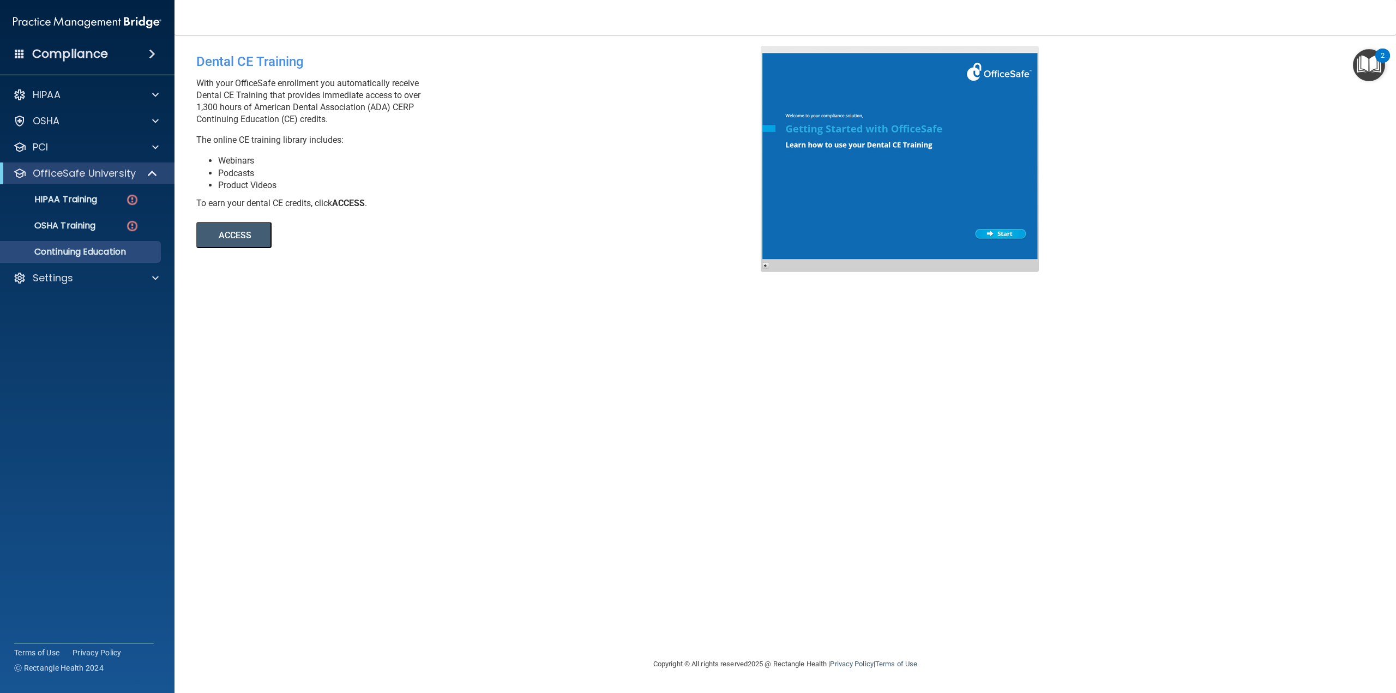
click at [151, 55] on span at bounding box center [152, 53] width 7 height 13
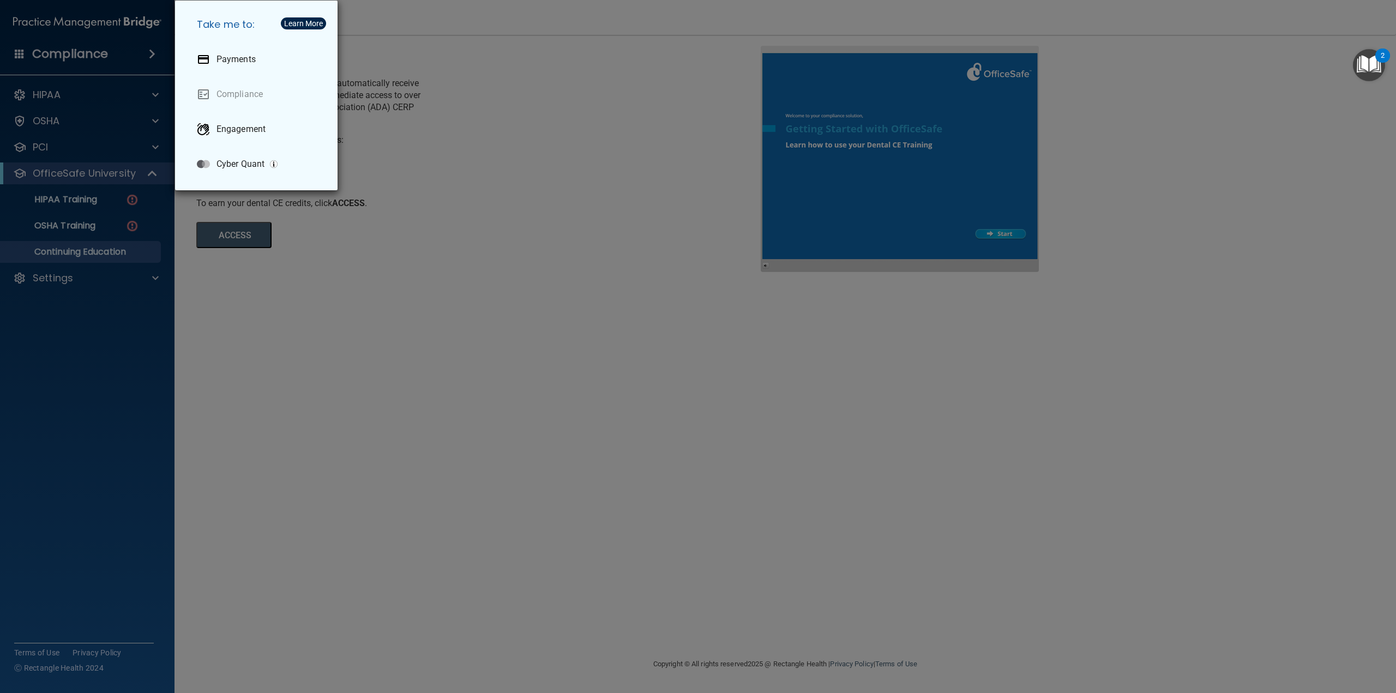
click at [316, 20] on div "Learn More" at bounding box center [303, 24] width 39 height 8
click at [316, 24] on div "Learn More" at bounding box center [303, 24] width 39 height 8
click at [434, 85] on div "Take me to: Payments Compliance Engagement Cyber Quant" at bounding box center [698, 346] width 1396 height 693
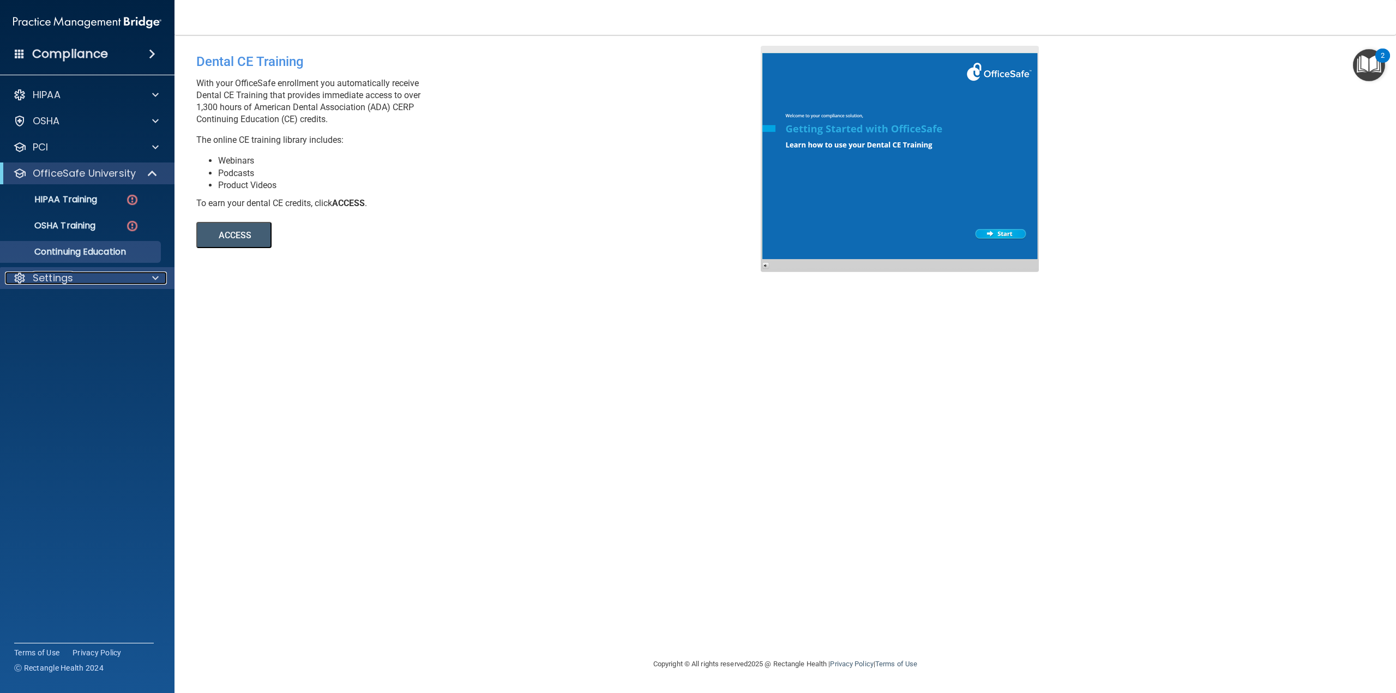
click at [158, 278] on span at bounding box center [155, 278] width 7 height 13
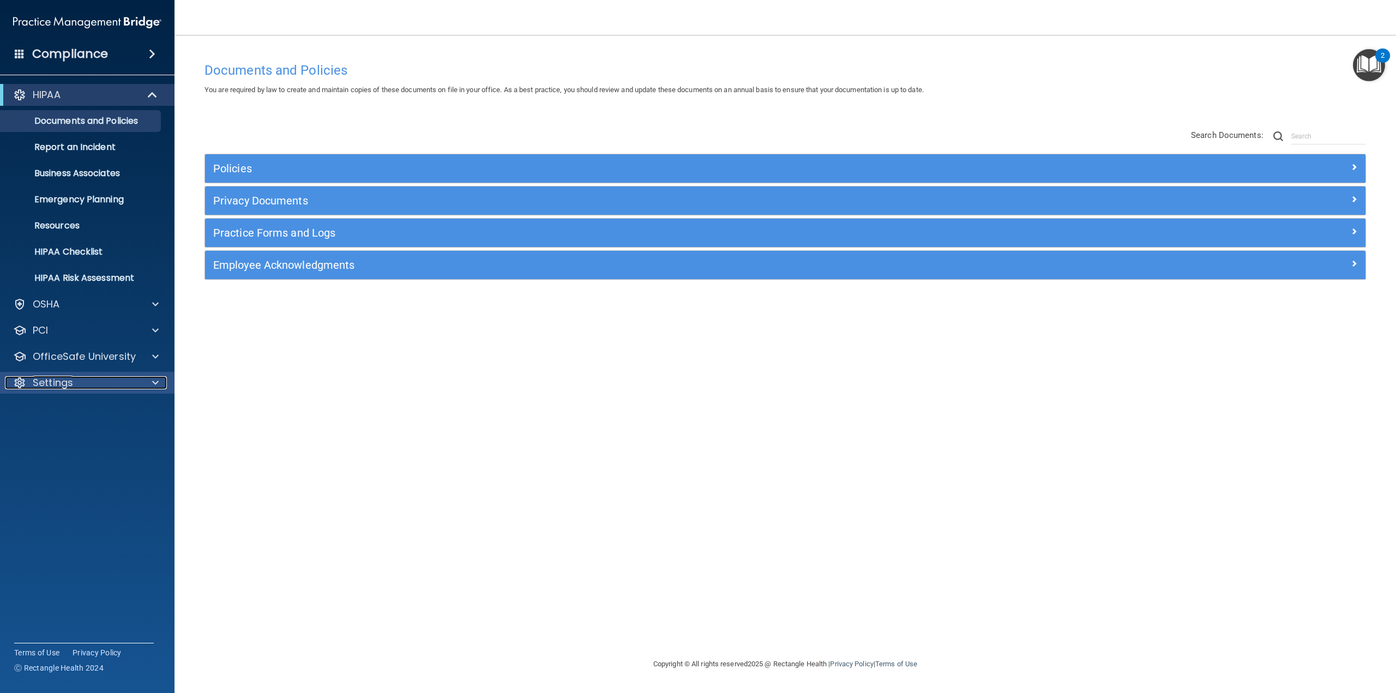
click at [146, 384] on div at bounding box center [153, 382] width 27 height 13
click at [40, 411] on p "My Account" at bounding box center [81, 408] width 149 height 11
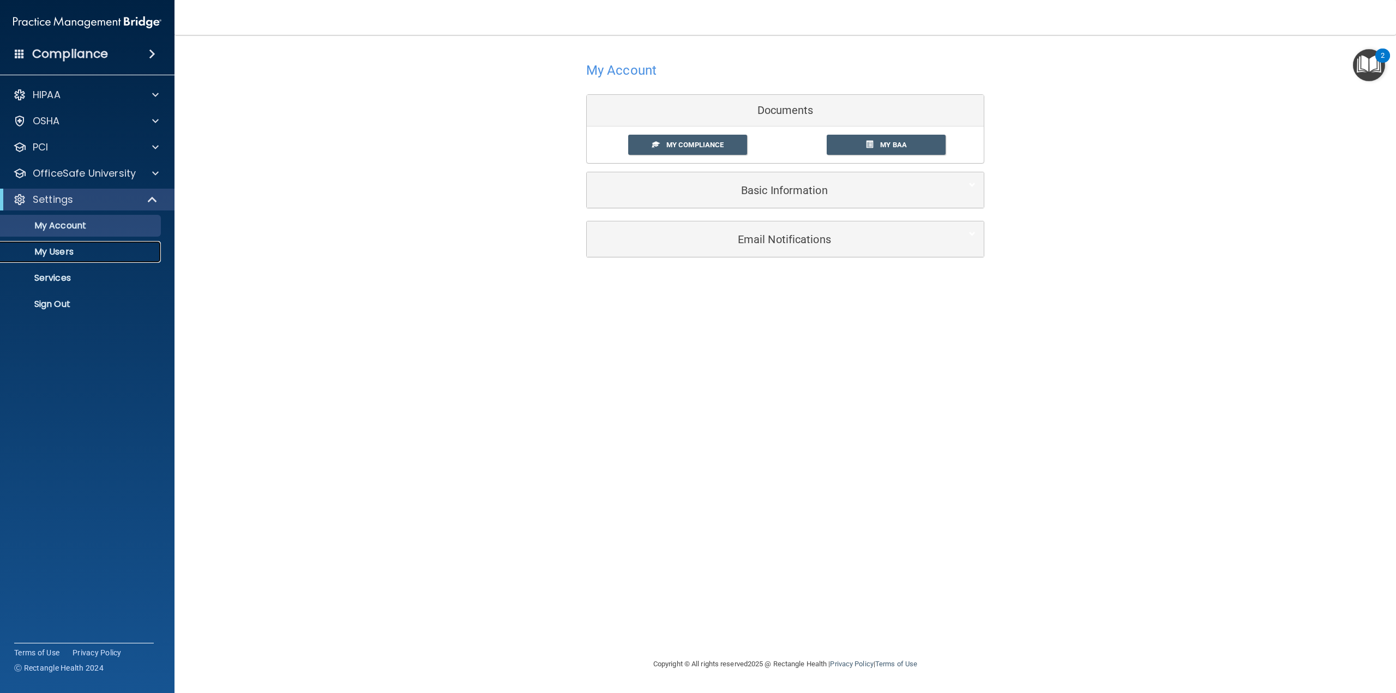
click at [71, 253] on p "My Users" at bounding box center [81, 251] width 149 height 11
select select "20"
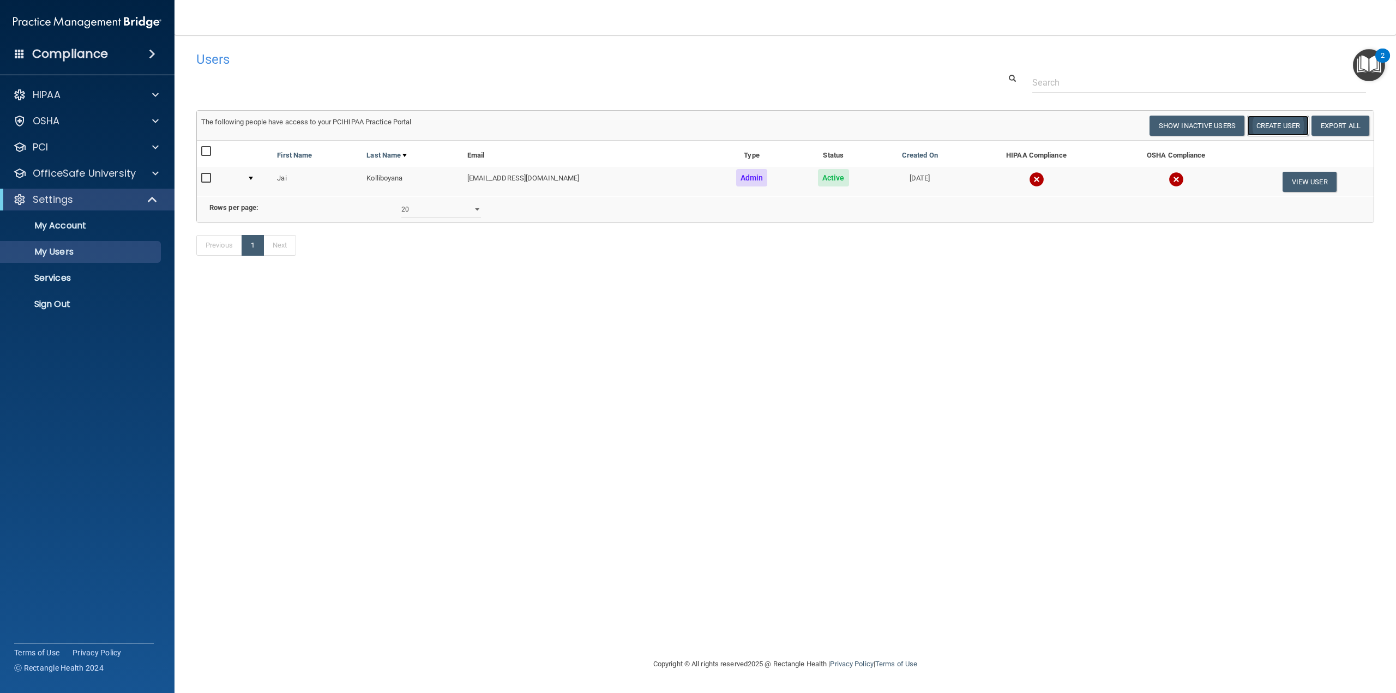
click at [1267, 123] on button "Create User" at bounding box center [1278, 126] width 62 height 20
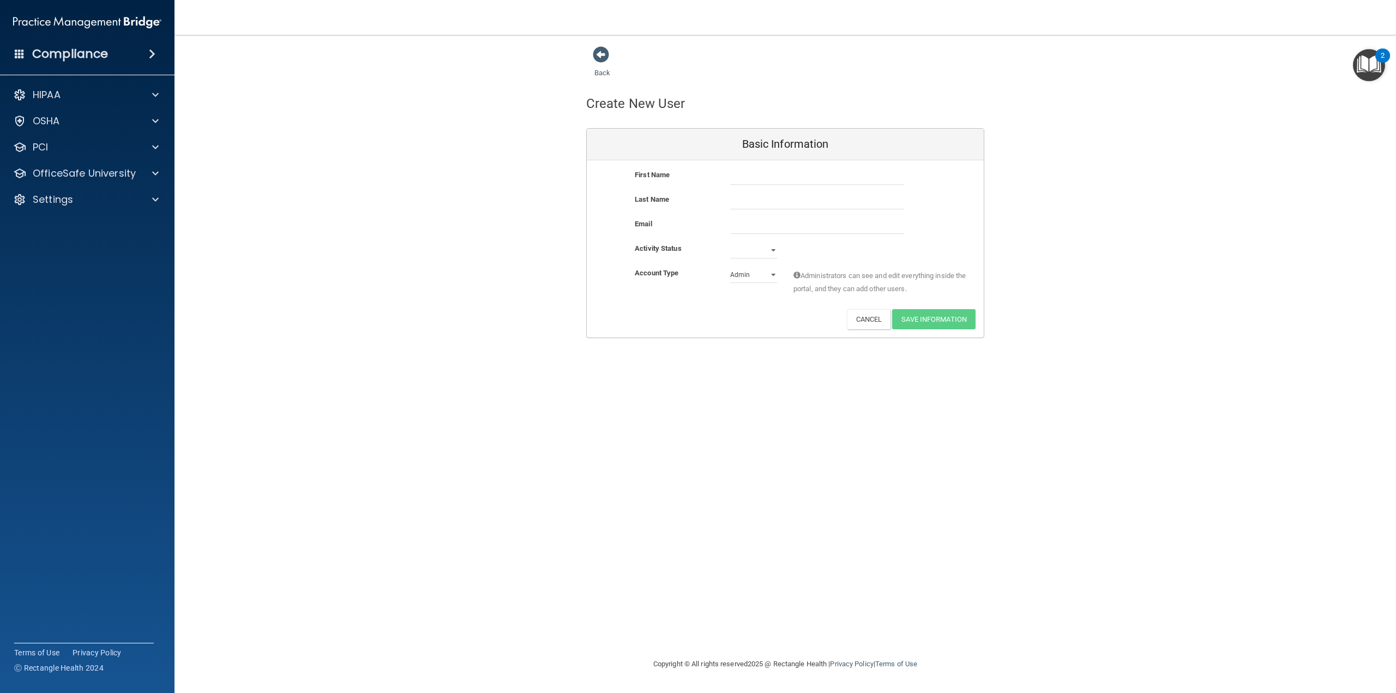
click at [788, 165] on div "First Name Last Name Email Activity Status Active Inactive Account Type Practic…" at bounding box center [785, 248] width 397 height 177
click at [742, 173] on input "text" at bounding box center [817, 176] width 174 height 16
click at [762, 179] on input "Des" at bounding box center [817, 176] width 174 height 16
type input "[PERSON_NAME]"
click at [754, 203] on input "text" at bounding box center [817, 201] width 174 height 16
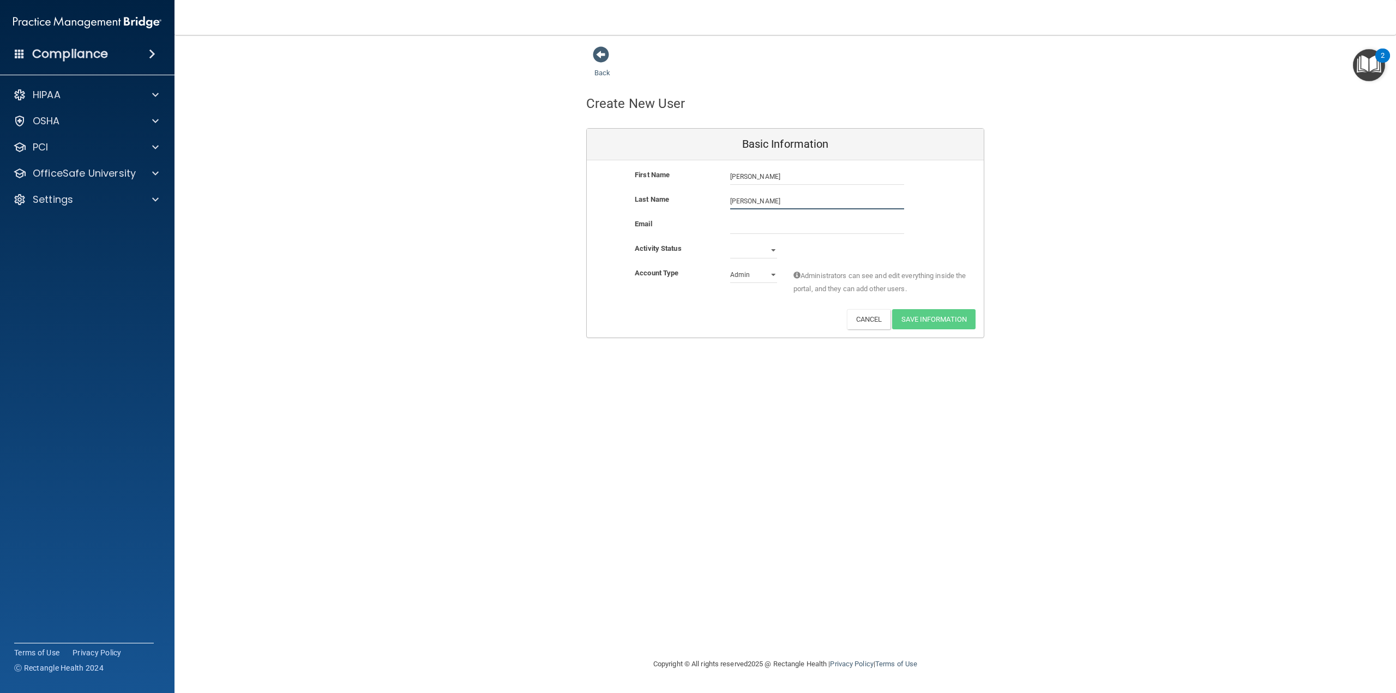
type input "[PERSON_NAME]"
click at [767, 230] on input "email" at bounding box center [817, 226] width 174 height 16
click at [769, 254] on select "Active Inactive" at bounding box center [753, 250] width 47 height 16
select select "active"
click at [730, 242] on select "Active Inactive" at bounding box center [753, 250] width 47 height 16
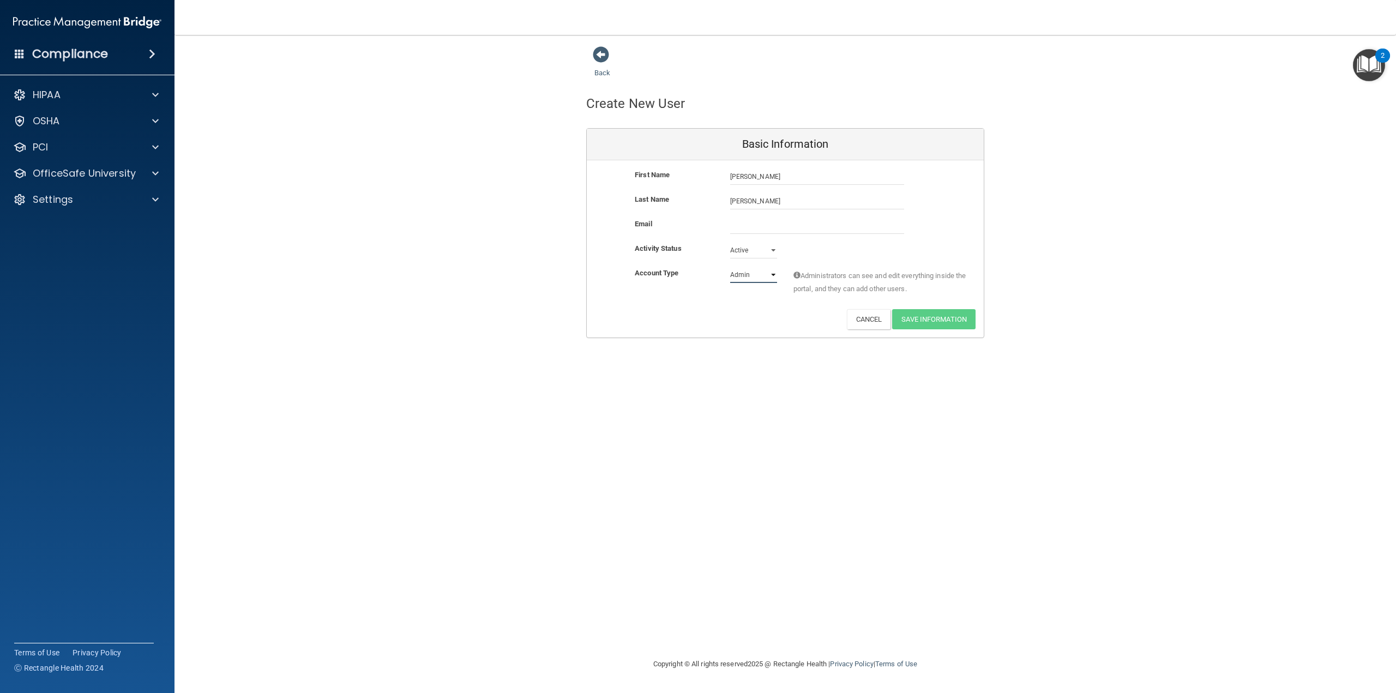
click at [767, 276] on select "Admin Member" at bounding box center [753, 275] width 47 height 16
select select "practice_member"
click at [730, 267] on select "Admin Member" at bounding box center [753, 275] width 47 height 16
click at [745, 223] on input "email" at bounding box center [817, 226] width 174 height 16
click at [739, 224] on input "email" at bounding box center [817, 226] width 174 height 16
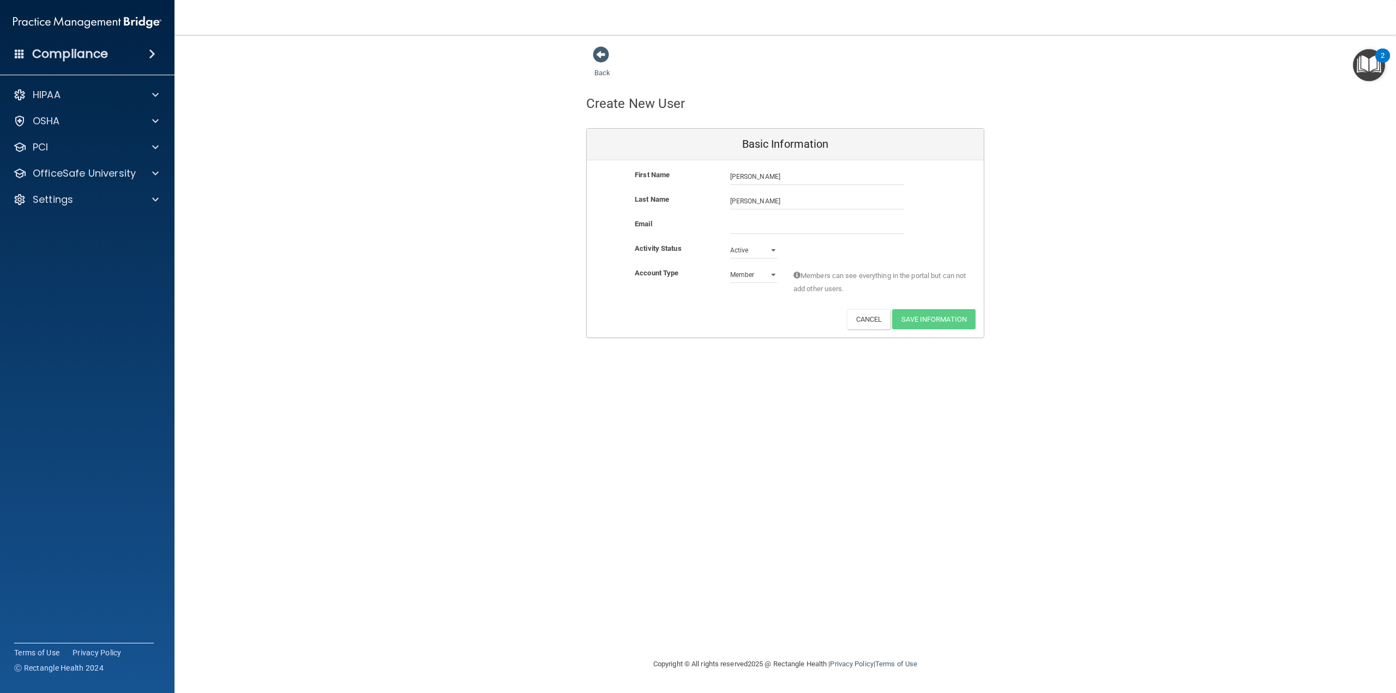
click at [741, 214] on div "Last Name [PERSON_NAME]" at bounding box center [785, 205] width 397 height 25
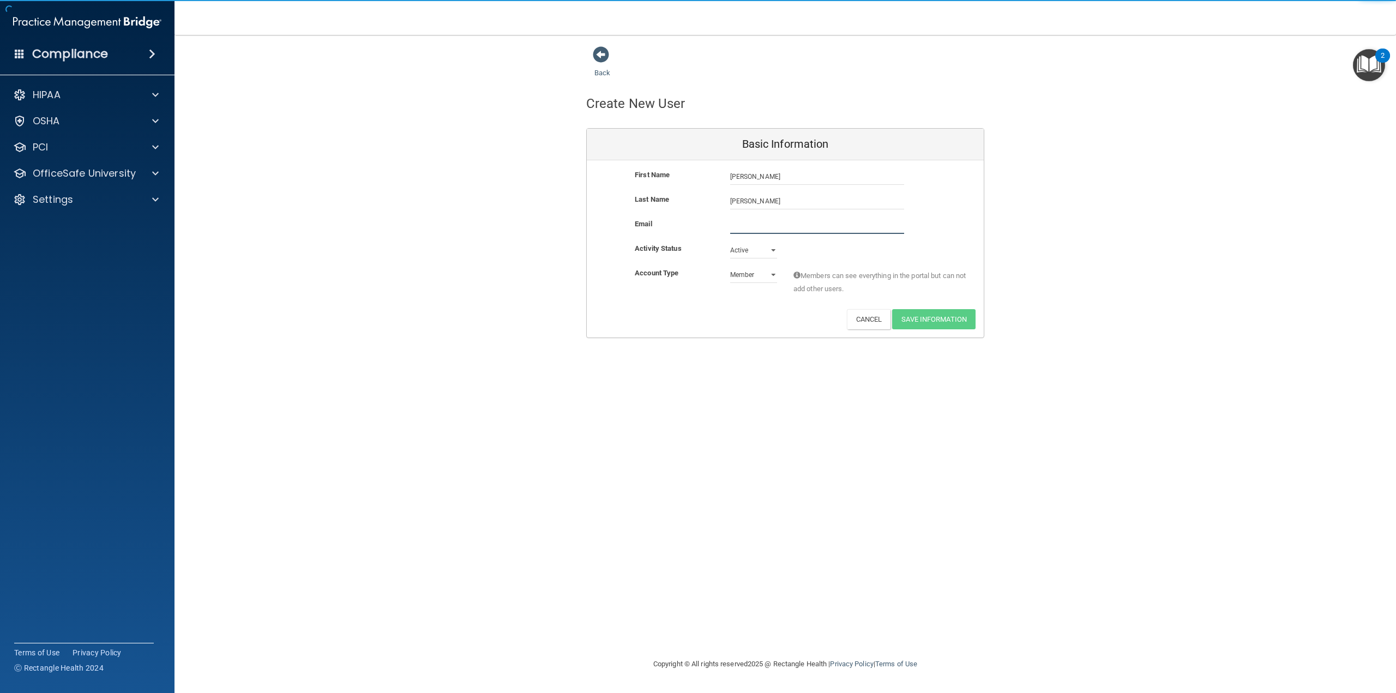
click at [750, 223] on input "email" at bounding box center [817, 226] width 174 height 16
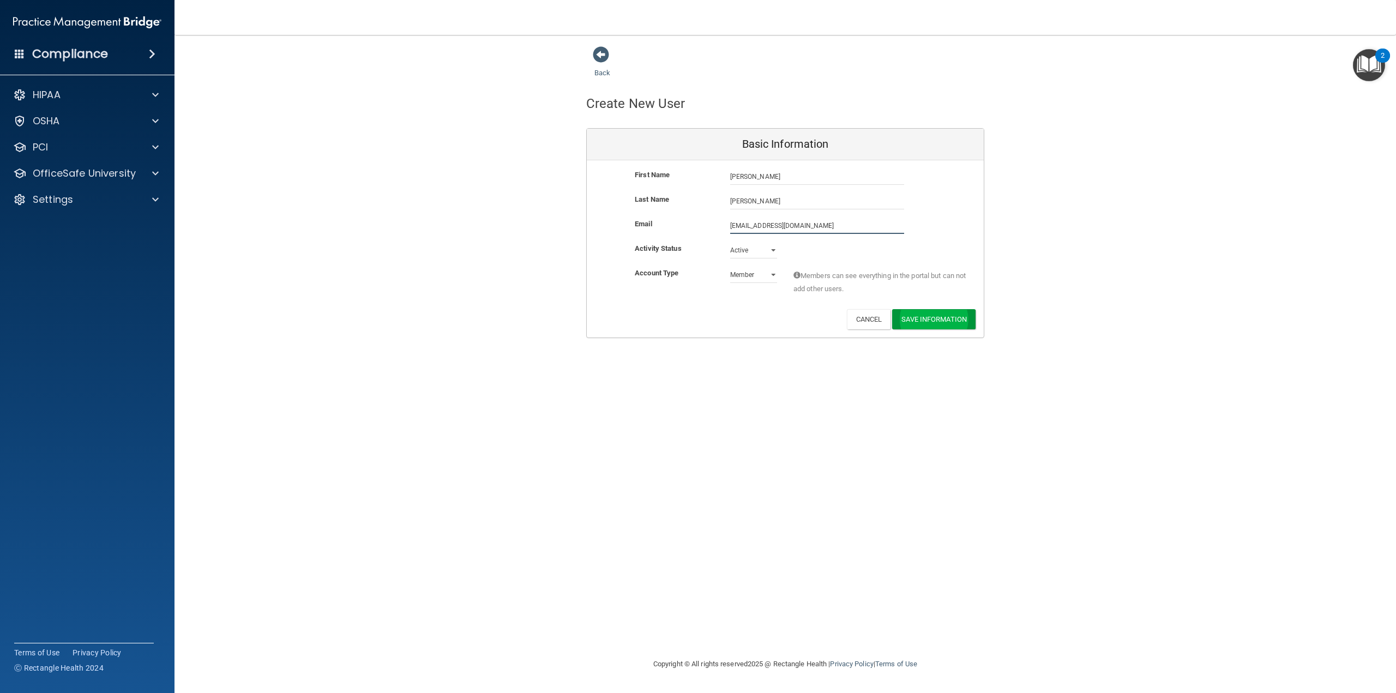
type input "[EMAIL_ADDRESS][DOMAIN_NAME]"
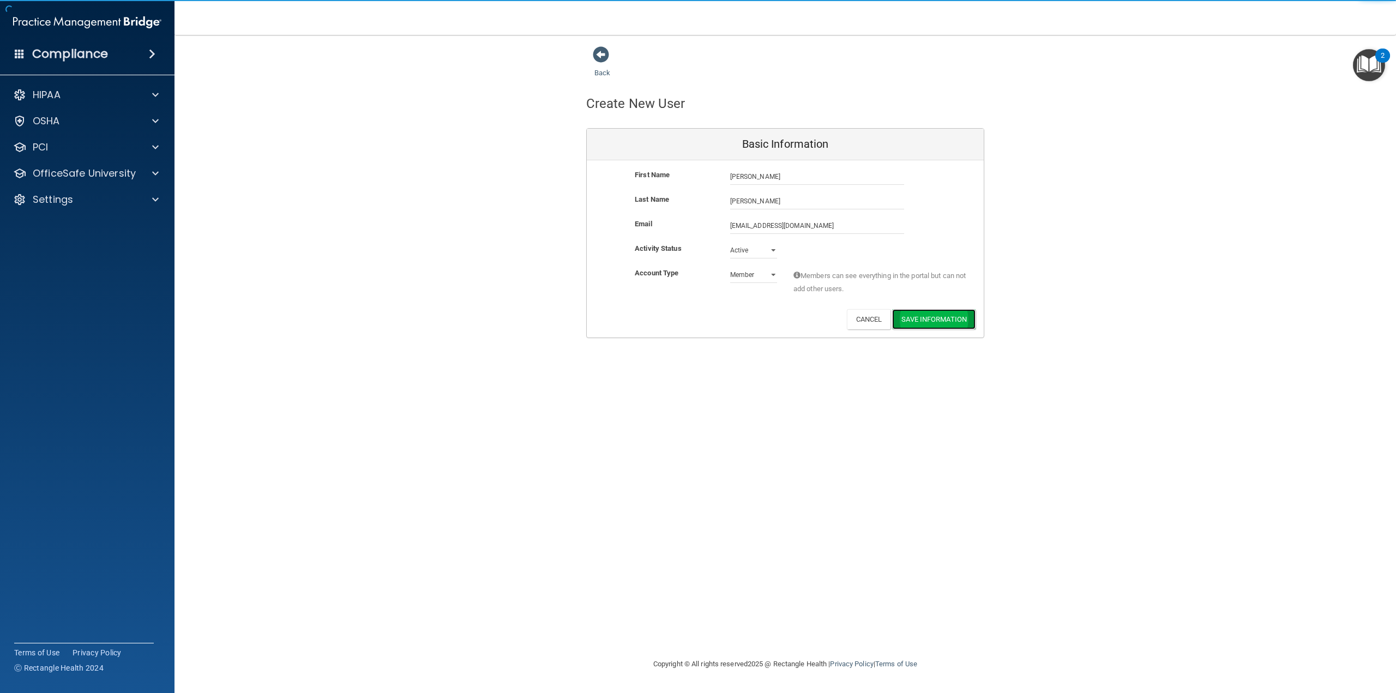
click at [945, 322] on button "Save Information" at bounding box center [933, 319] width 83 height 20
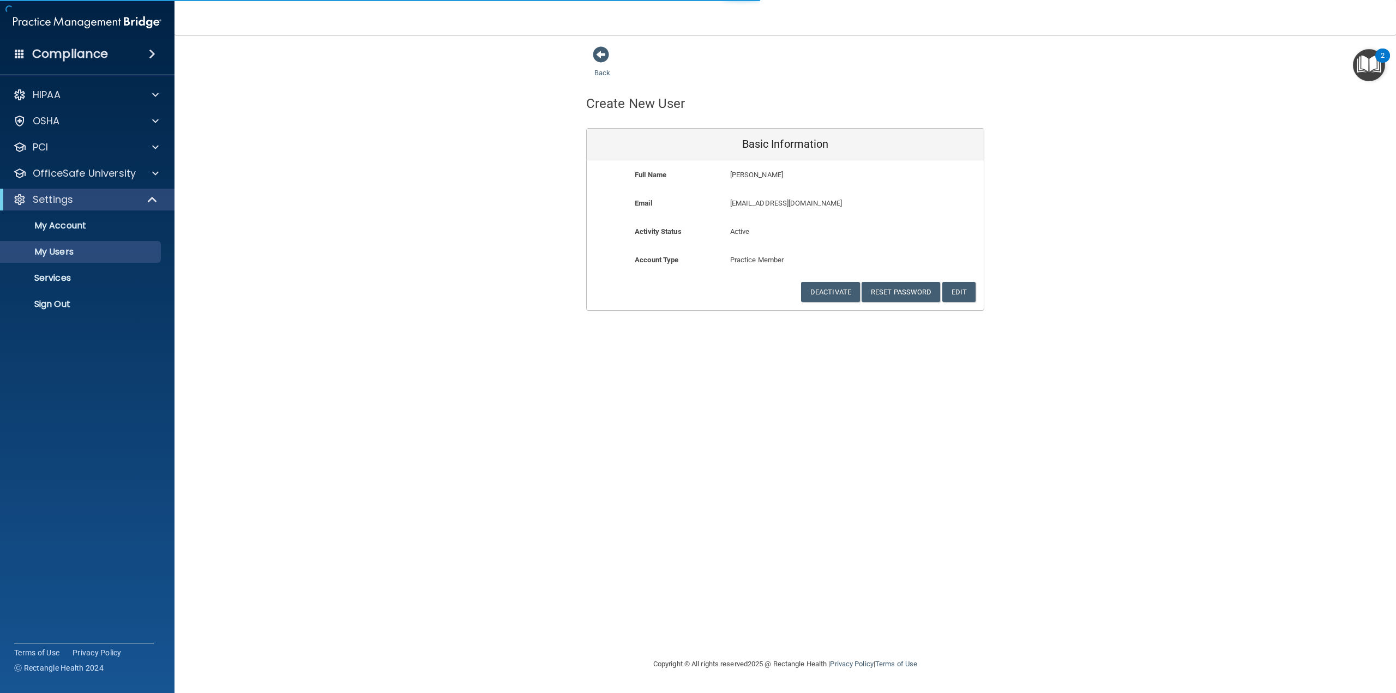
select select "20"
